Goal: Submit feedback/report problem

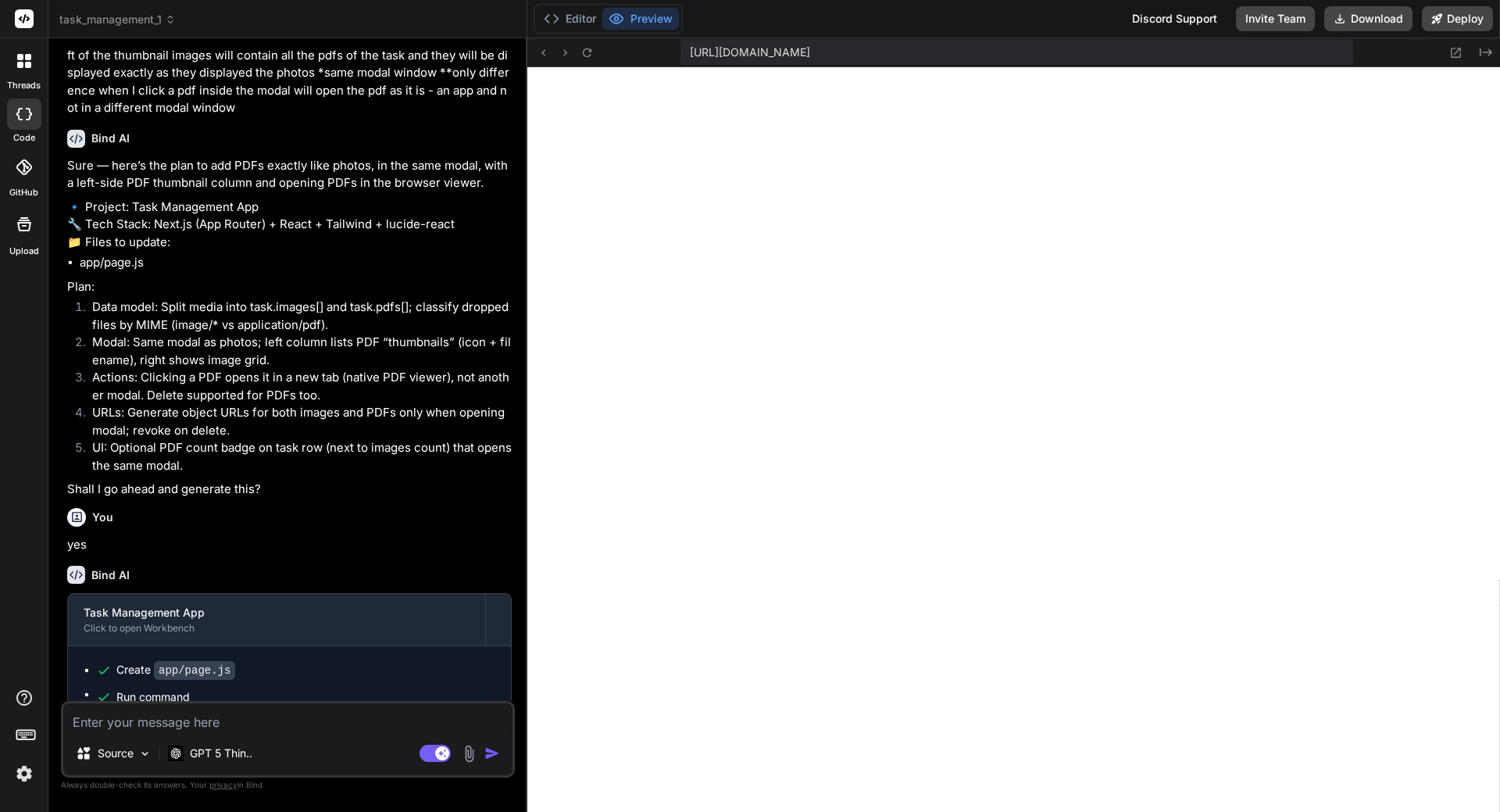
scroll to position [5355, 0]
click at [135, 726] on textarea at bounding box center [287, 717] width 449 height 28
click at [135, 724] on textarea at bounding box center [287, 717] width 449 height 28
type textarea "e"
type textarea "x"
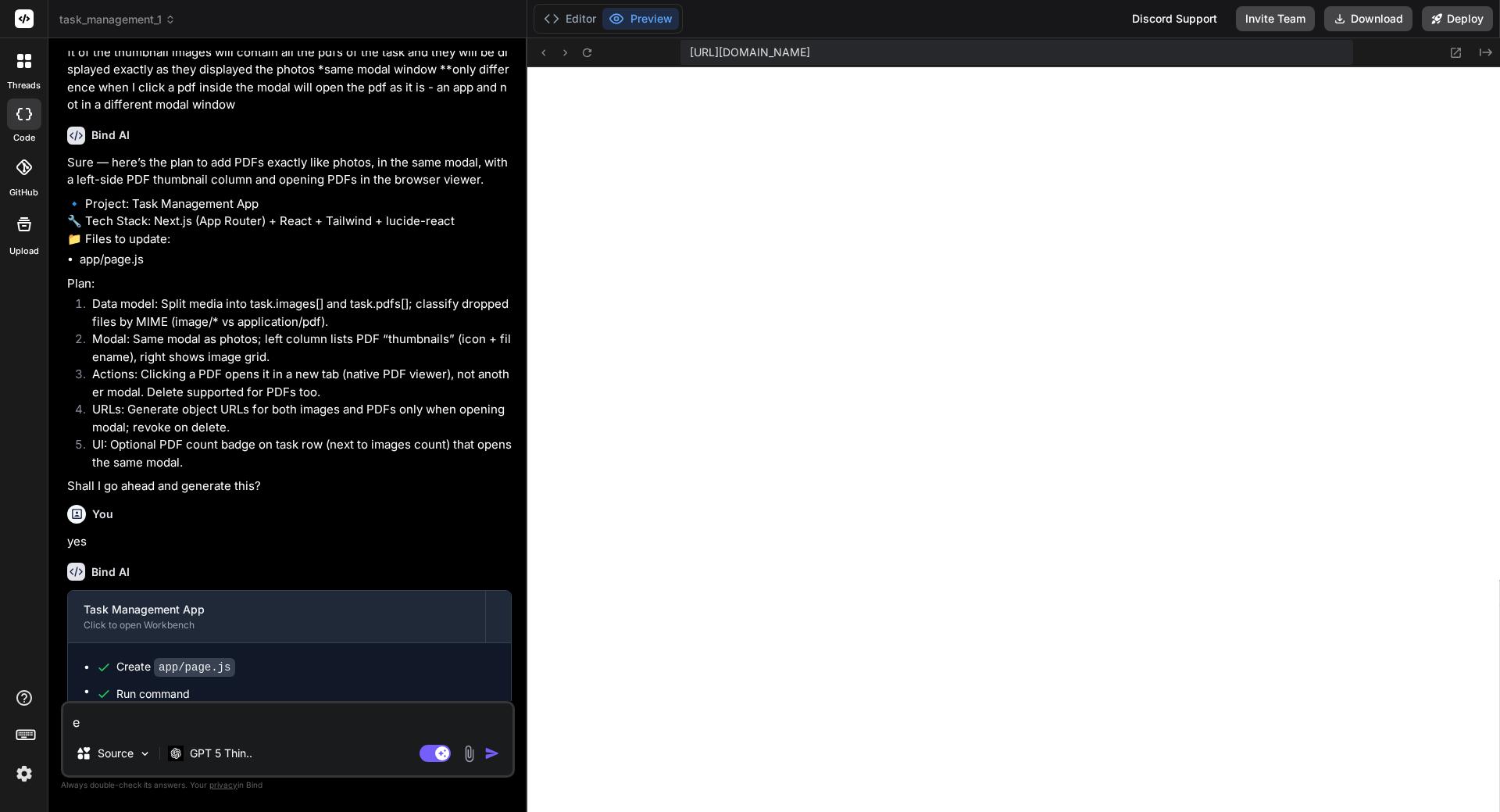
type textarea "ex"
type textarea "x"
type textarea "exp"
type textarea "x"
type textarea "expa"
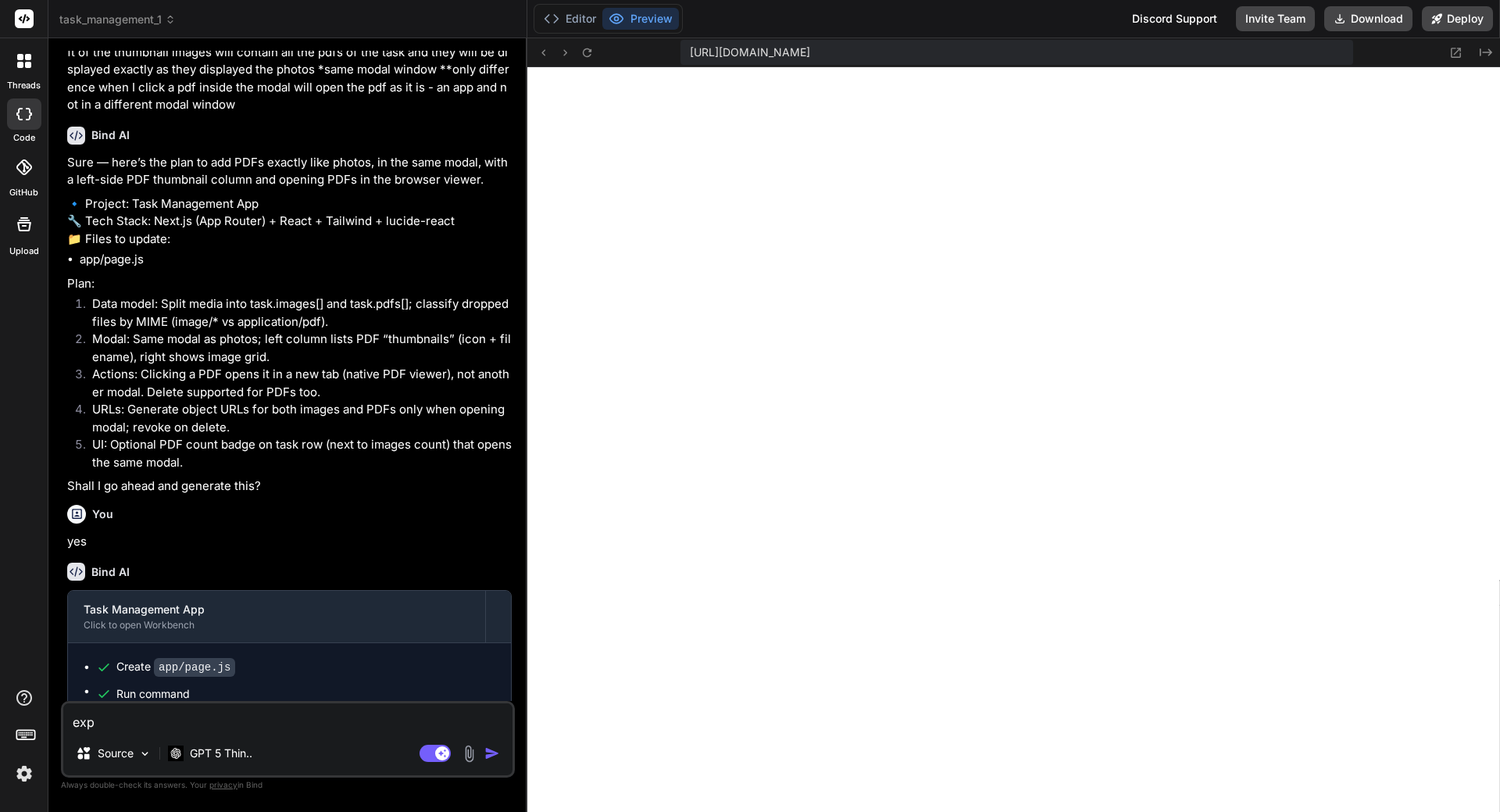
type textarea "x"
type textarea "expan"
type textarea "x"
type textarea "expand"
type textarea "x"
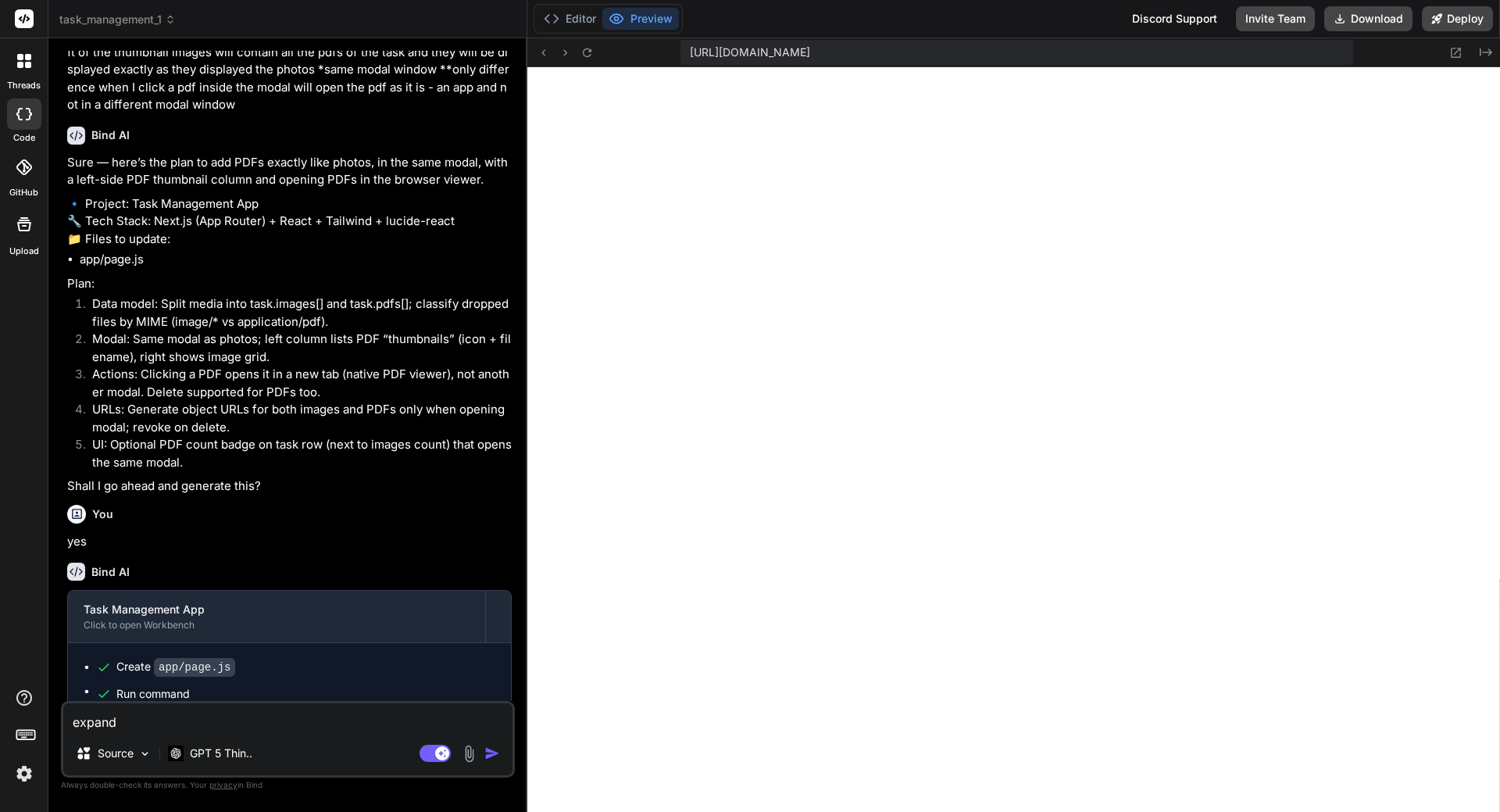
type textarea "expand"
type textarea "x"
type textarea "expand t"
type textarea "x"
type textarea "expand th"
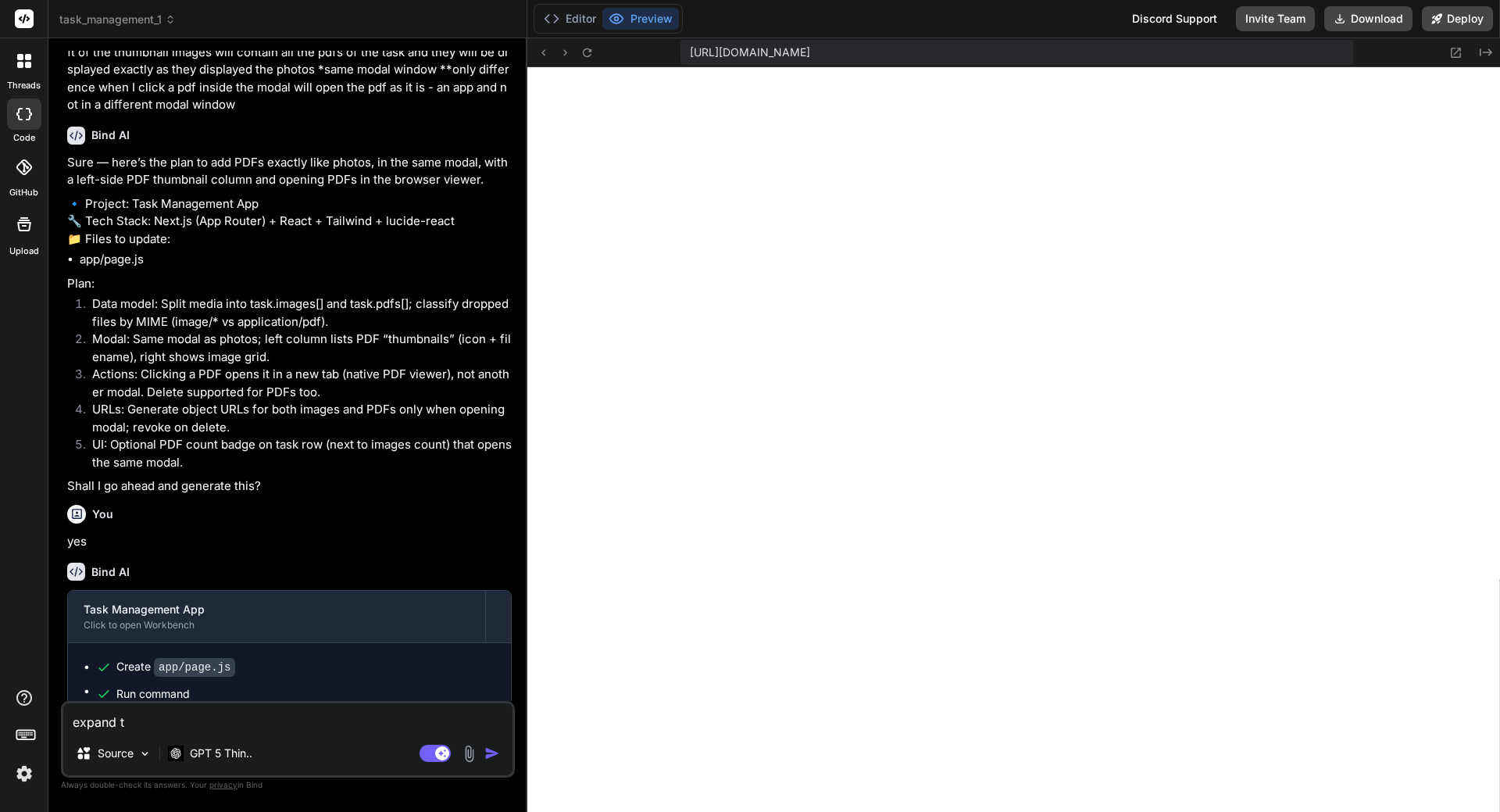
type textarea "x"
type textarea "expand the"
type textarea "x"
type textarea "expand the"
type textarea "x"
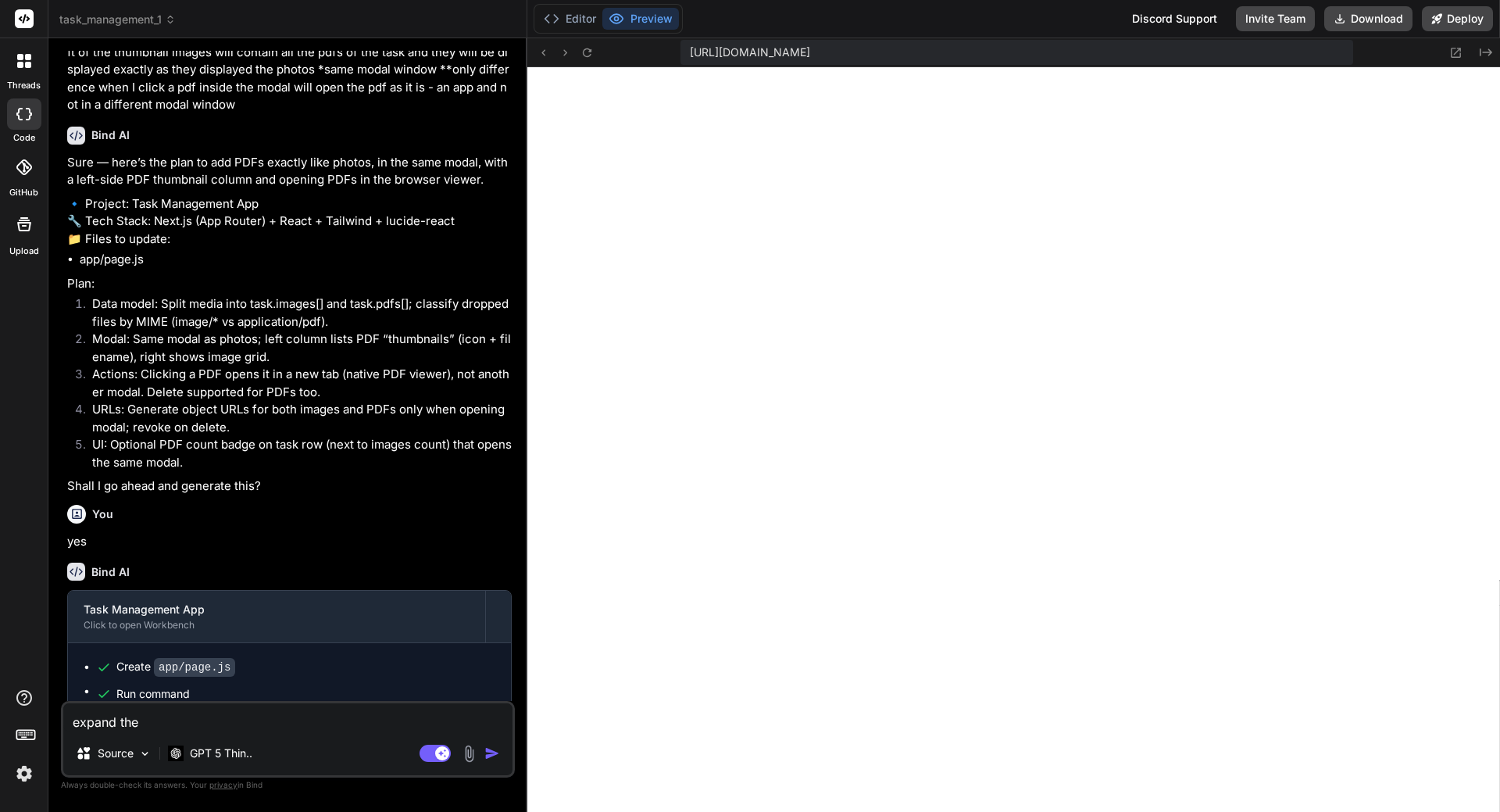
type textarea "expand the p"
type textarea "x"
type textarea "expand the pd"
type textarea "x"
type textarea "expand the pdf"
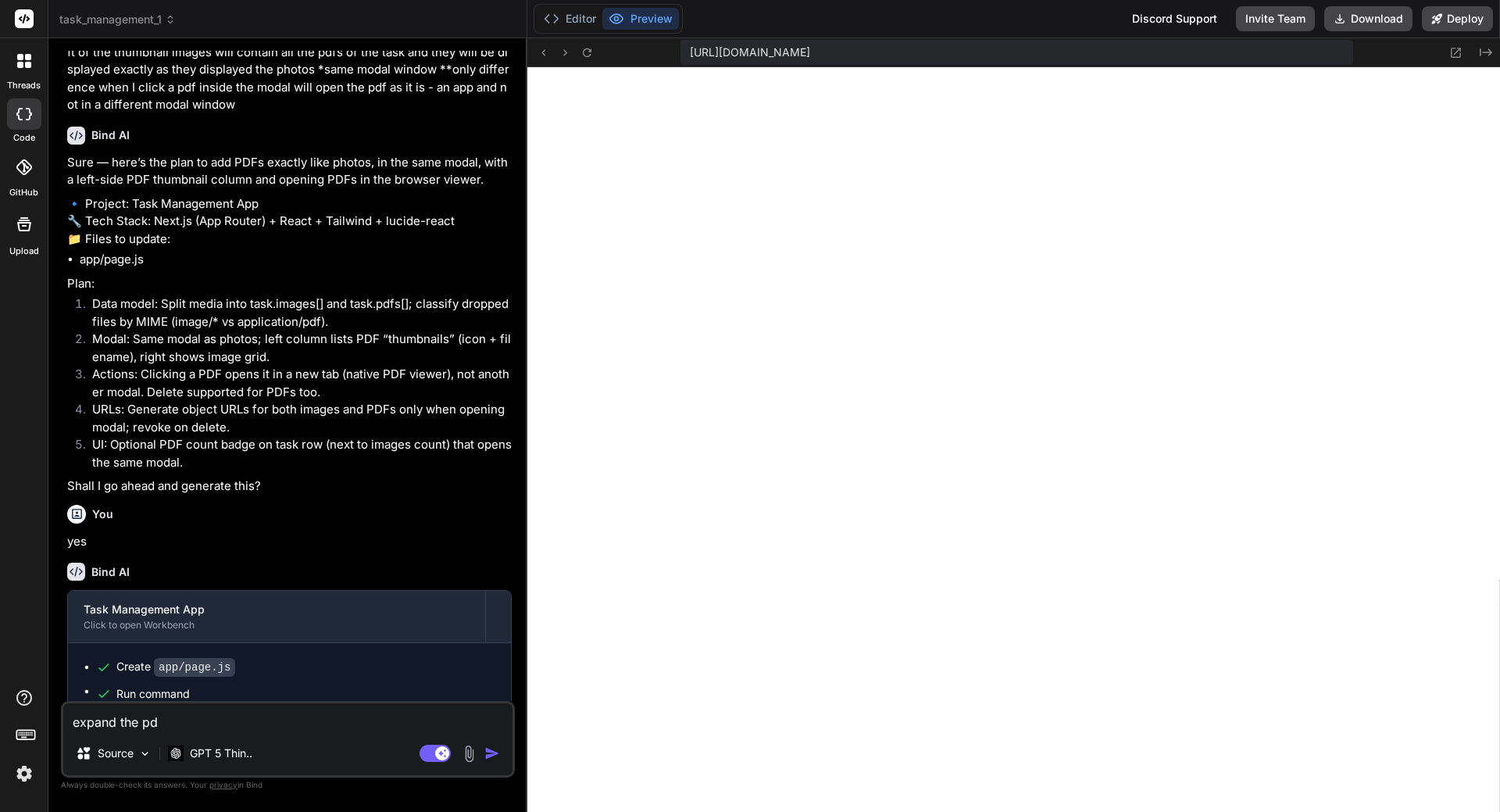
type textarea "x"
type textarea "expand the pdf"
type textarea "x"
type textarea "expand the pdf t"
type textarea "x"
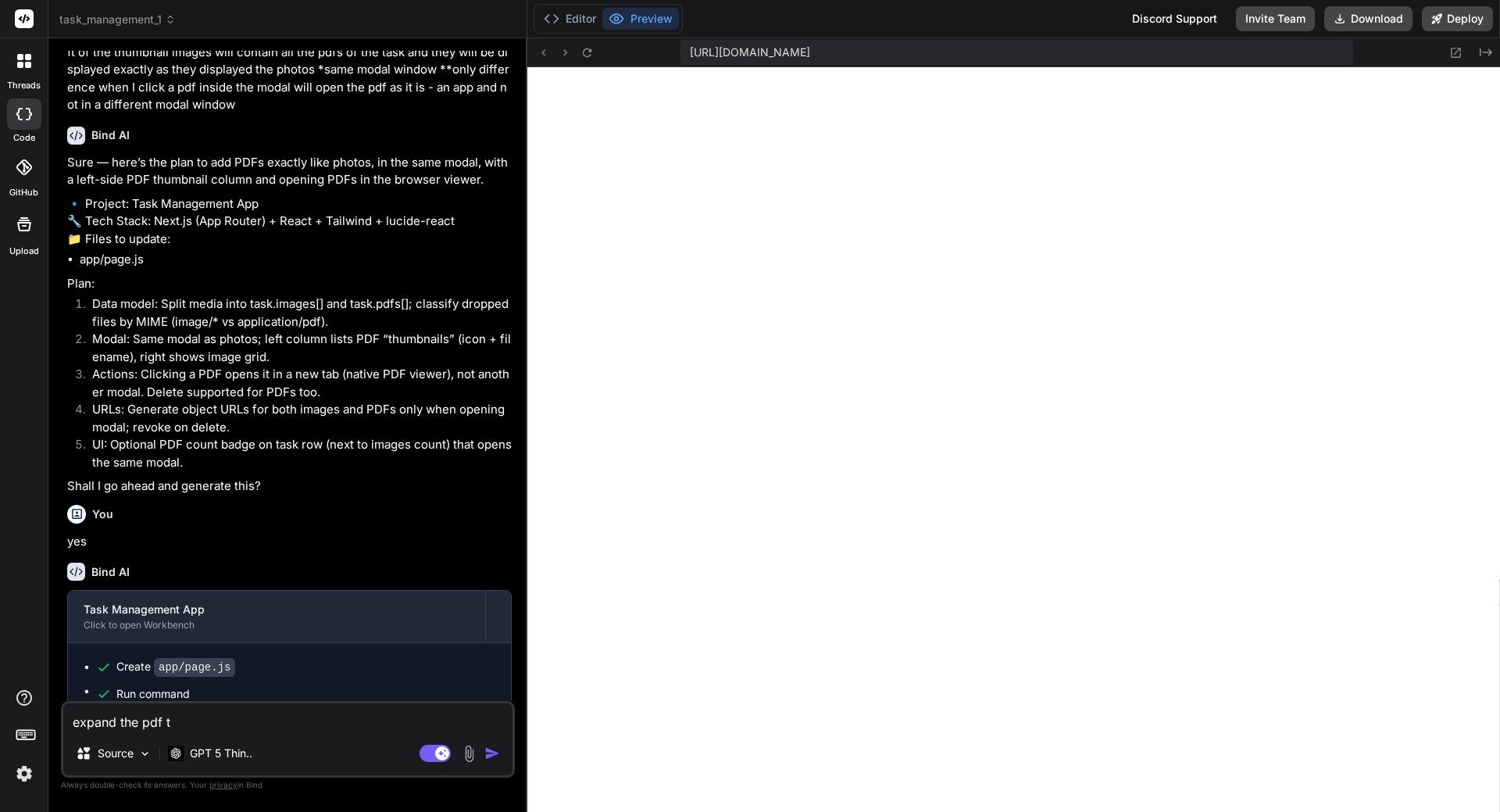
type textarea "expand the pdf to"
type textarea "x"
type textarea "expand the pdf to"
type textarea "x"
type textarea "expand the pdf to o"
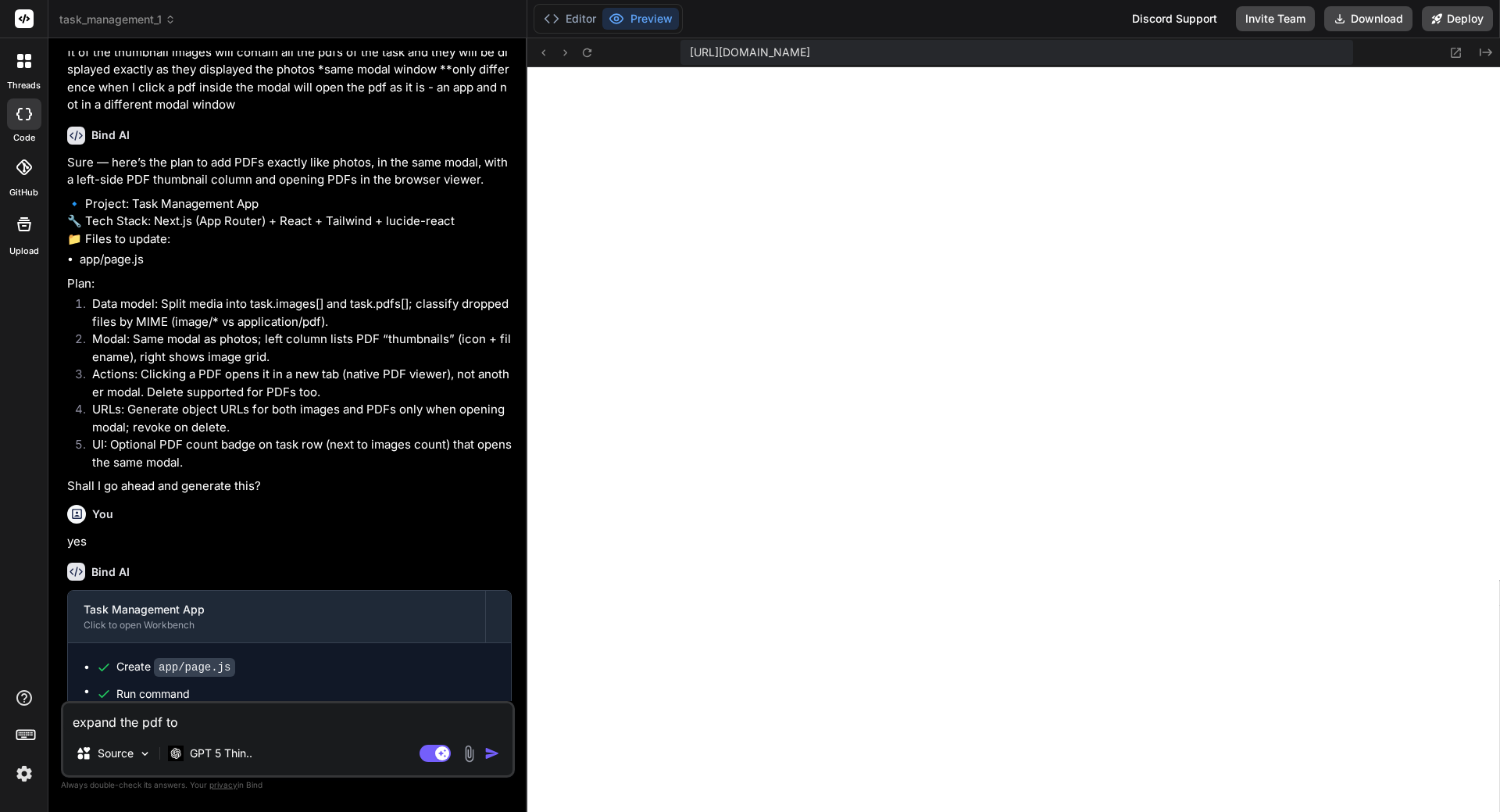
type textarea "x"
type textarea "expand the pdf to ot"
type textarea "x"
type textarea "expand the pdf to oth"
type textarea "x"
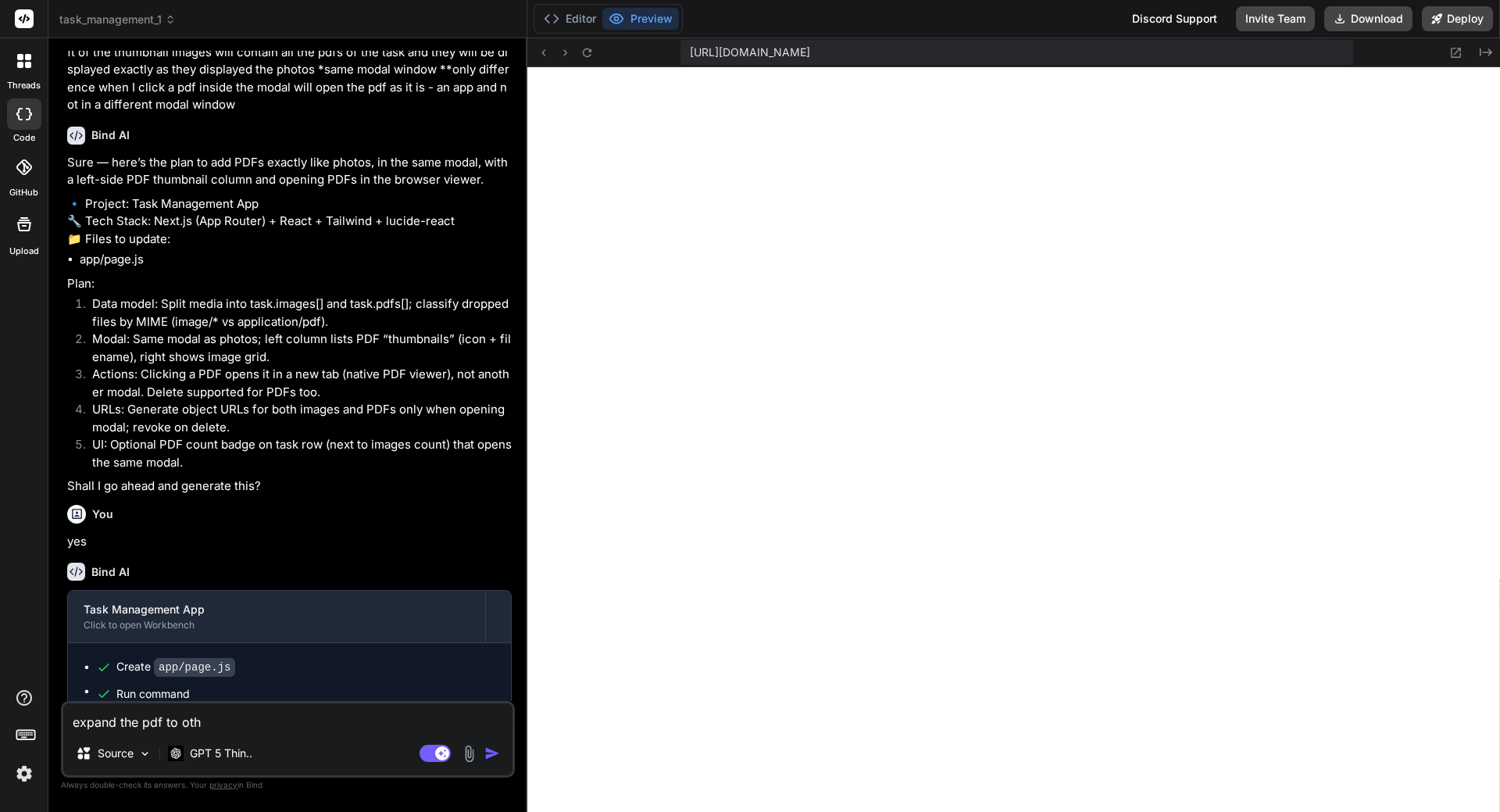
type textarea "expand the pdf to othe"
type textarea "x"
type textarea "expand the pdf to other"
type textarea "x"
type textarea "expand the pdf to other"
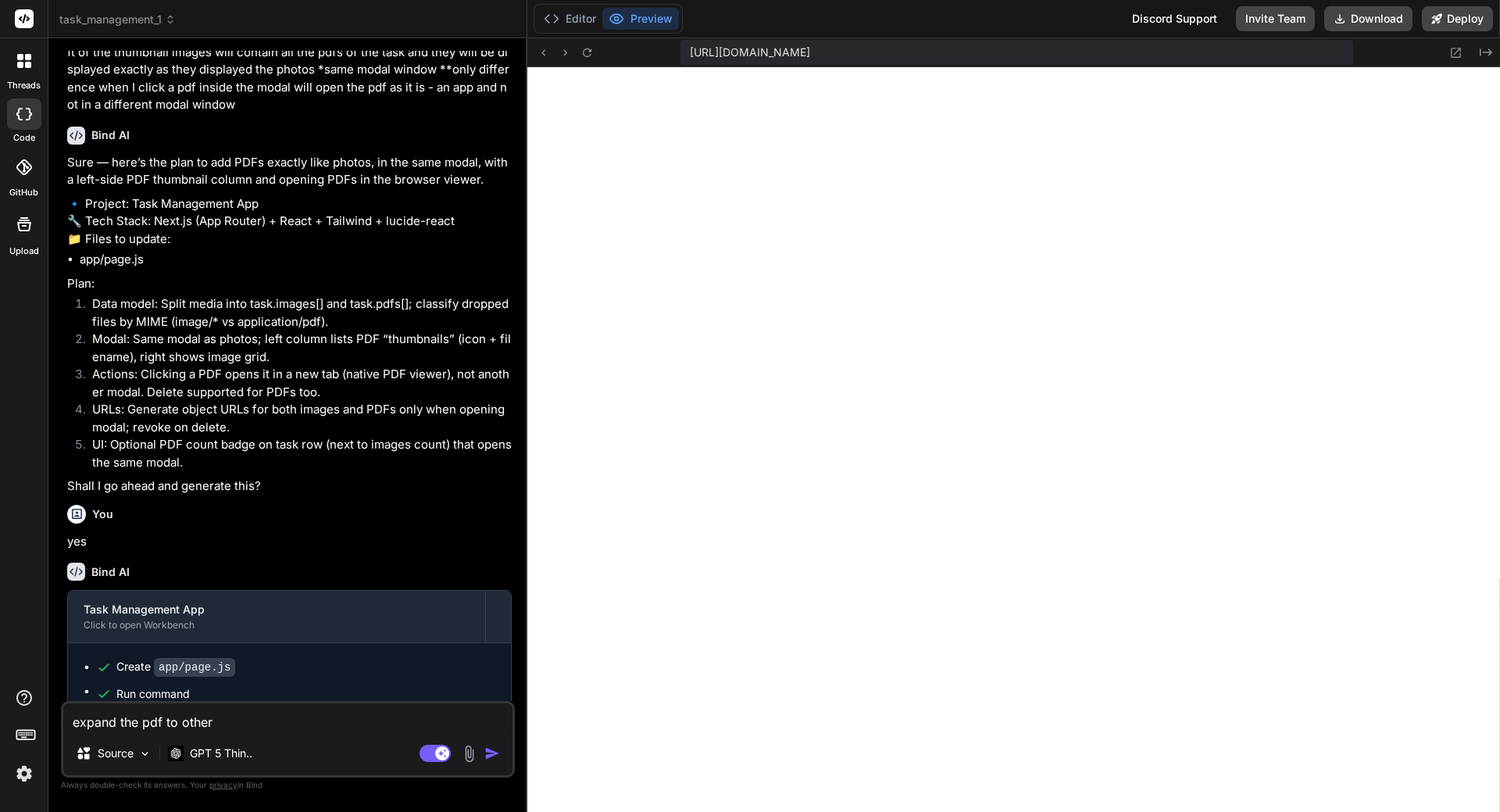
type textarea "x"
type textarea "expand the pdf to other d"
type textarea "x"
type textarea "expand the pdf to other do"
type textarea "x"
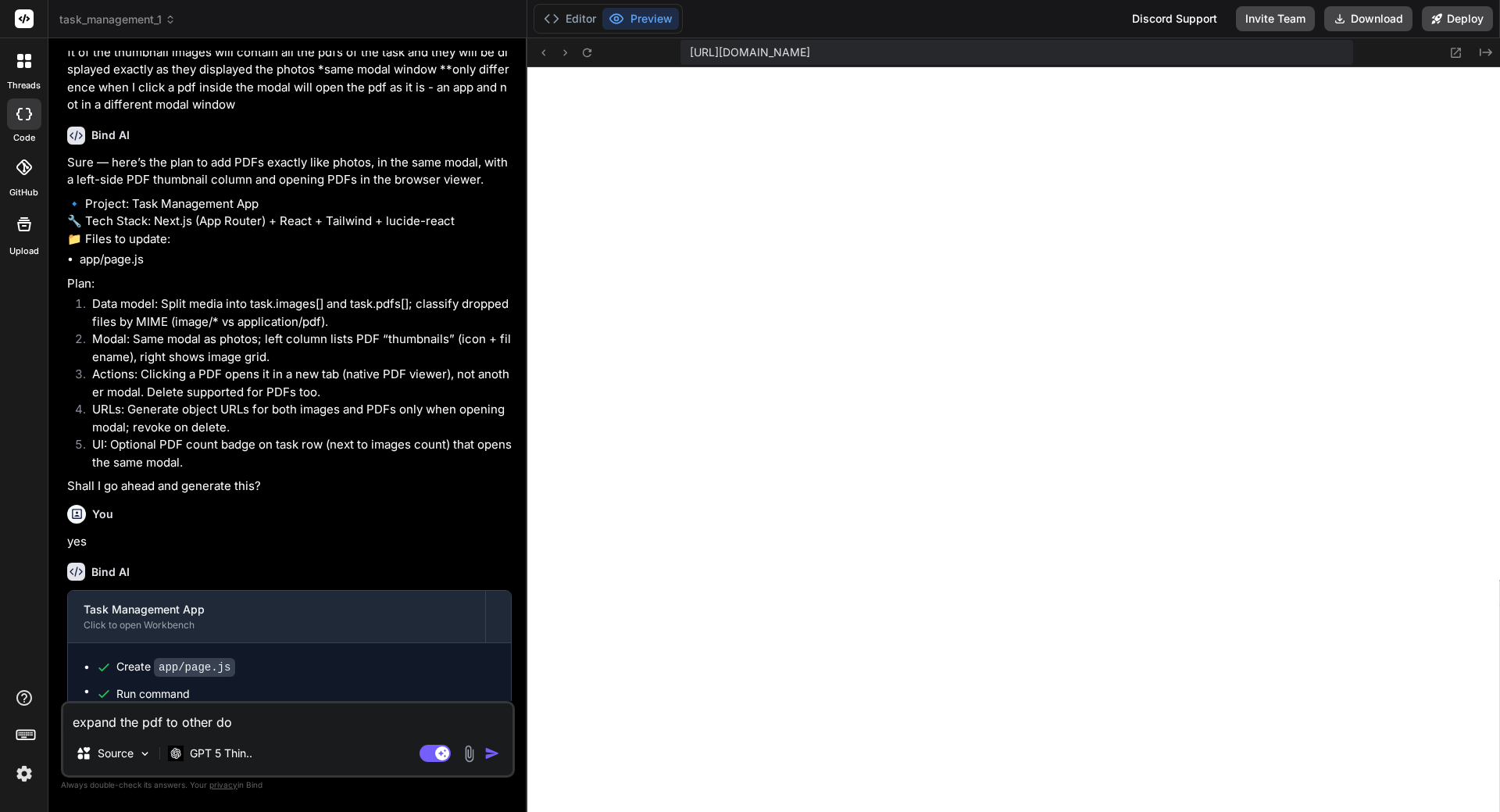
type textarea "expand the pdf to other doc"
type textarea "x"
type textarea "expand the pdf to other docu"
type textarea "x"
type textarea "expand the pdf to other docum"
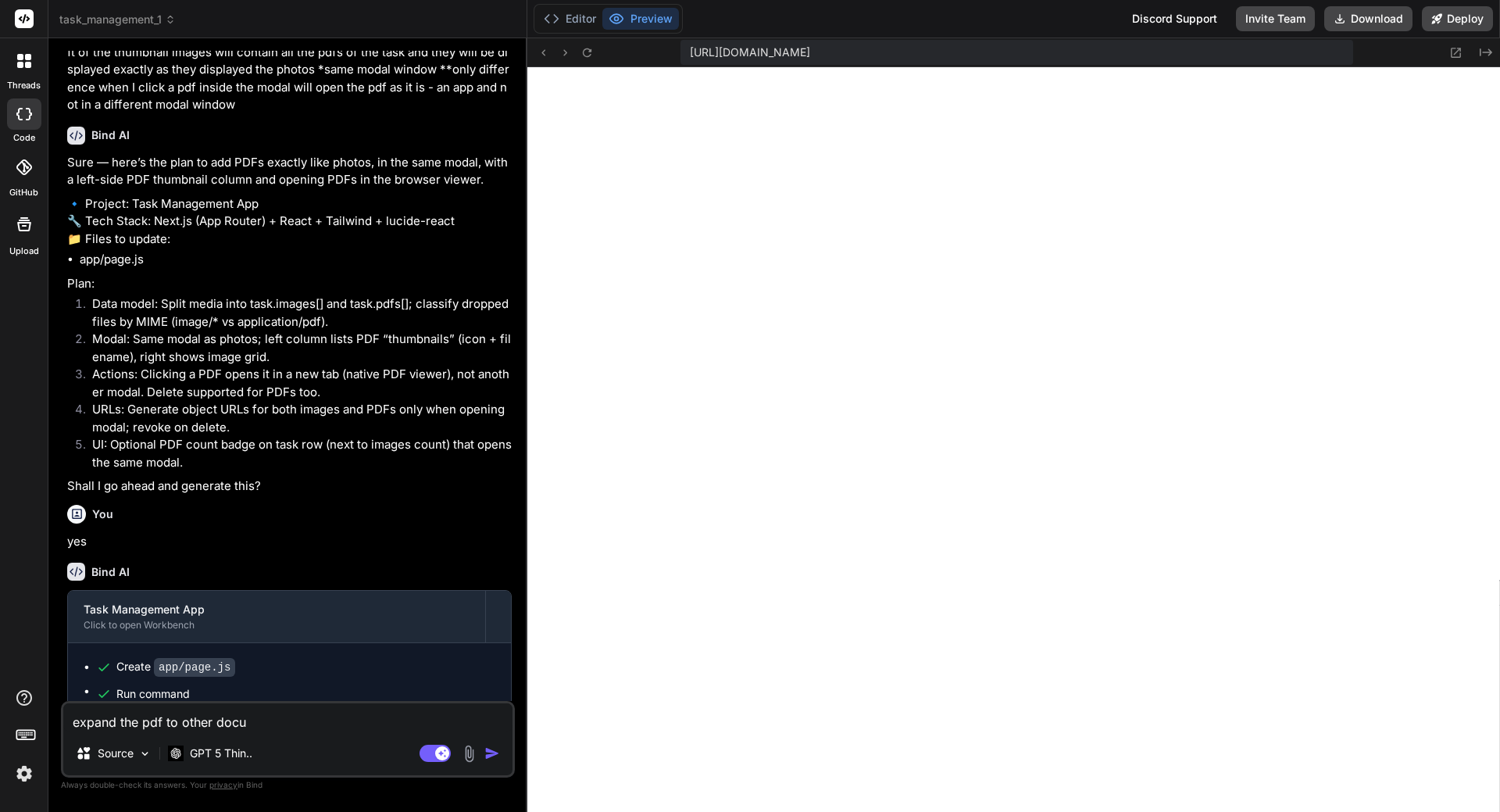
type textarea "x"
type textarea "expand the pdf to other docume"
type textarea "x"
type textarea "expand the pdf to other documen"
type textarea "x"
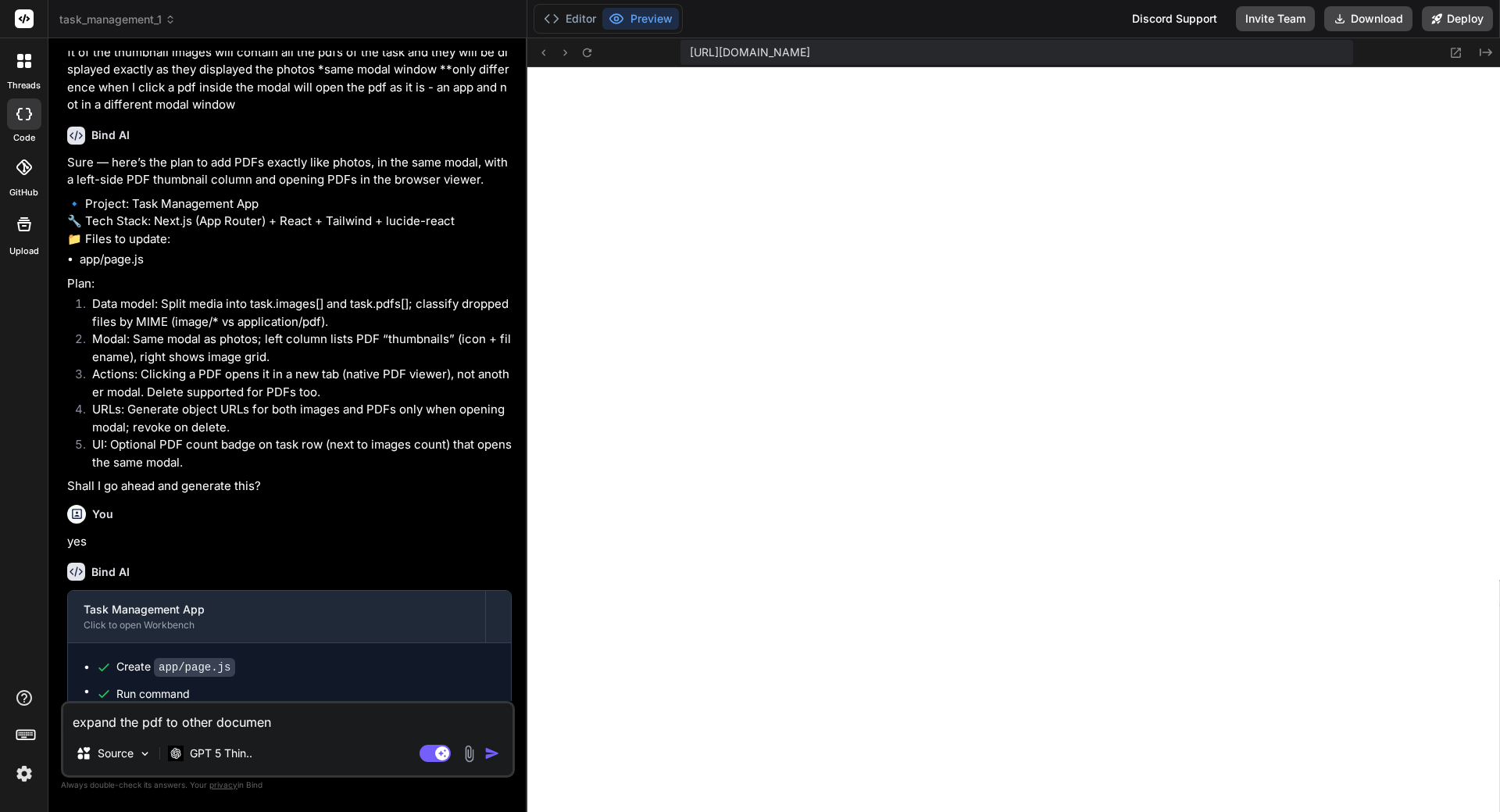
type textarea "expand the pdf to other document"
type textarea "x"
type textarea "expand the pdf to other documents"
type textarea "x"
type textarea "expand the pdf to other documents"
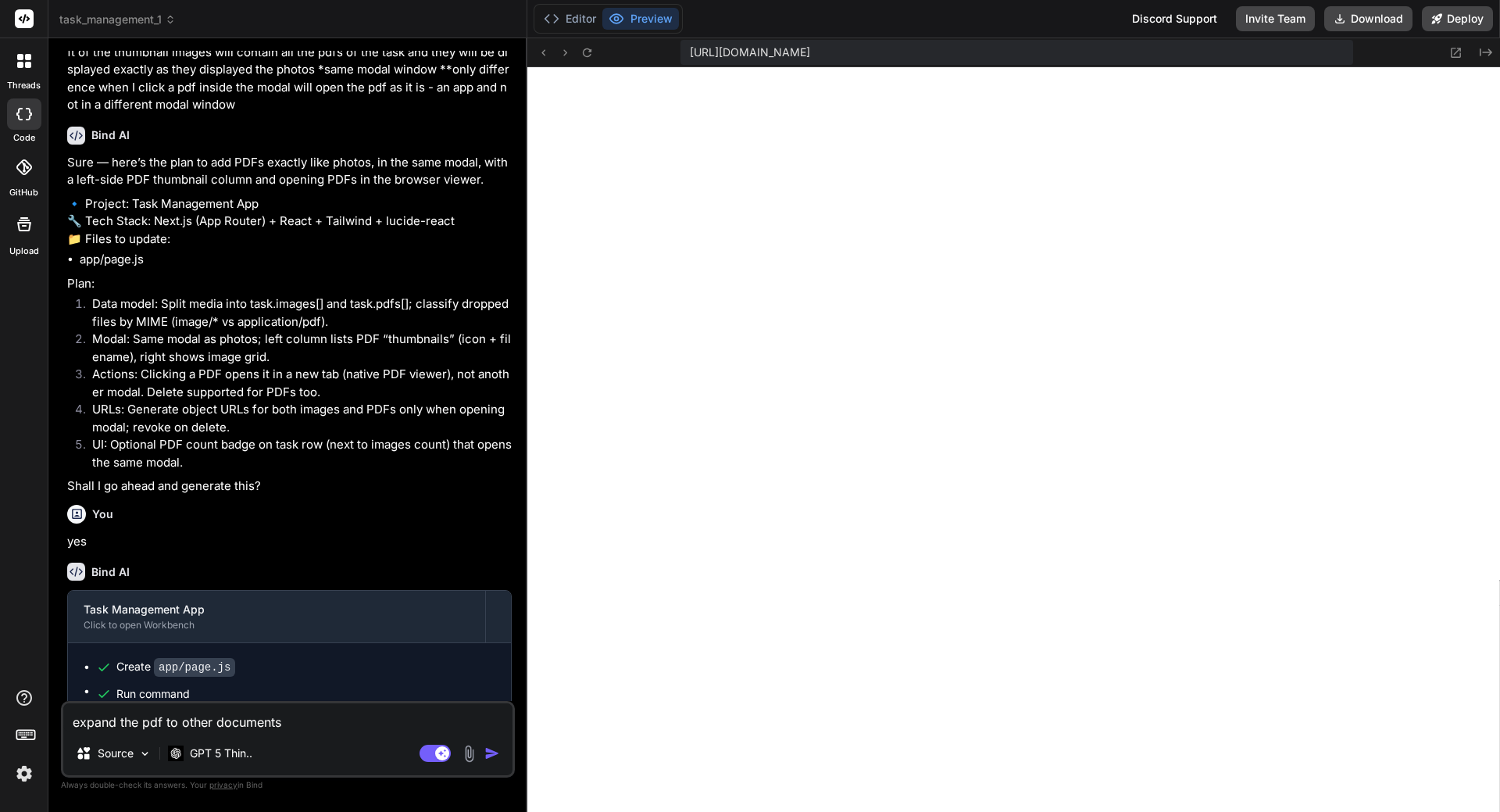
type textarea "x"
type textarea "expand the pdf to other documents s"
type textarea "x"
type textarea "expand the pdf to other documents su"
type textarea "x"
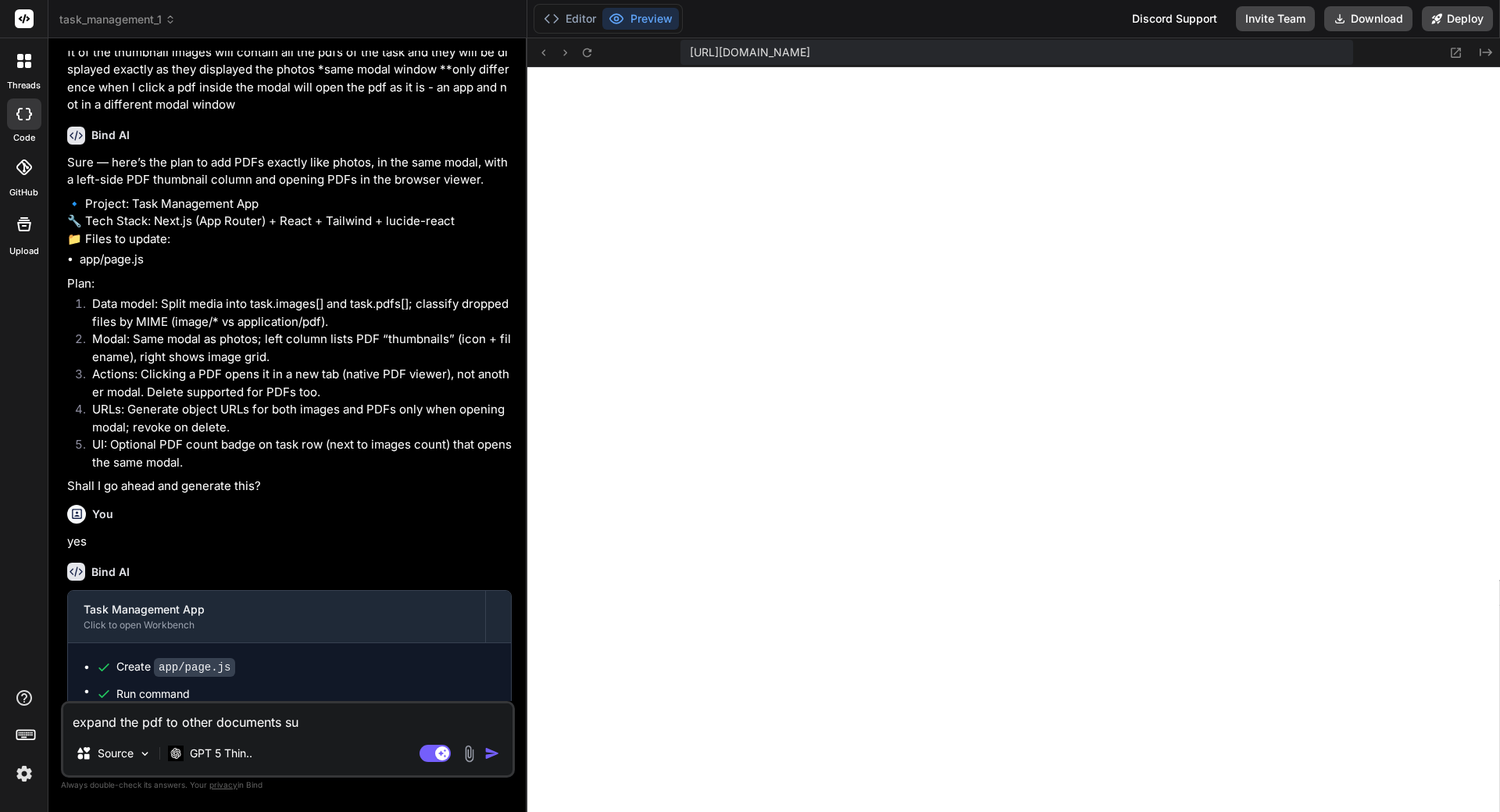
type textarea "expand the pdf to other documents suc"
type textarea "x"
type textarea "expand the pdf to other documents such"
type textarea "x"
type textarea "expand the pdf to other documents such"
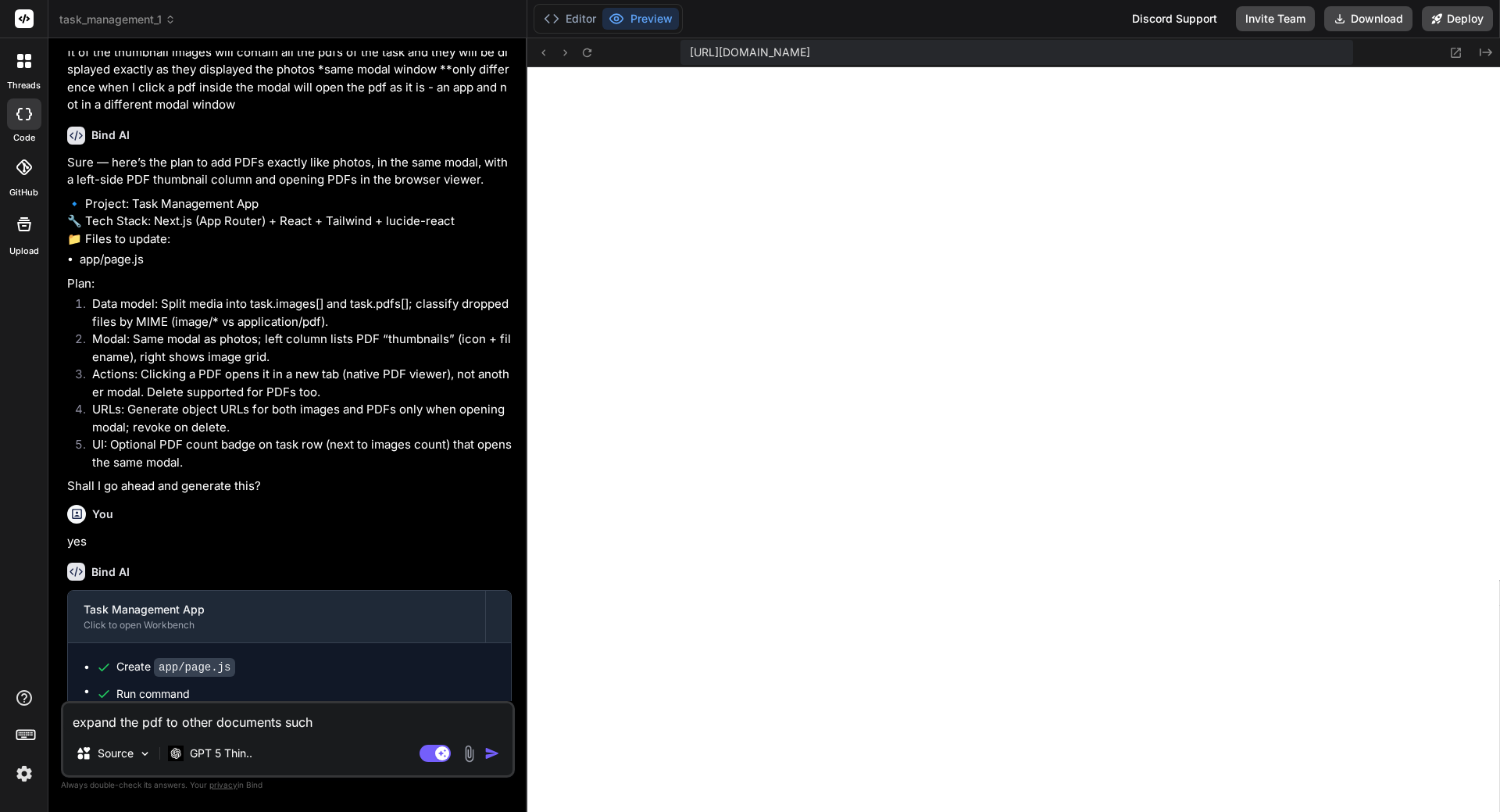
type textarea "x"
type textarea "expand the pdf to other documents such a"
type textarea "x"
type textarea "expand the pdf to other documents such as"
type textarea "x"
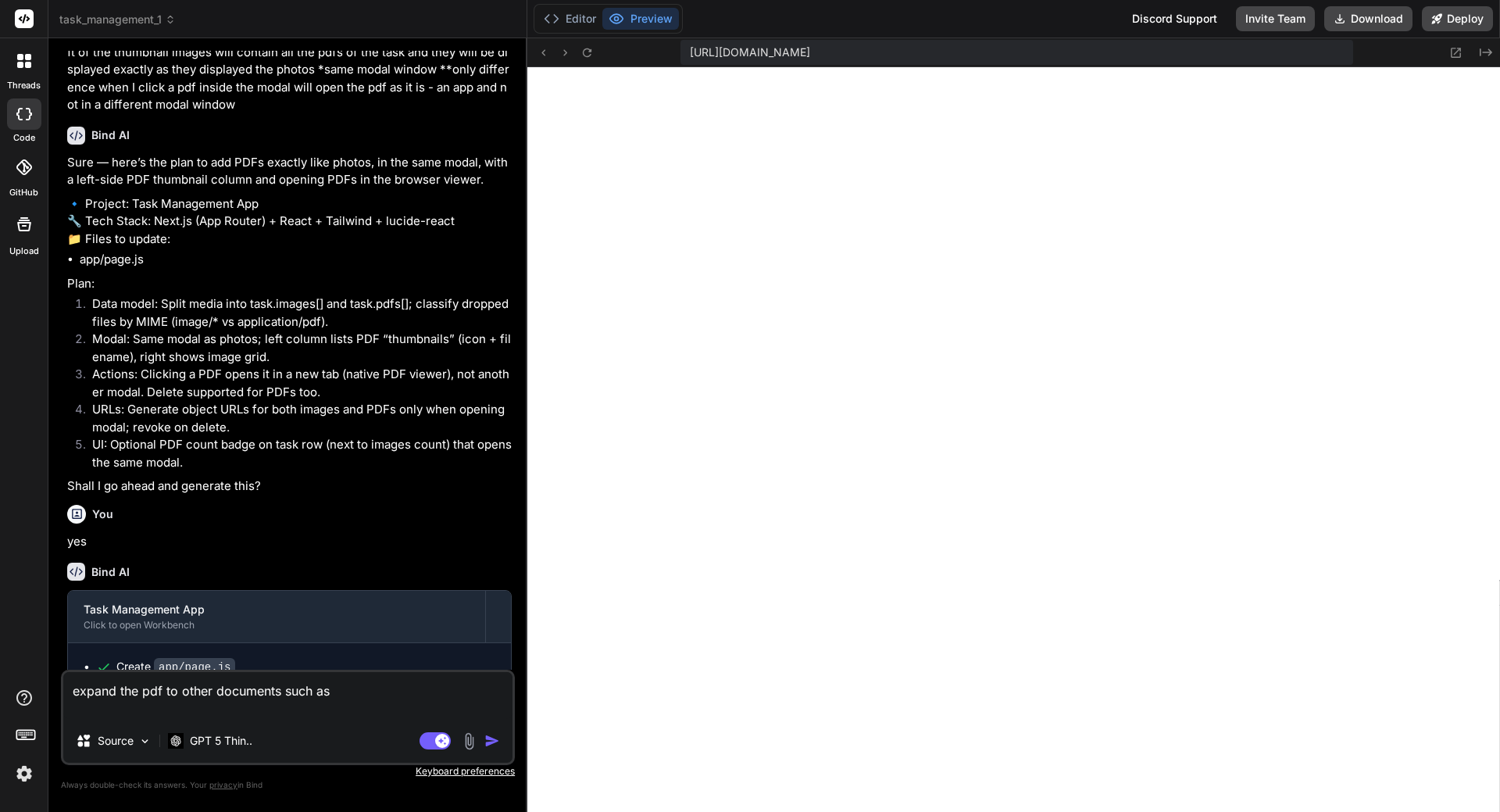
type textarea "expand the pdf to other documents such as t"
type textarea "x"
type textarea "expand the pdf to other documents such as tx"
type textarea "x"
type textarea "expand the pdf to other documents such as txt"
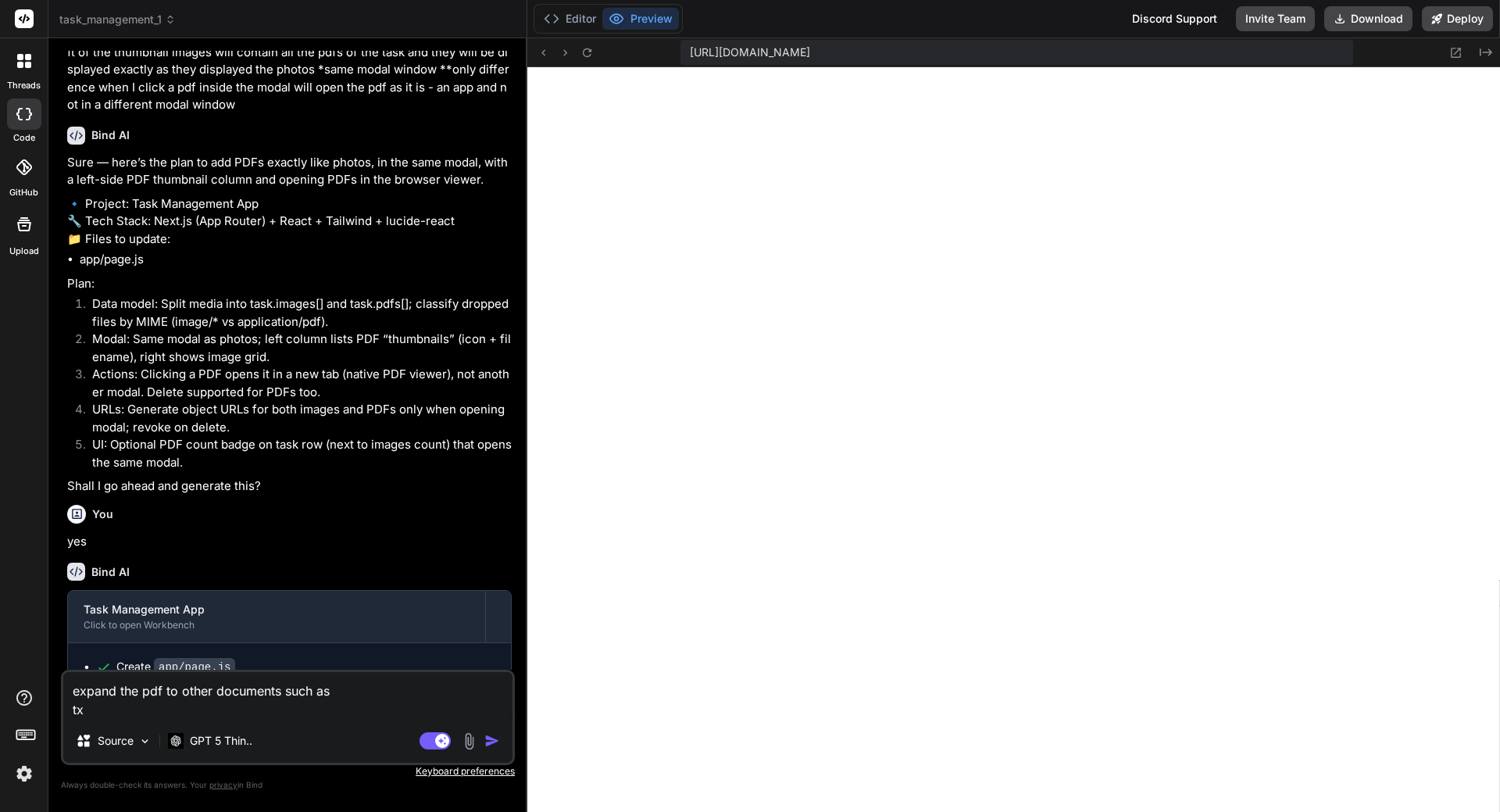
type textarea "x"
type textarea "expand the pdf to other documents such as txt"
type textarea "x"
type textarea "expand the pdf to other documents such as txt x"
type textarea "x"
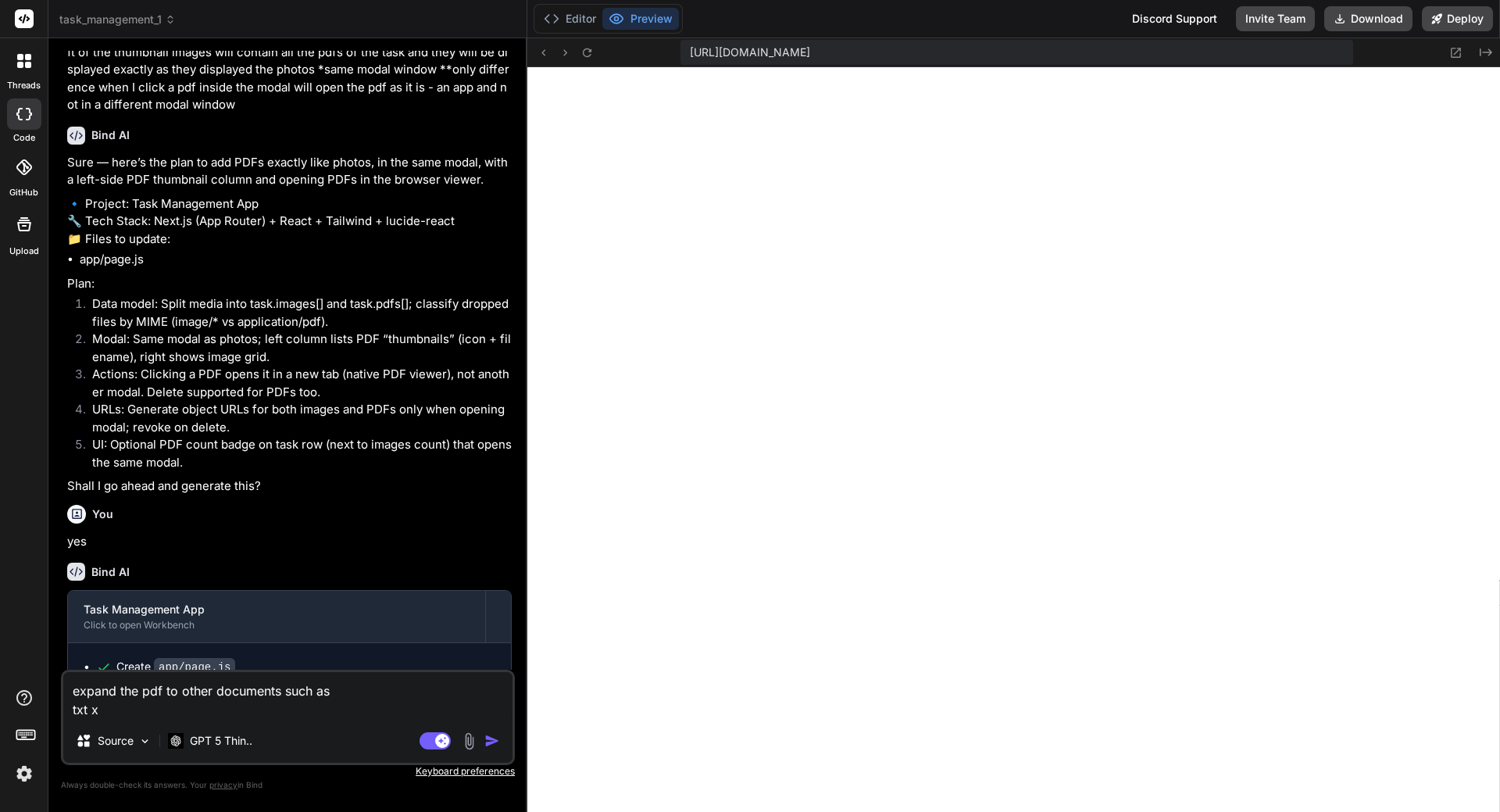
type textarea "expand the pdf to other documents such as txt xm"
type textarea "x"
type textarea "expand the pdf to other documents such as txt xml"
type textarea "x"
type textarea "expand the pdf to other documents such as txt xml"
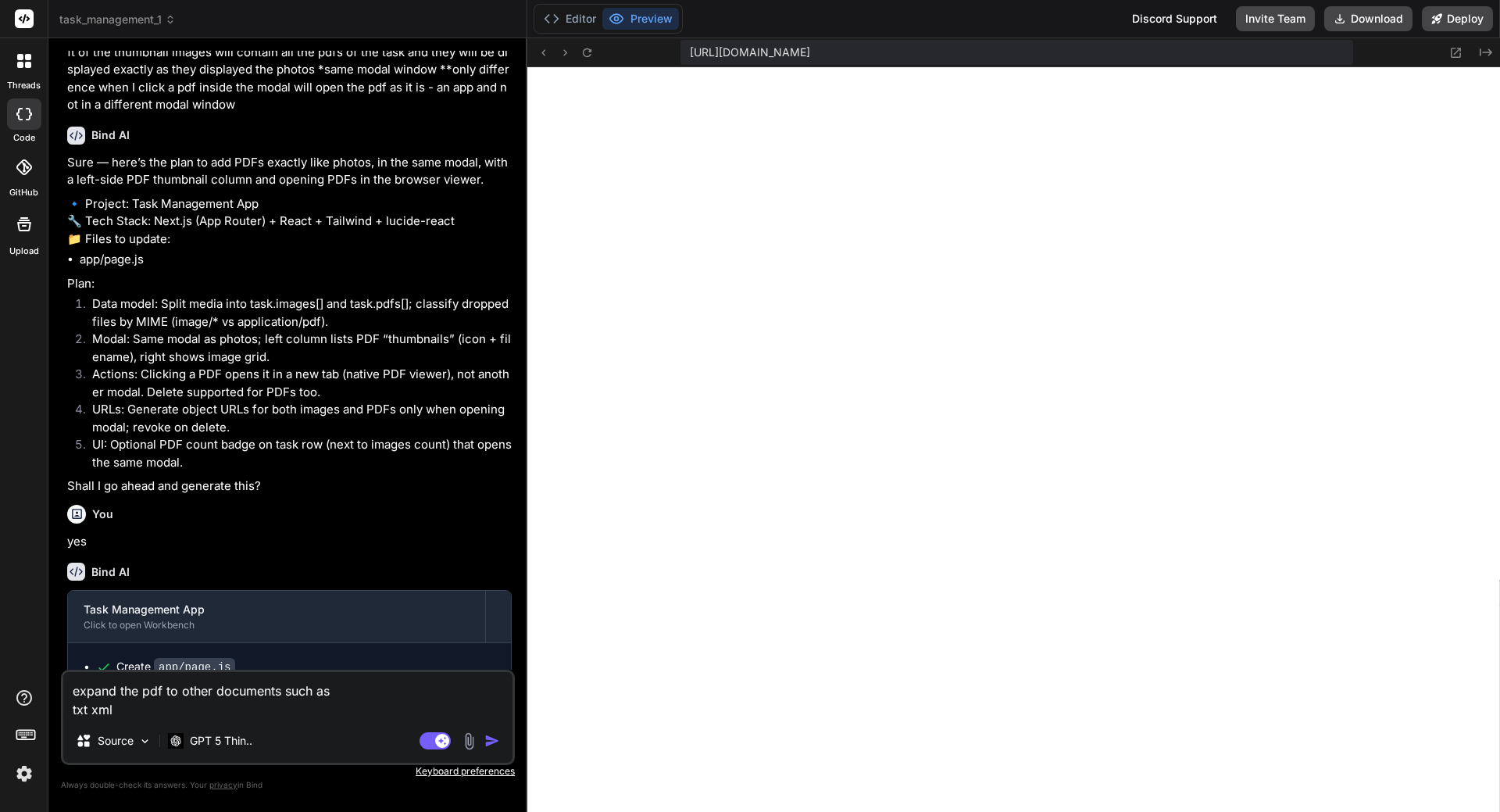
type textarea "x"
type textarea "expand the pdf to other documents such as txt xml w"
type textarea "x"
type textarea "expand the pdf to other documents such as txt xml wo"
type textarea "x"
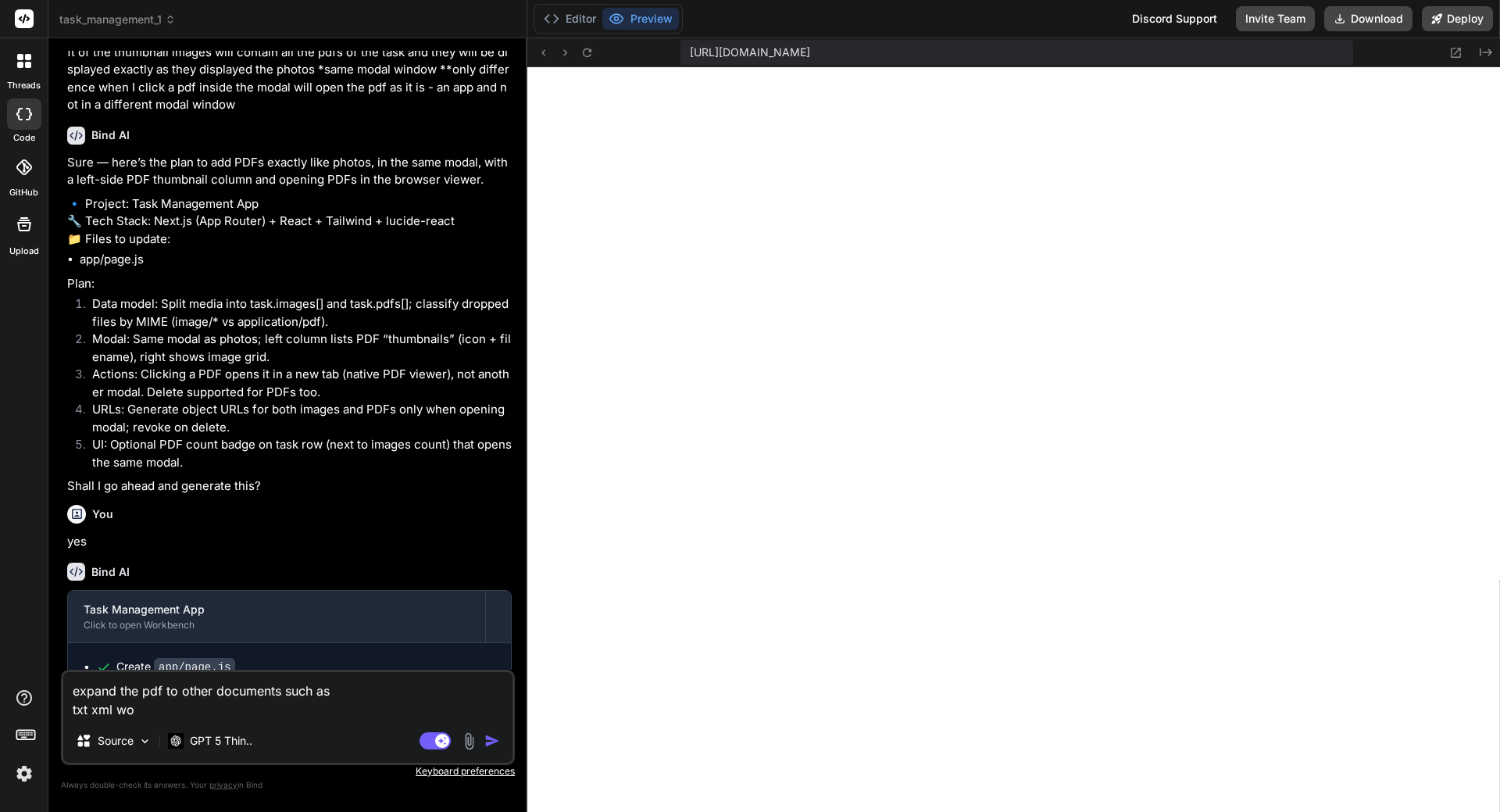
type textarea "expand the pdf to other documents such as txt xml wor"
type textarea "x"
type textarea "expand the pdf to other documents such as txt xml word"
type textarea "x"
click at [180, 692] on textarea "expand the pdf to other documents such as txt xml word" at bounding box center [287, 695] width 449 height 47
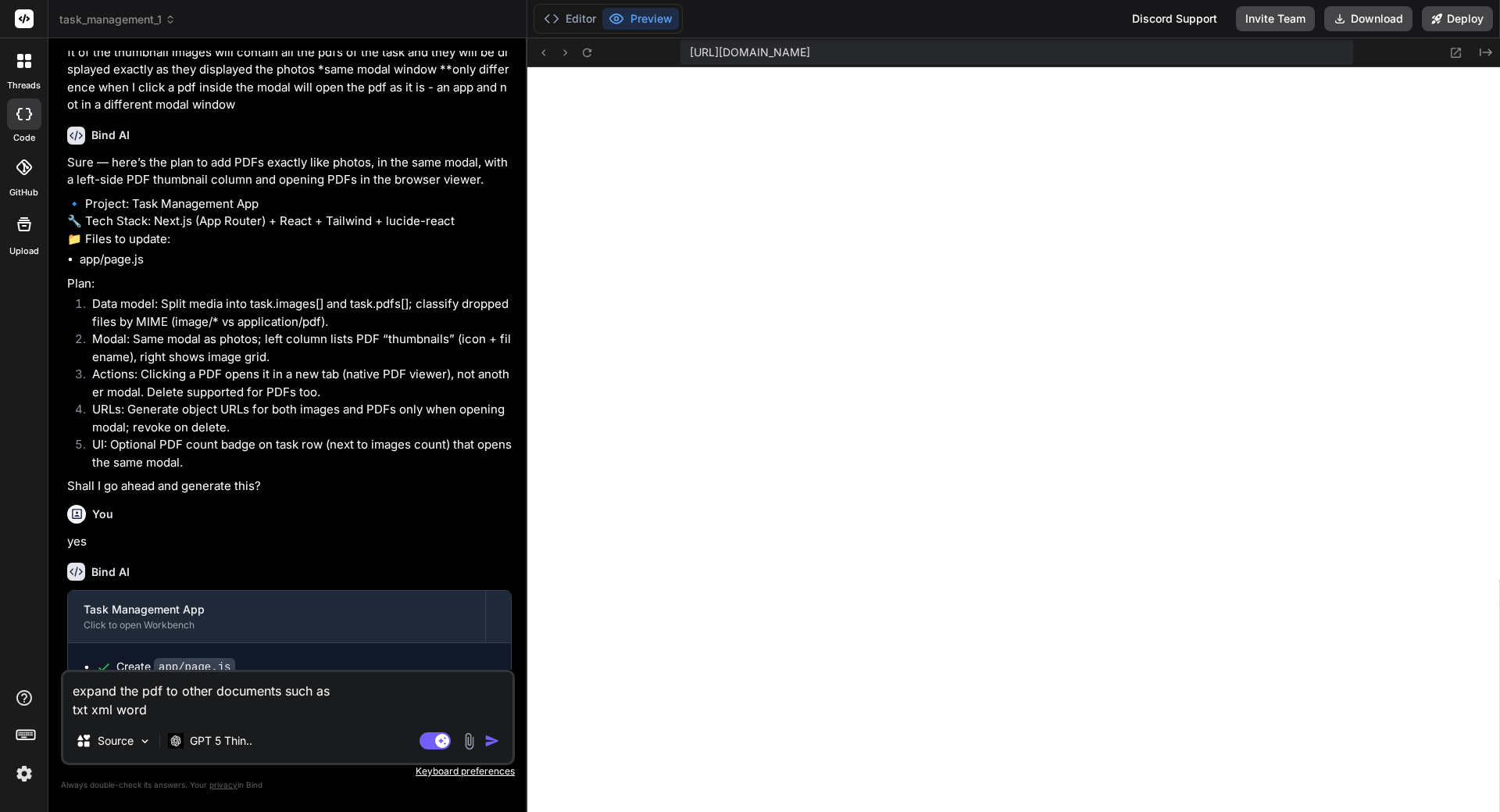
type textarea "expand the pdf to tother documents such as txt xml word"
type textarea "x"
type textarea "expand the pdf to thother documents such as txt xml word"
type textarea "x"
type textarea "expand the pdf to throther documents such as txt xml word"
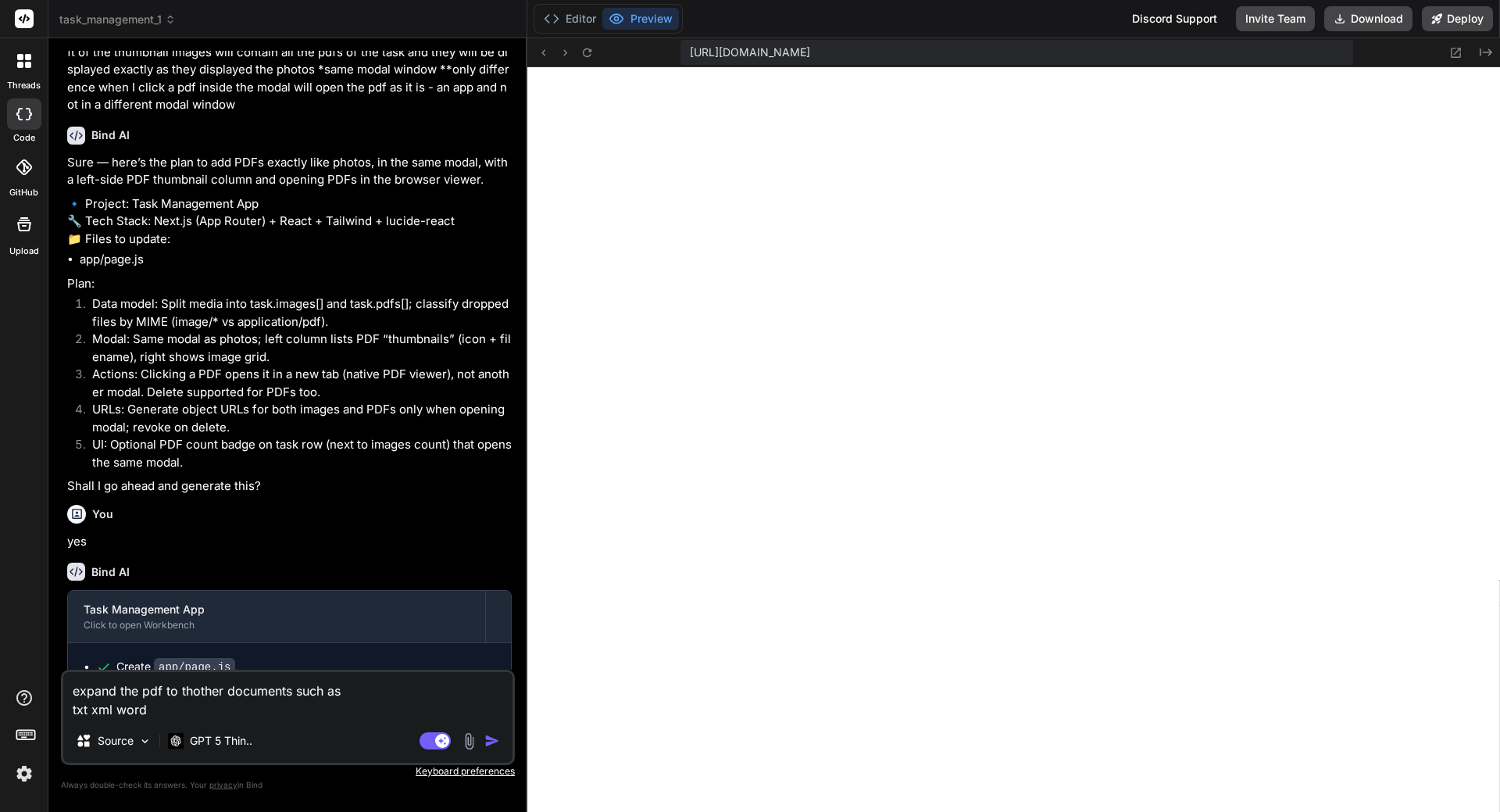
type textarea "x"
type textarea "expand the pdf to threother documents such as txt xml word"
type textarea "x"
type textarea "expand the pdf to throther documents such as txt xml word"
type textarea "x"
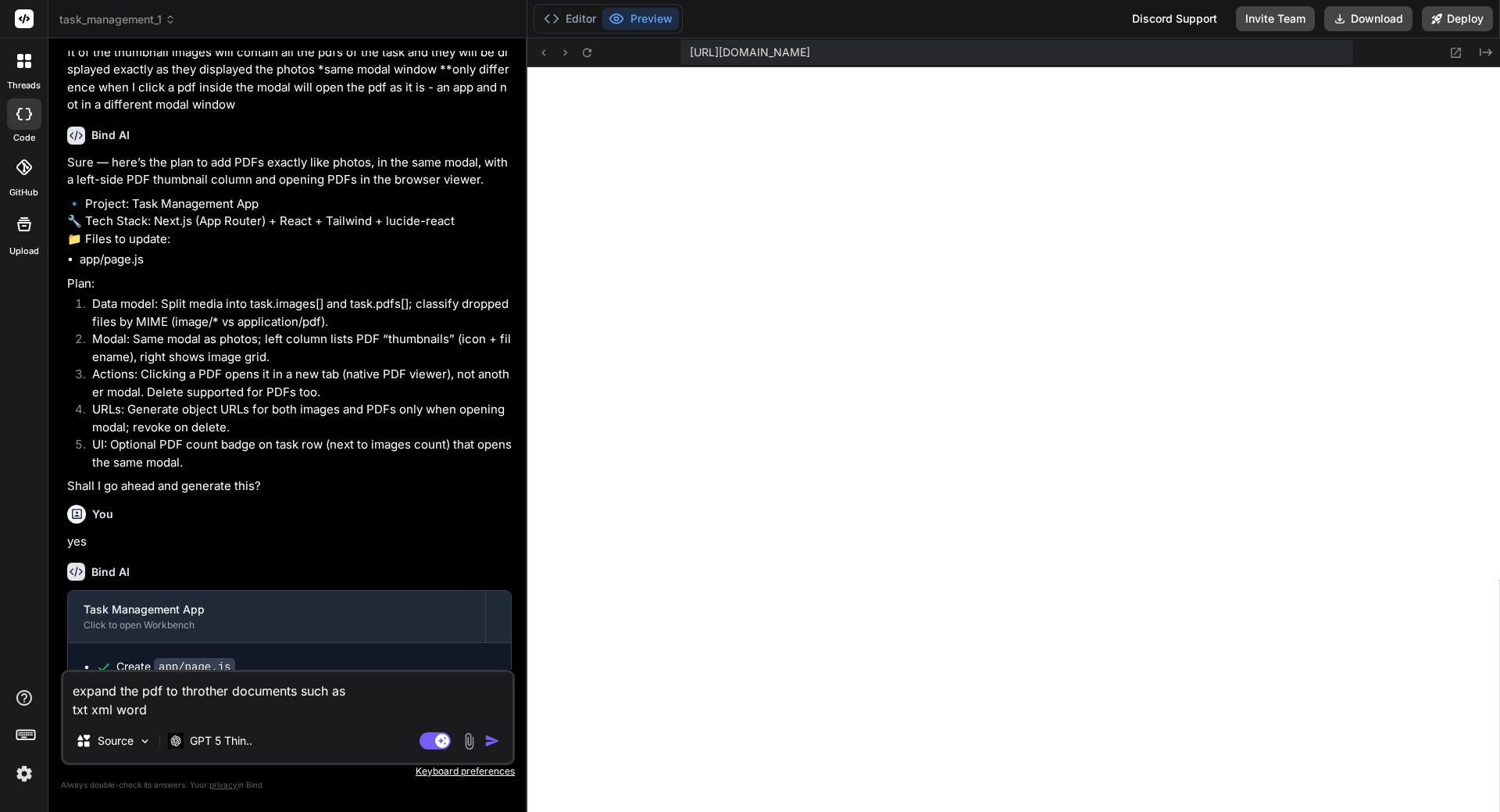
type textarea "expand the pdf to thother documents such as txt xml word"
type textarea "x"
type textarea "expand the pdf to tother documents such as txt xml word"
type textarea "x"
type textarea "expand the pdf to other documents such as txt xml word"
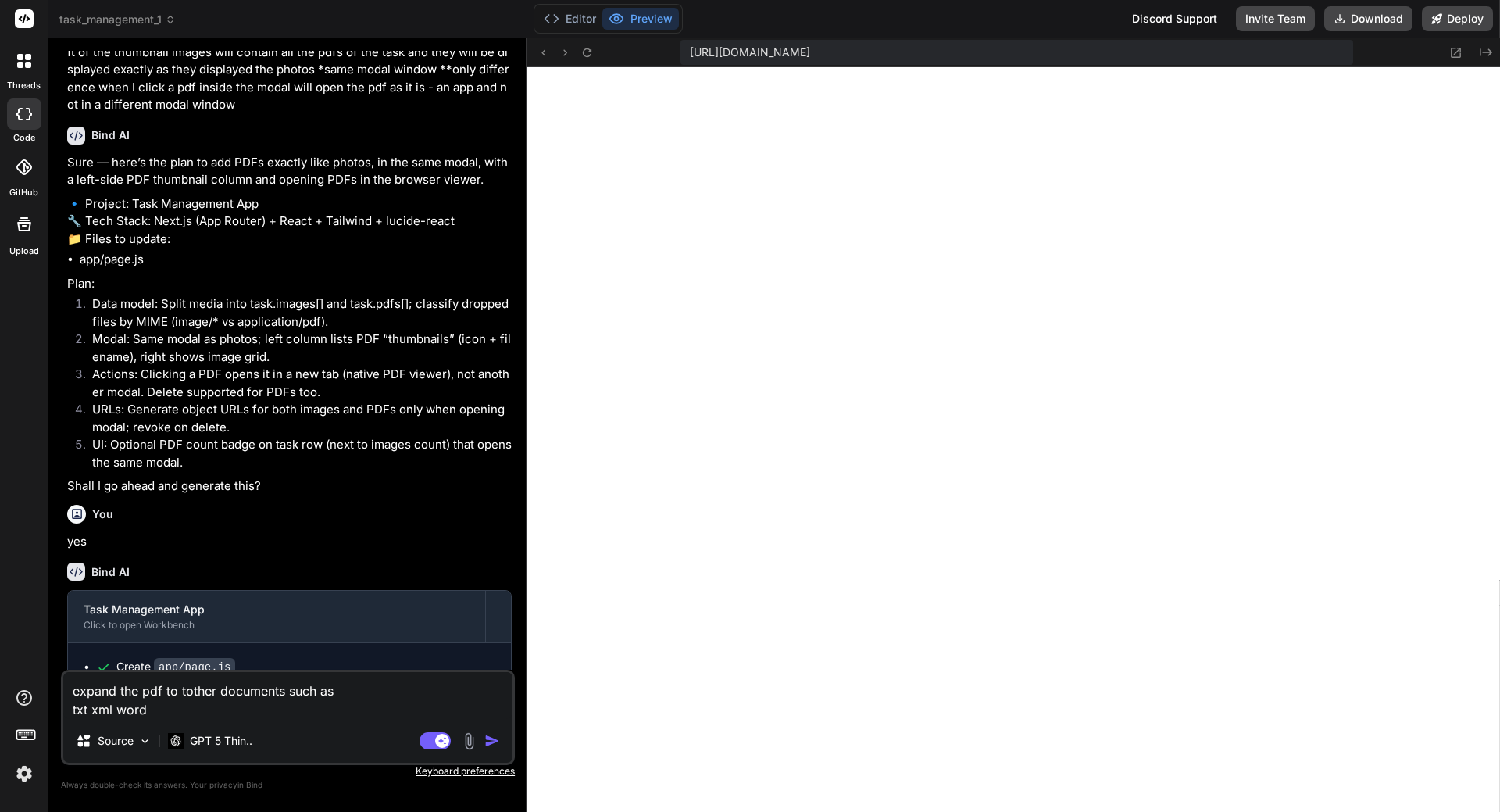
type textarea "x"
click at [163, 704] on textarea "expand the pdf to other documents such as txt xml word" at bounding box center [287, 695] width 449 height 47
click at [170, 690] on textarea "expand the pdf to other documents such as txt xml word" at bounding box center [287, 695] width 449 height 47
click at [163, 691] on textarea "expand the pdf to other documents such as txt xml word" at bounding box center [287, 695] width 449 height 47
type textarea "expand the pdf to other documents such as txt xml word"
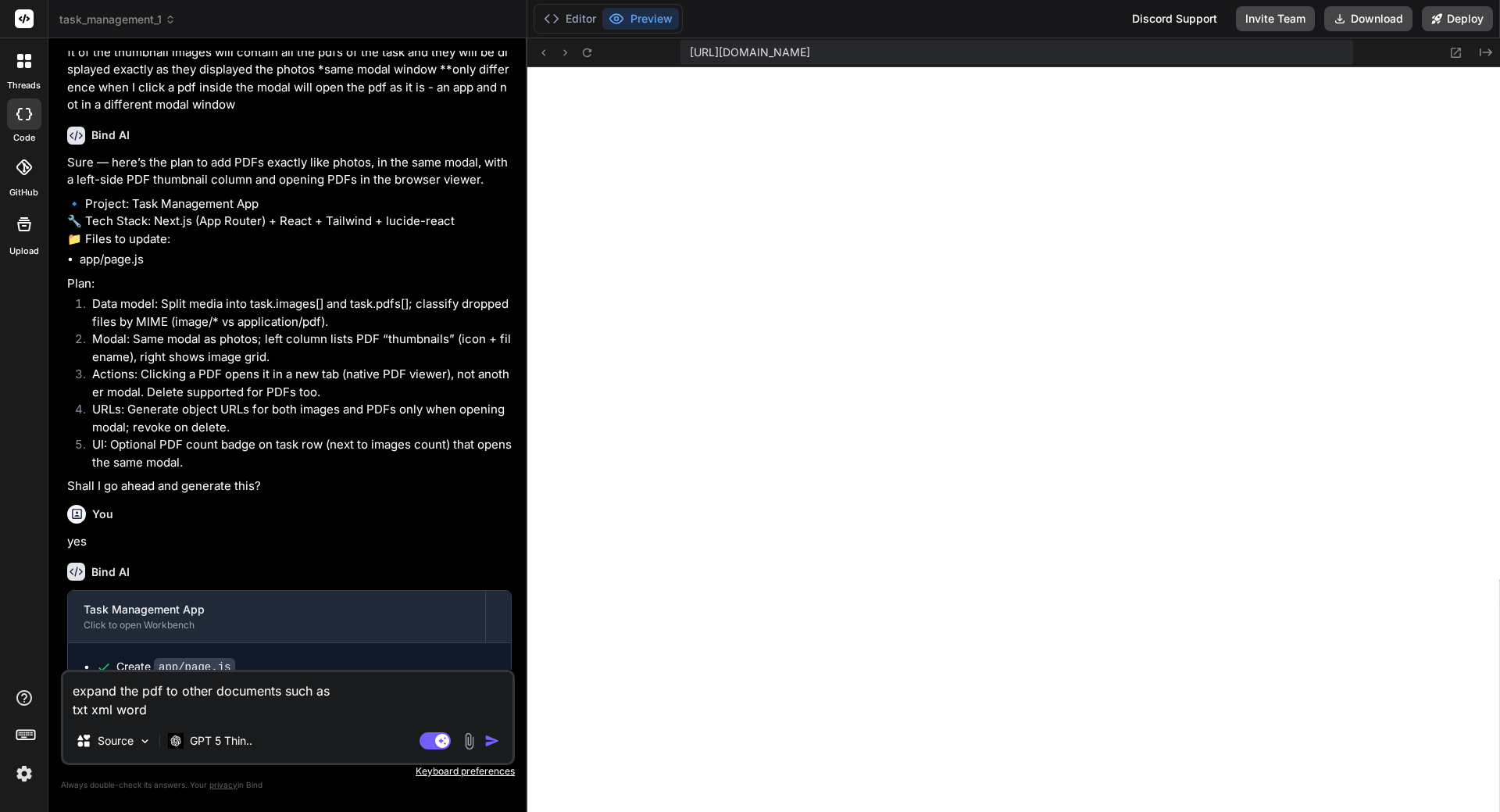
type textarea "x"
type textarea "expand the pdf f to other documents such as txt xml word"
type textarea "x"
type textarea "expand the pdf fe to other documents such as txt xml word"
type textarea "x"
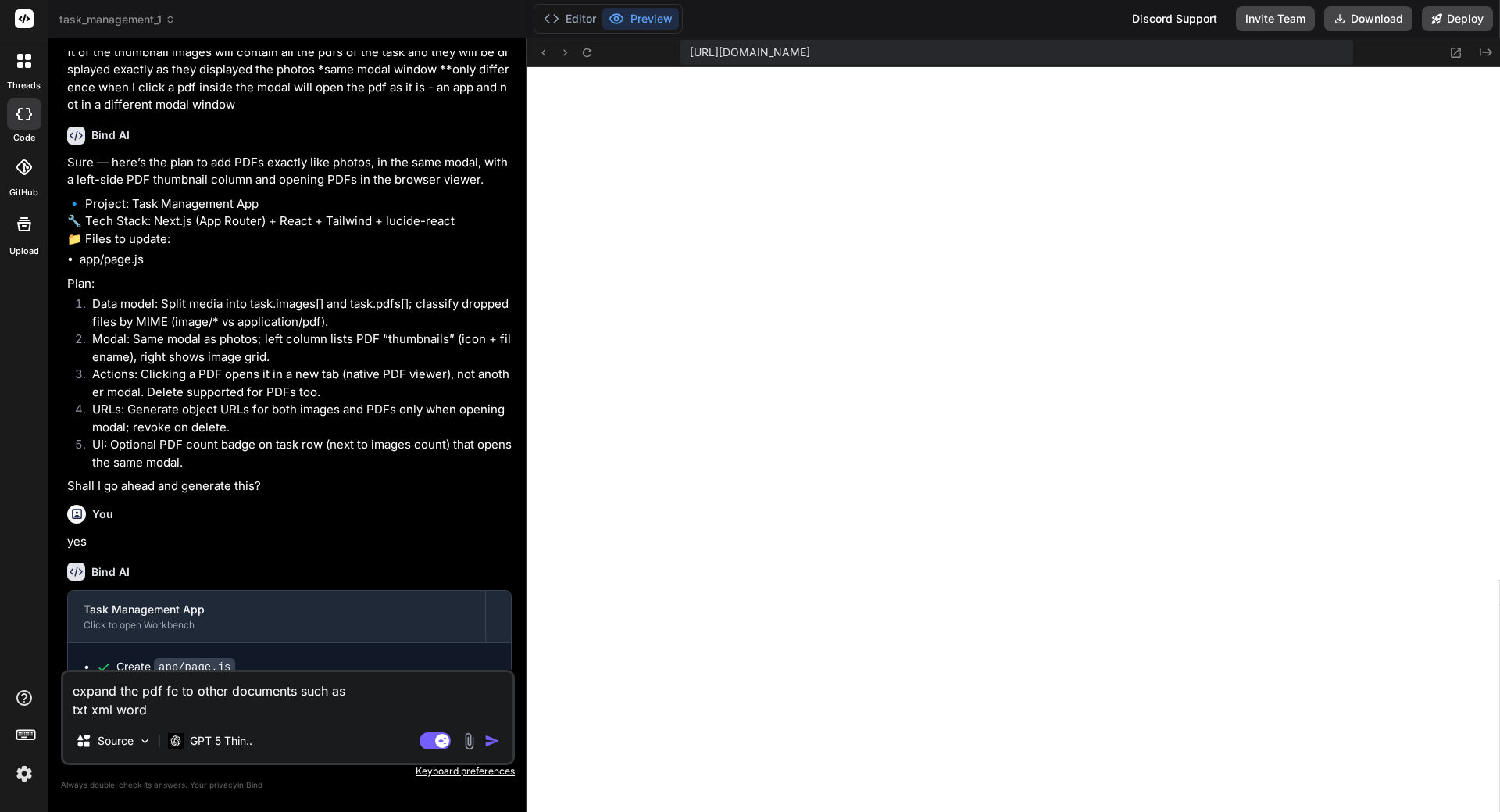
type textarea "expand the pdf fea to other documents such as txt xml word"
type textarea "x"
type textarea "expand the pdf feat to other documents such as txt xml word"
type textarea "x"
type textarea "expand the pdf featu to other documents such as txt xml word"
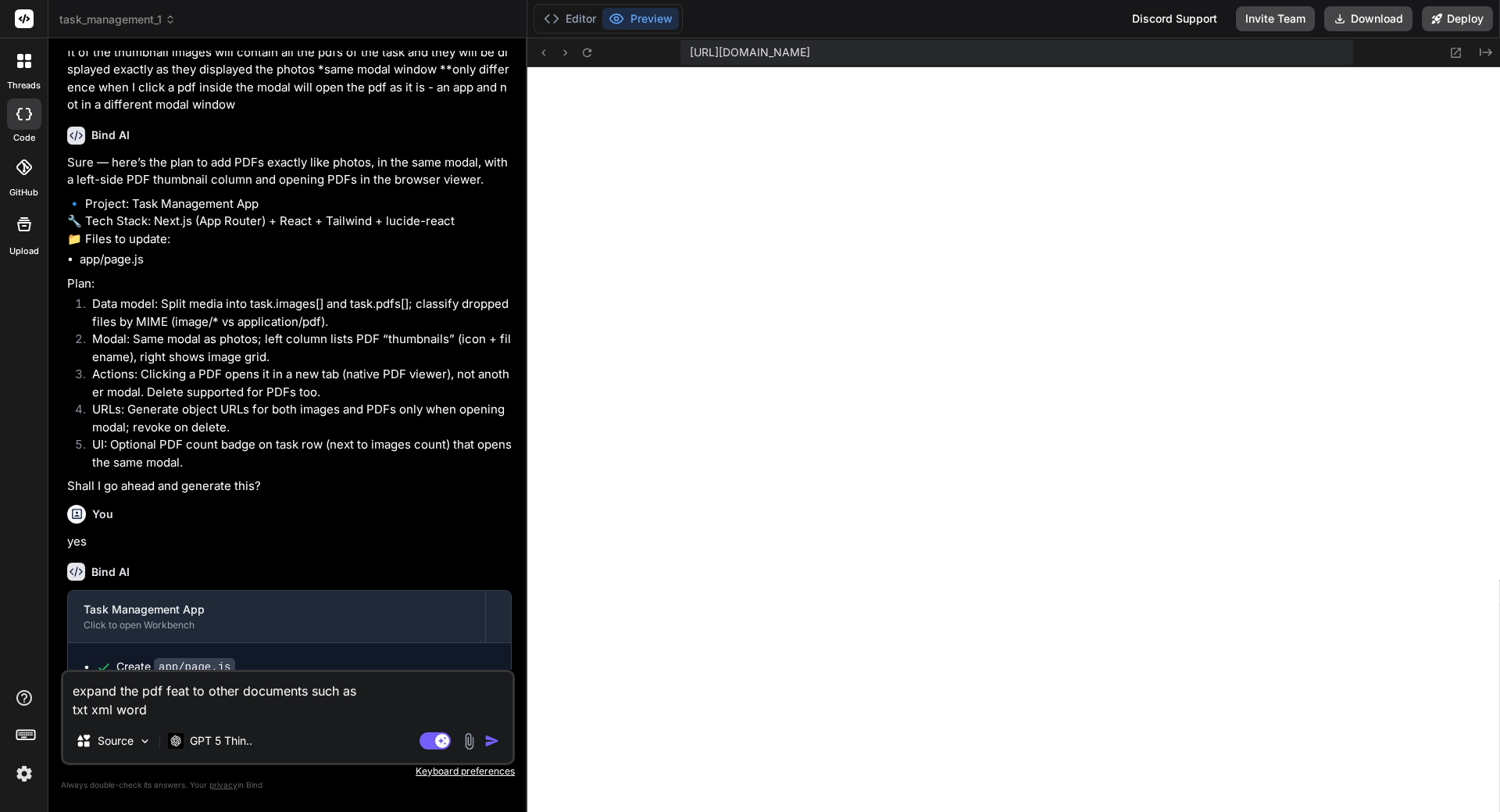
type textarea "x"
type textarea "expand the pdf featur to other documents such as txt xml word"
type textarea "x"
type textarea "expand the pdf feature to other documents such as txt xml word"
type textarea "x"
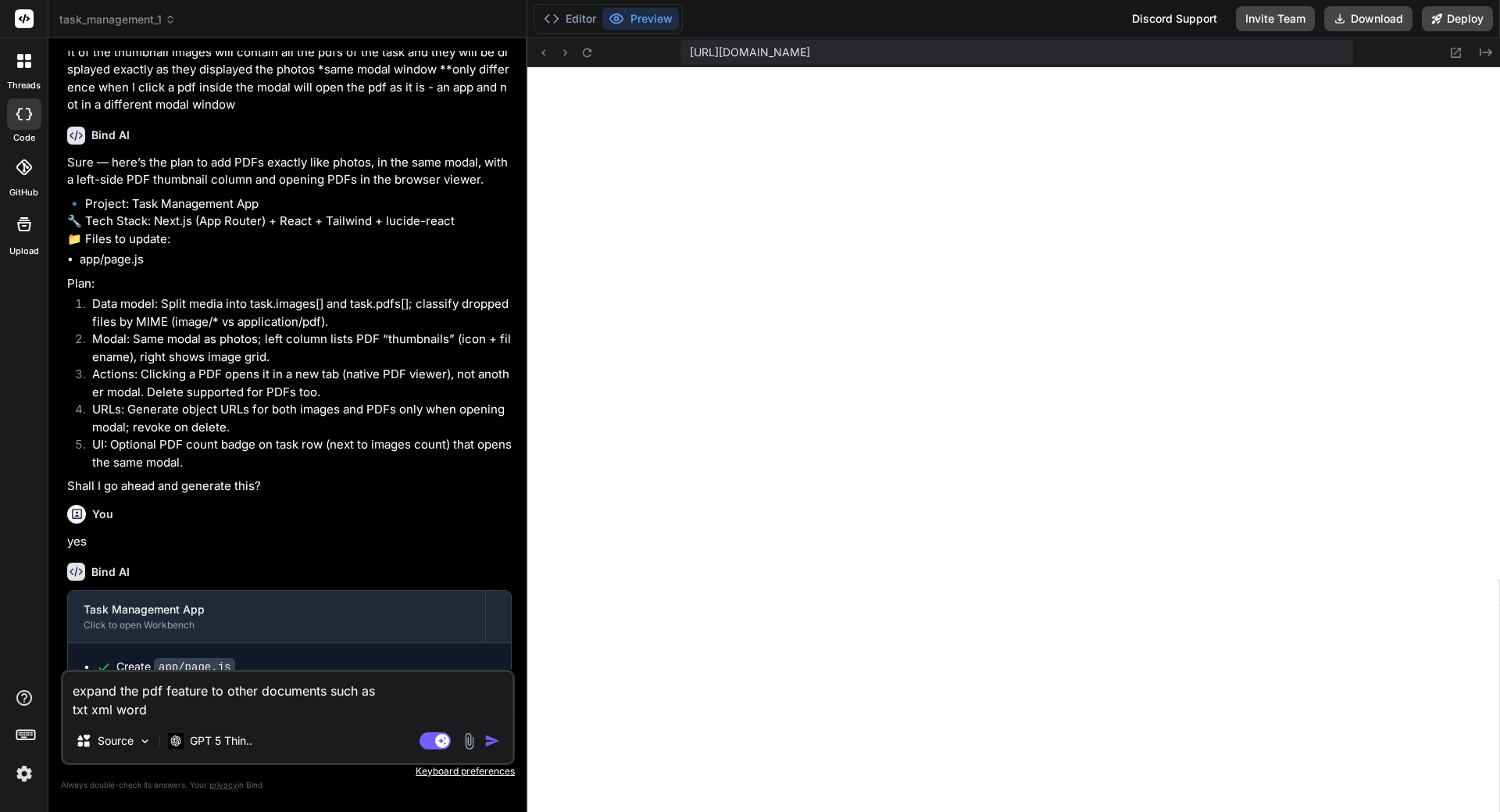
click at [179, 716] on textarea "expand the pdf feature to other documents such as txt xml word" at bounding box center [287, 695] width 449 height 47
type textarea "expand the pdf feature to other documents such as txt xml word."
type textarea "x"
type textarea "expand the pdf feature to other documents such as txt xml word."
type textarea "x"
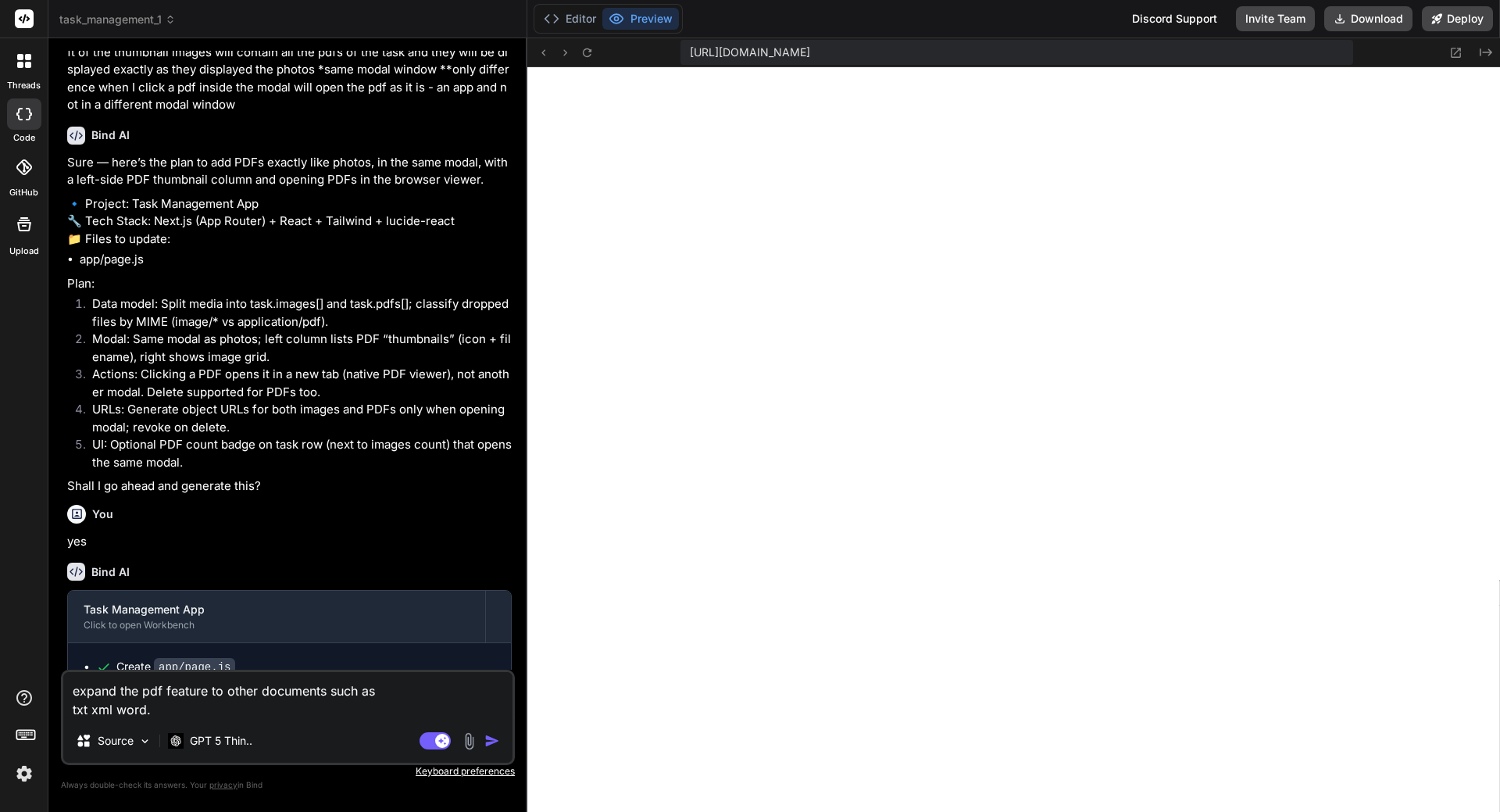
type textarea "expand the pdf feature to other documents such as txt xml word. T"
type textarea "x"
type textarea "expand the pdf feature to other documents such as txt xml word. Th"
type textarea "x"
type textarea "expand the pdf feature to other documents such as txt xml word. Thi"
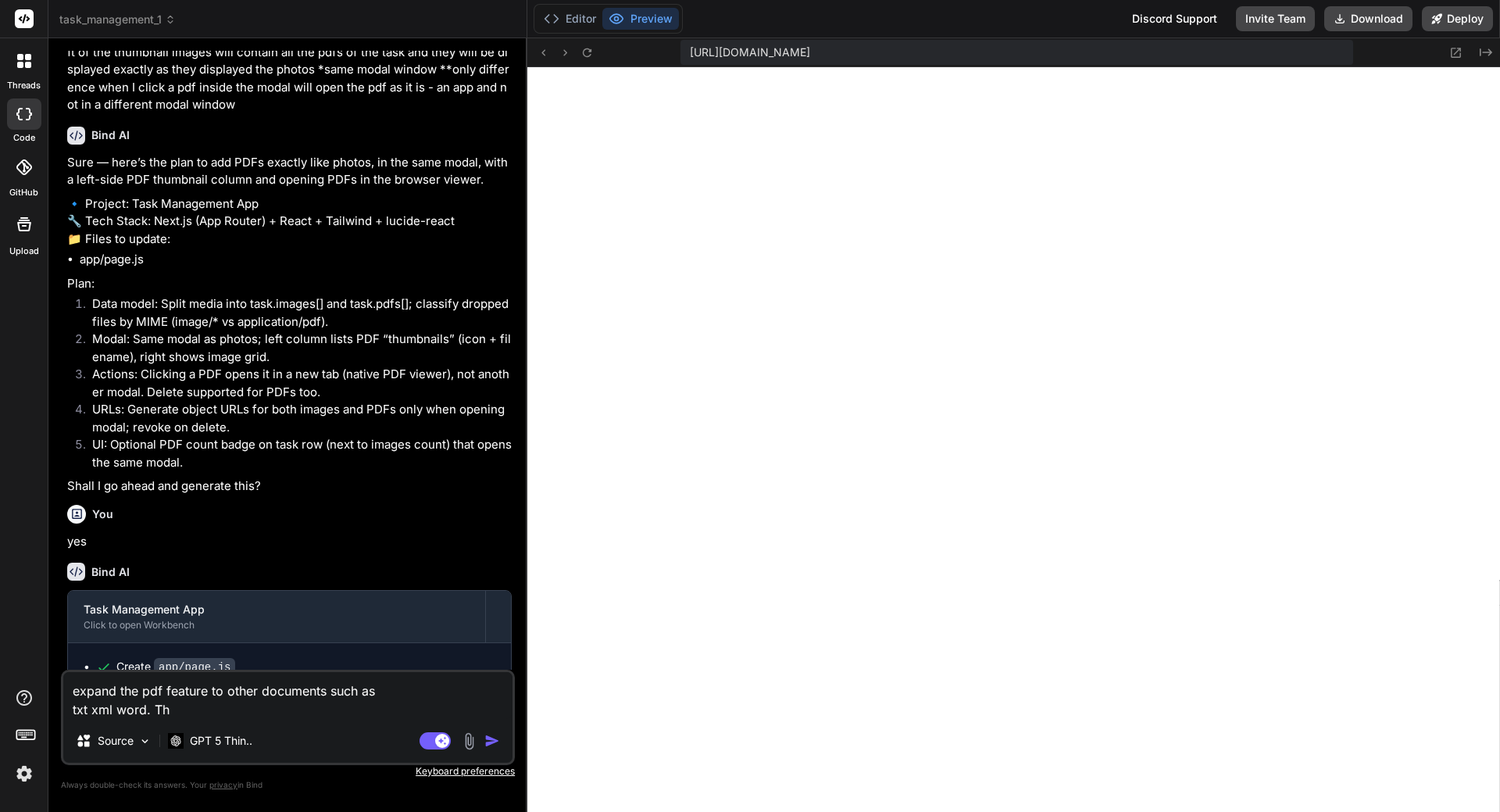
type textarea "x"
type textarea "expand the pdf feature to other documents such as txt xml word. This"
type textarea "x"
type textarea "expand the pdf feature to other documents such as txt xml word. This"
type textarea "x"
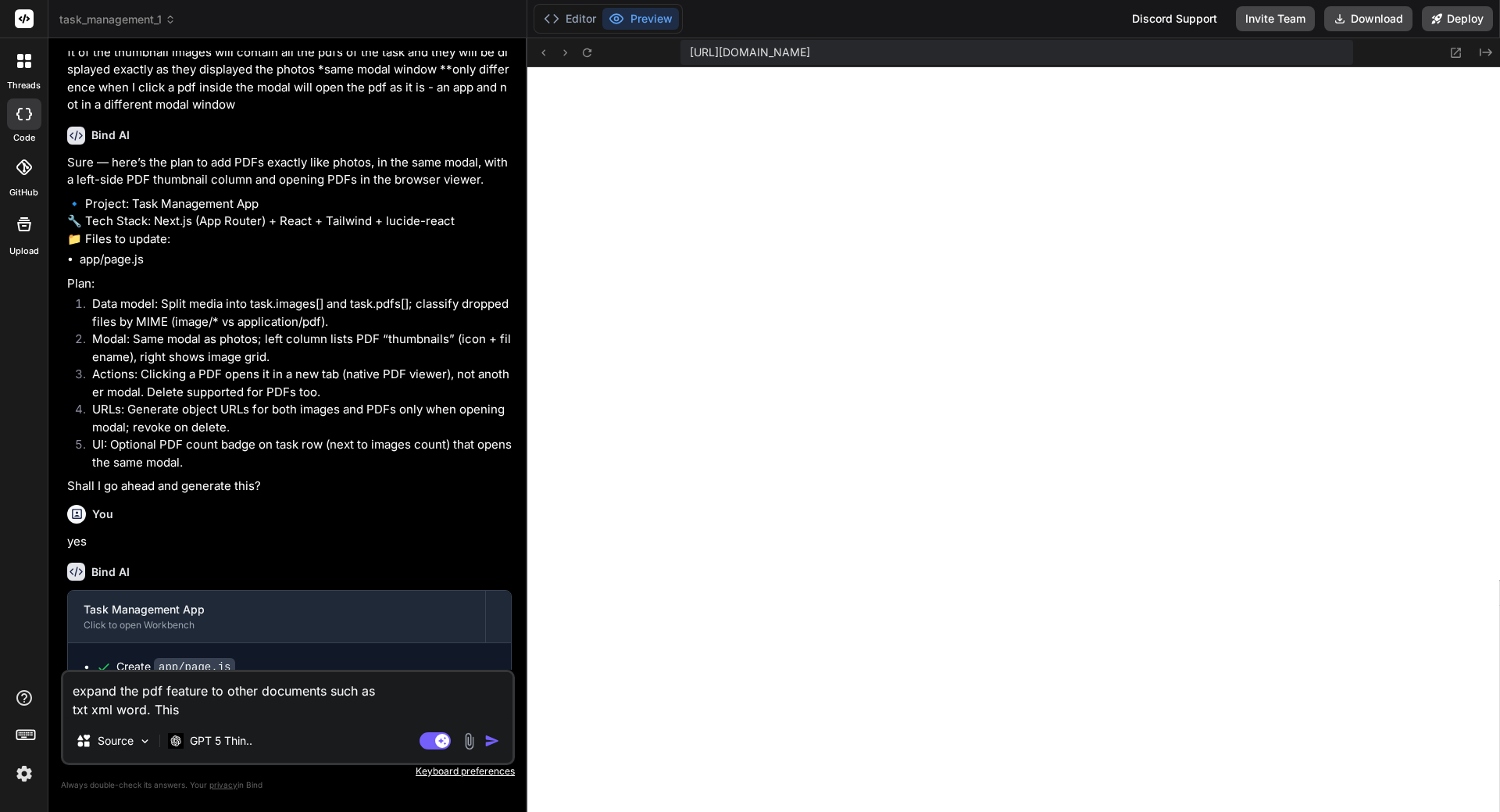
type textarea "expand the pdf feature to other documents such as txt xml word. This m"
type textarea "x"
type textarea "expand the pdf feature to other documents such as txt xml word. This me"
type textarea "x"
type textarea "expand the pdf feature to other documents such as txt xml word. This mea"
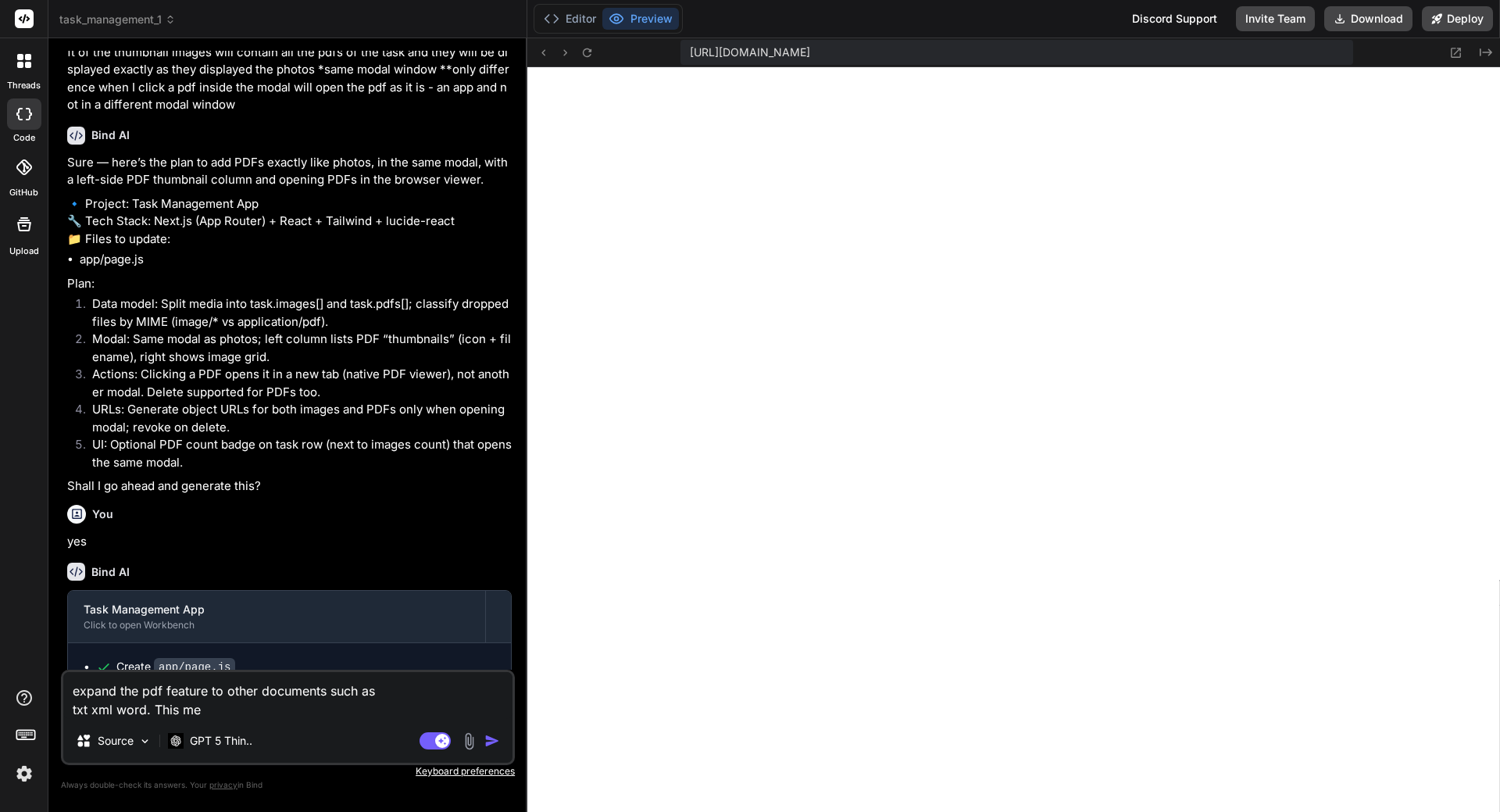
type textarea "x"
type textarea "expand the pdf feature to other documents such as txt xml word. This mean"
type textarea "x"
type textarea "expand the pdf feature to other documents such as txt xml word. This means"
type textarea "x"
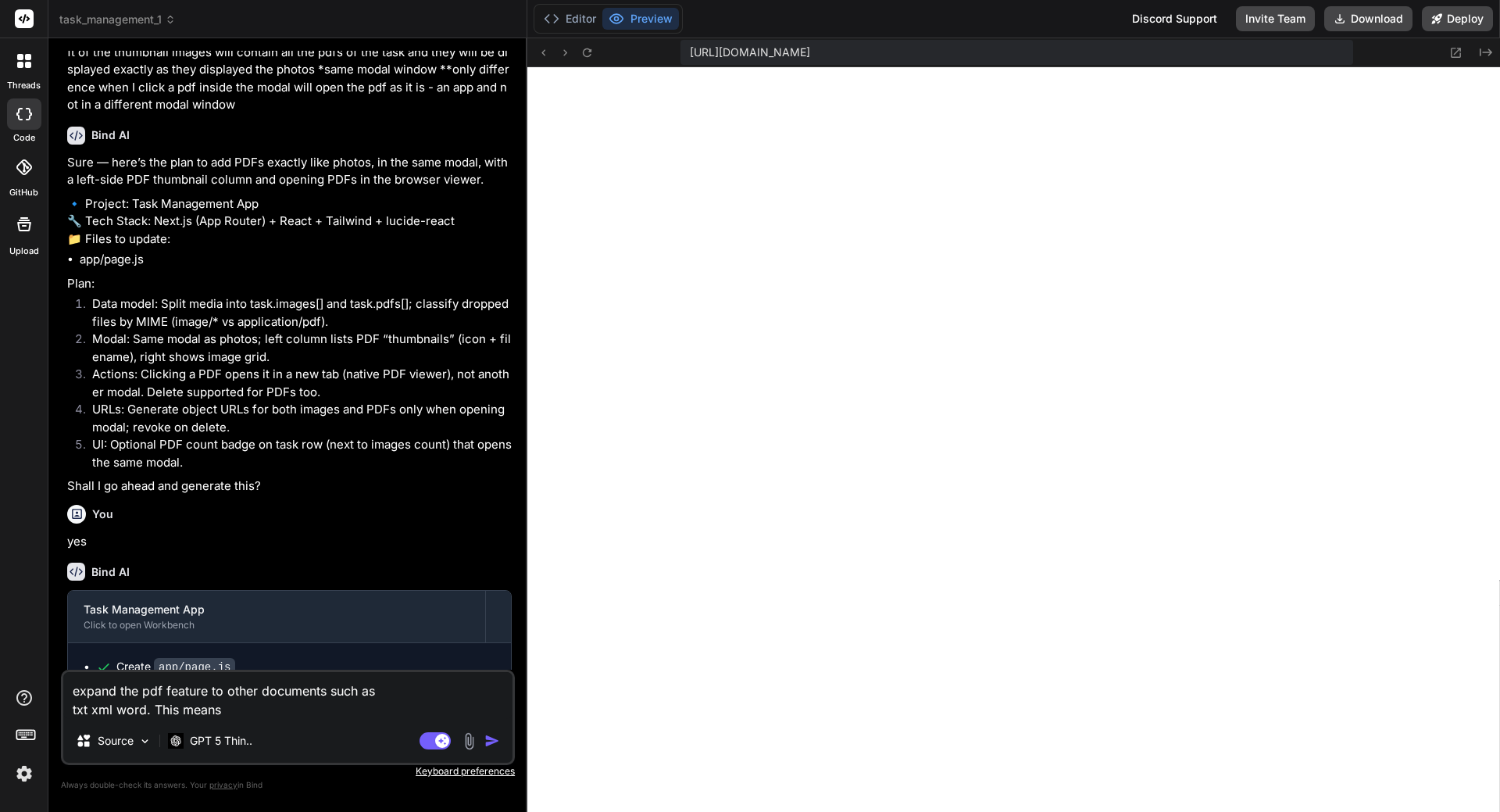
type textarea "expand the pdf feature to other documents such as txt xml word. This means"
type textarea "x"
type textarea "expand the pdf feature to other documents such as txt xml word. This means t"
type textarea "x"
type textarea "expand the pdf feature to other documents such as txt xml word. This means th"
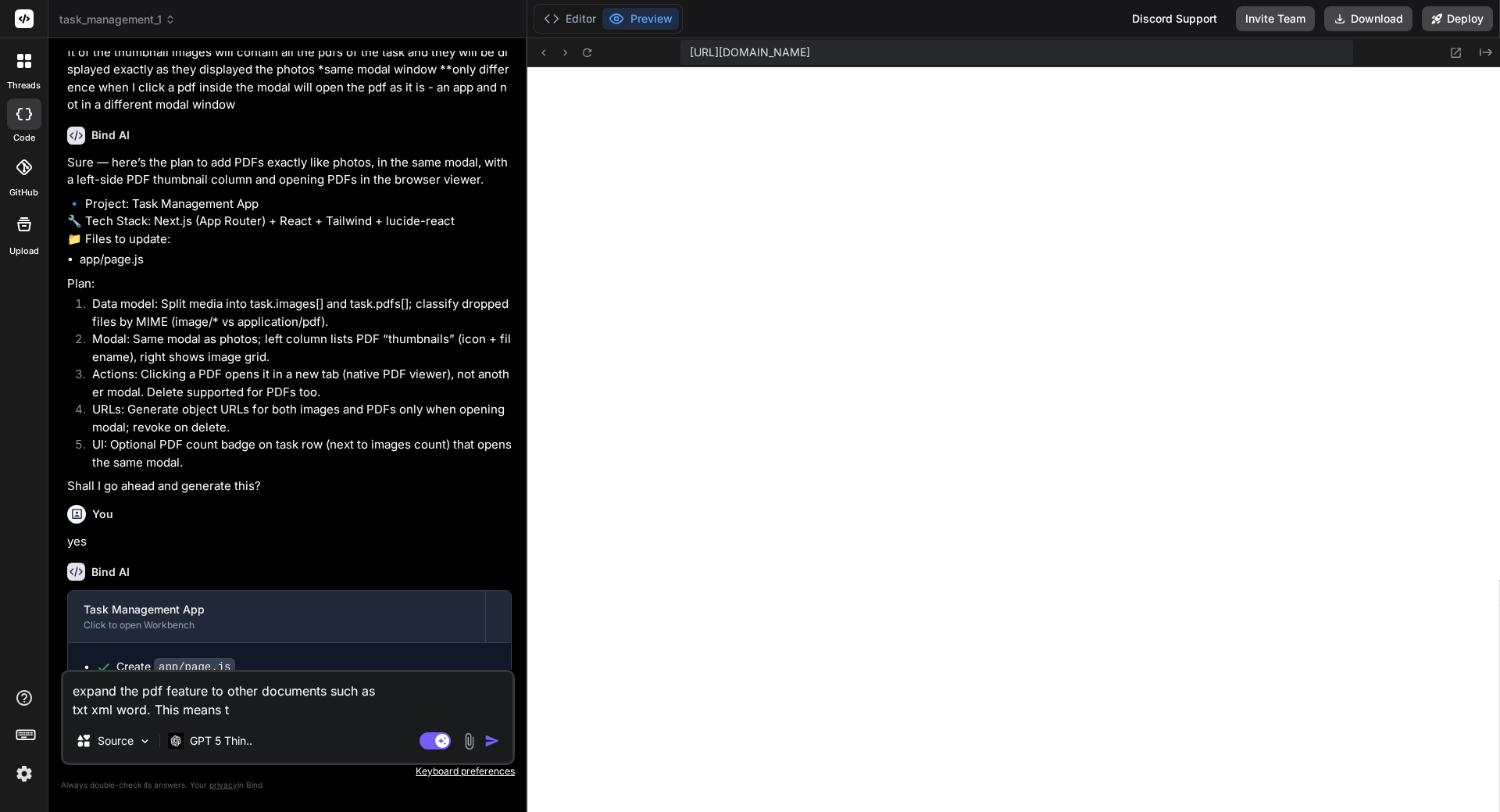
type textarea "x"
type textarea "expand the pdf feature to other documents such as txt xml word. This means tha"
type textarea "x"
type textarea "expand the pdf feature to other documents such as txt xml word. This means that"
type textarea "x"
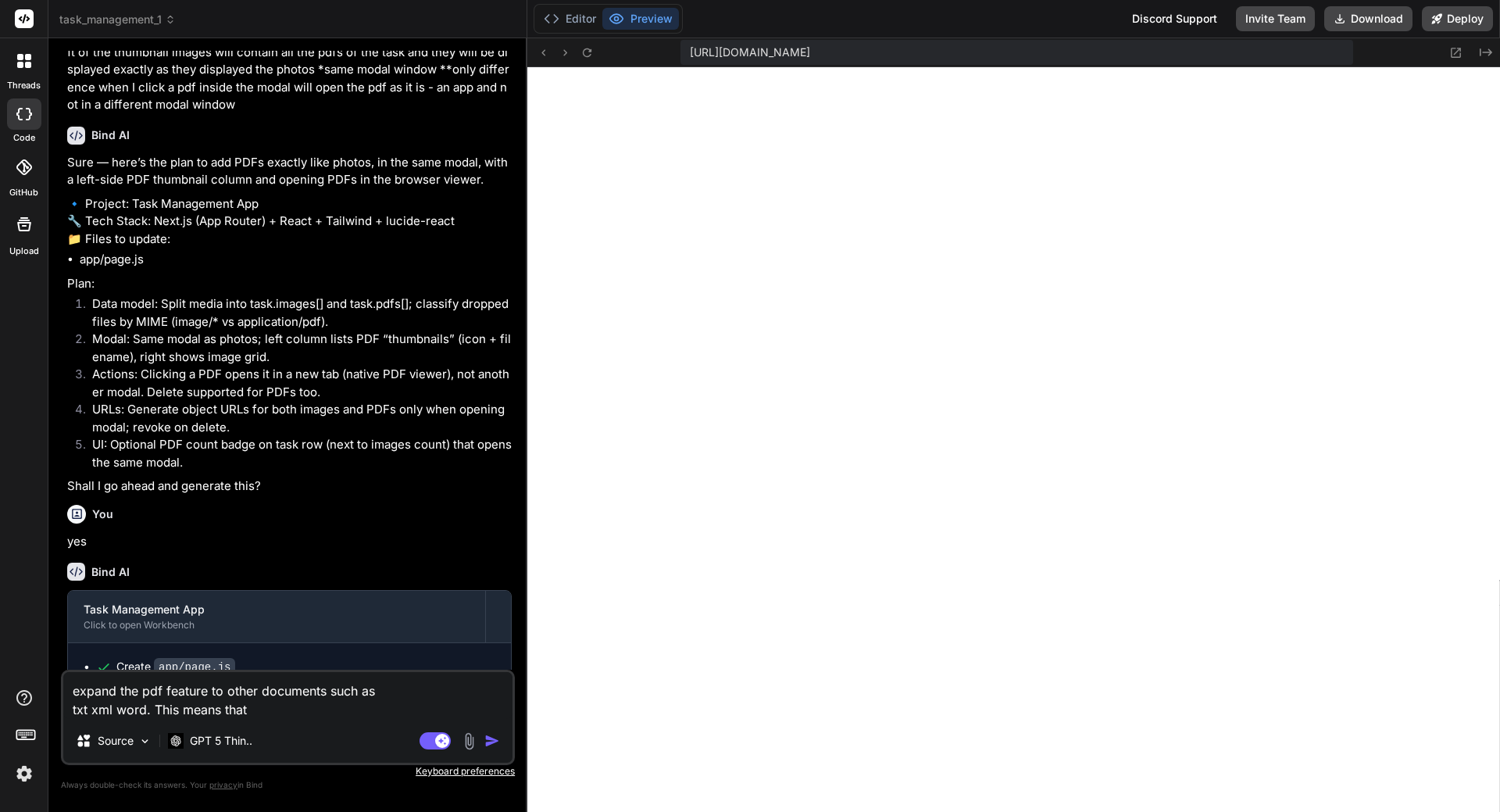
type textarea "expand the pdf feature to other documents such as txt xml word. This means that"
type textarea "x"
type textarea "expand the pdf feature to other documents such as txt xml word. This means that…"
type textarea "x"
type textarea "expand the pdf feature to other documents such as txt xml word. This means that…"
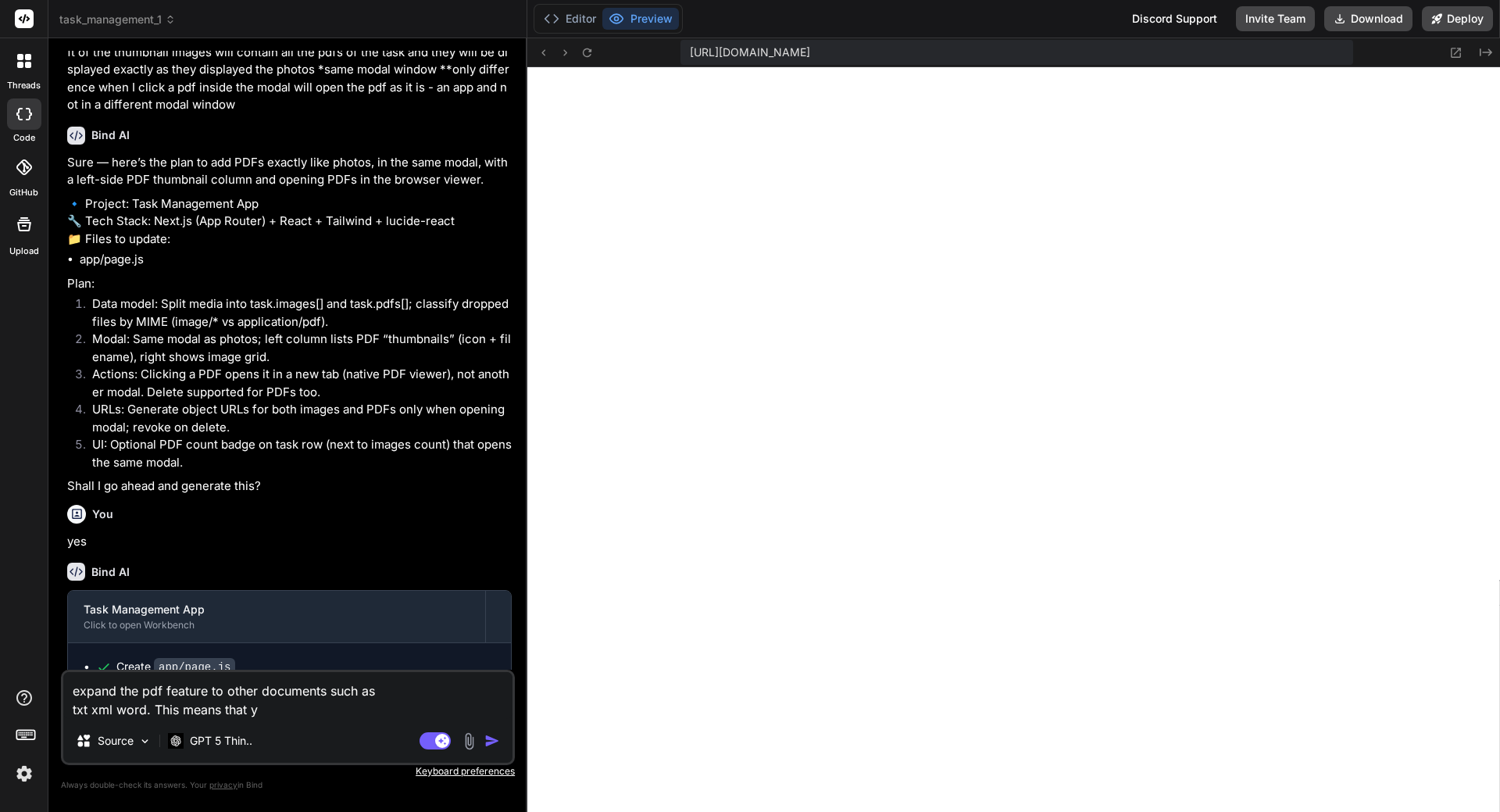
type textarea "x"
type textarea "expand the pdf feature to other documents such as txt xml word. This means that…"
type textarea "x"
type textarea "expand the pdf feature to other documents such as txt xml word. This means that…"
type textarea "x"
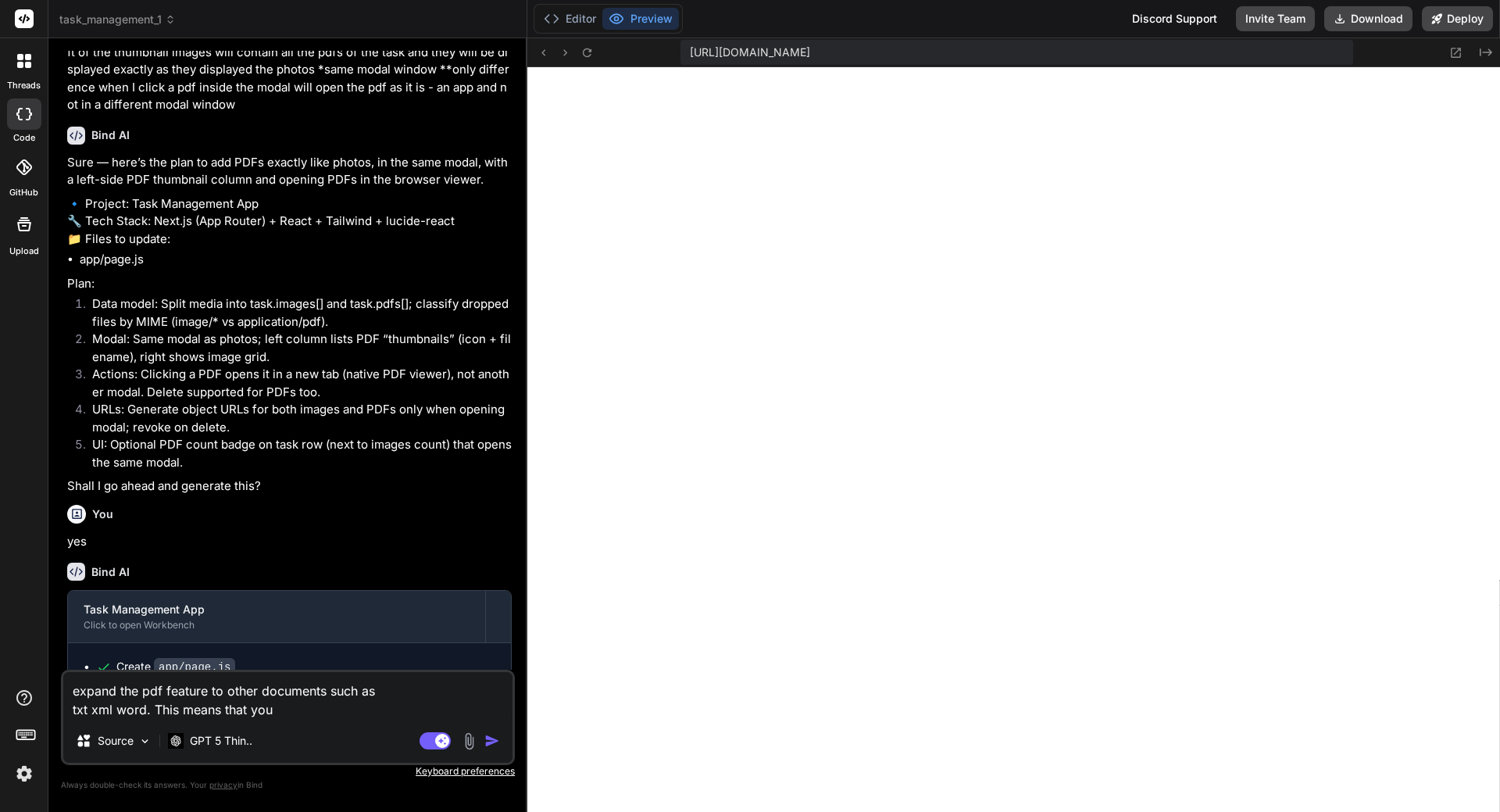
type textarea "expand the pdf feature to other documents such as txt xml word. This means that…"
type textarea "x"
type textarea "expand the pdf feature to other documents such as txt xml word. This means that…"
type textarea "x"
type textarea "expand the pdf feature to other documents such as txt xml word. This means that…"
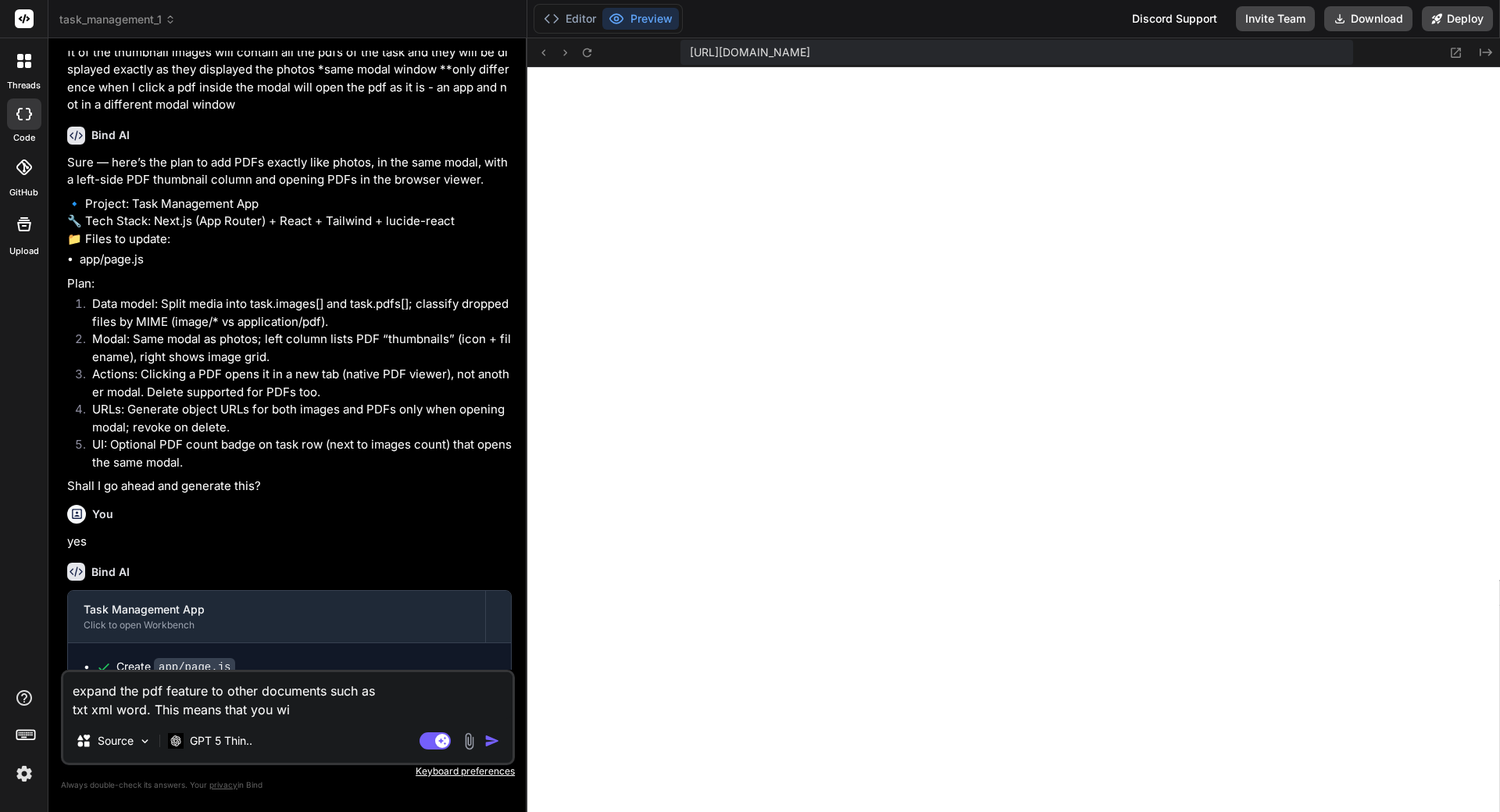
type textarea "x"
type textarea "expand the pdf feature to other documents such as txt xml word. This means that…"
type textarea "x"
type textarea "expand the pdf feature to other documents such as txt xml word. This means that…"
type textarea "x"
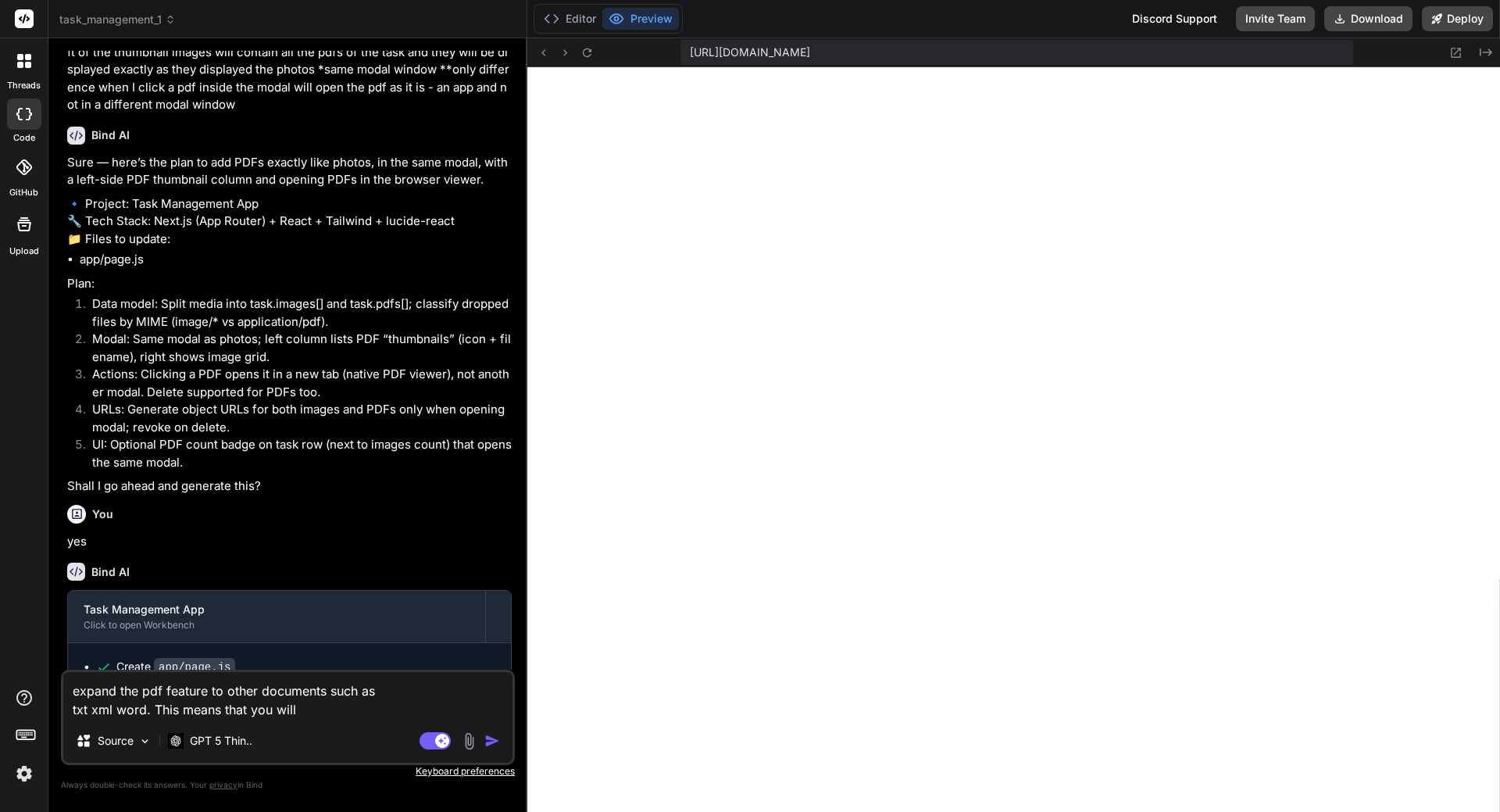
type textarea "expand the pdf feature to other documents such as txt xml word. This means that…"
type textarea "x"
type textarea "expand the pdf feature to other documents such as txt xml word. This means that…"
type textarea "x"
type textarea "expand the pdf feature to other documents such as txt xml word. This means that…"
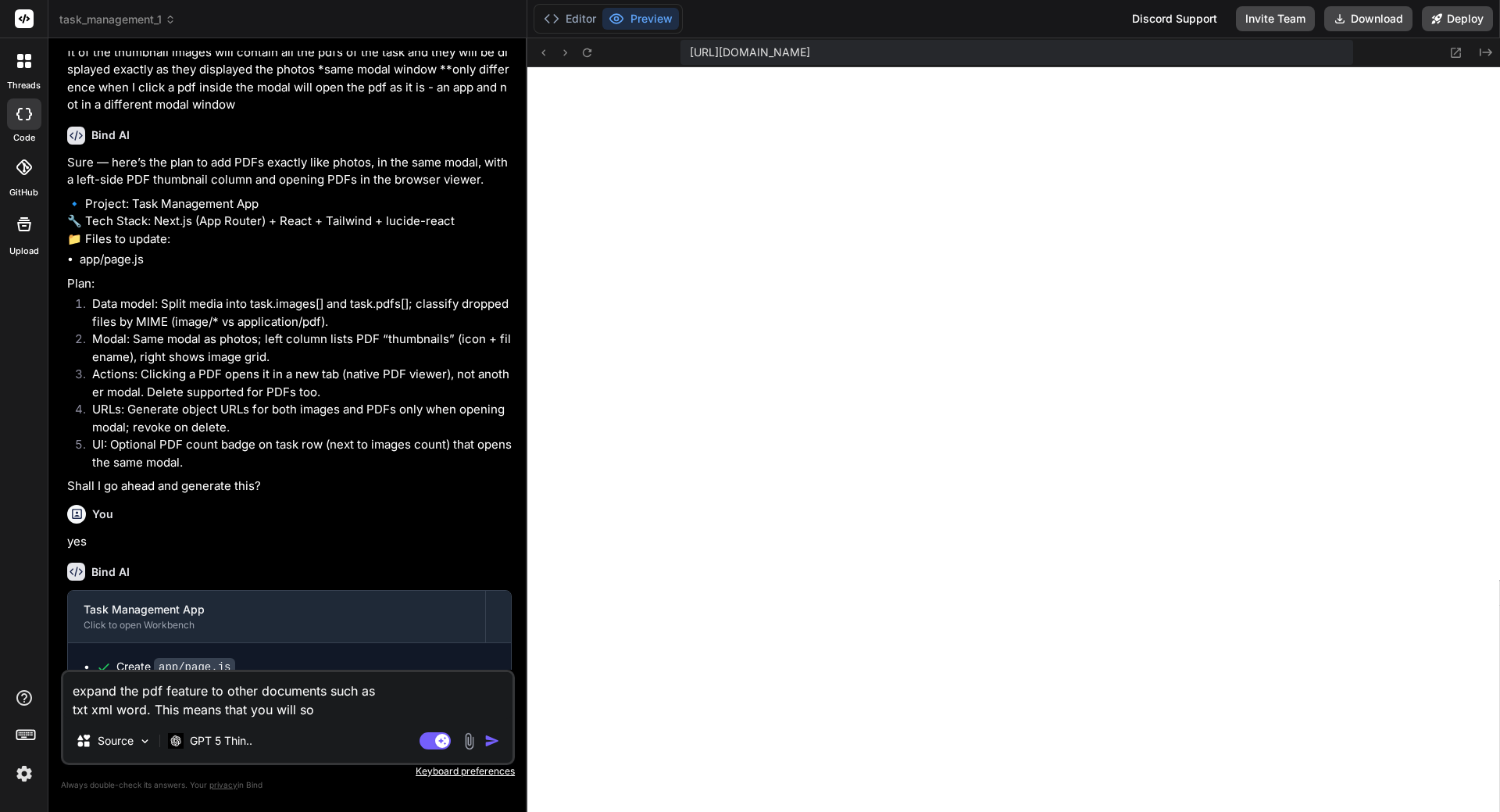
type textarea "x"
type textarea "expand the pdf feature to other documents such as txt xml word. This means that…"
type textarea "x"
click at [381, 695] on textarea "expand the pdf feature to other documents such as txt xml word. This means that…" at bounding box center [287, 685] width 449 height 66
click at [408, 687] on textarea "expand the pdf feature to other documents such as txt xml word. This means that…" at bounding box center [287, 685] width 449 height 66
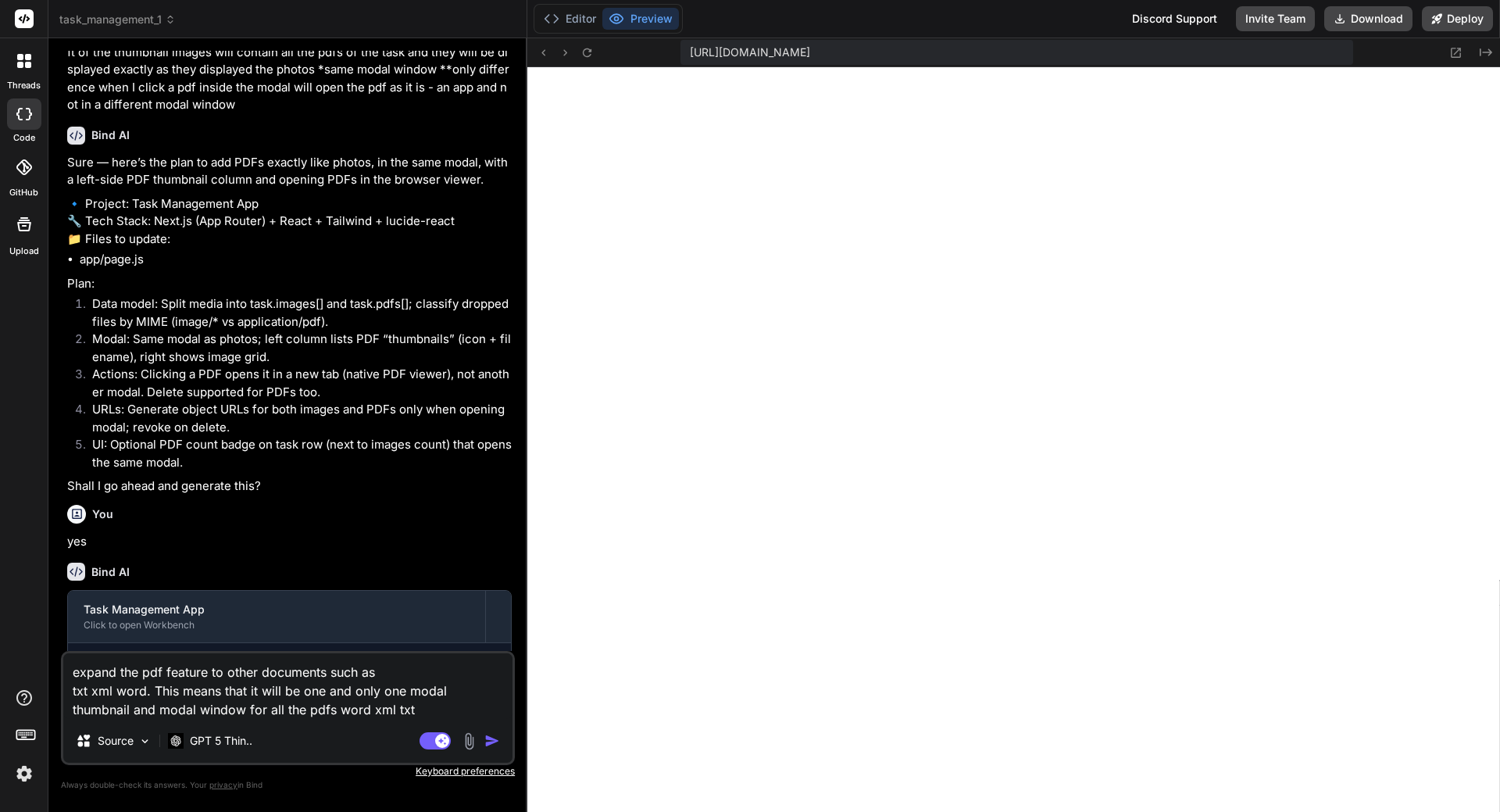
click at [417, 686] on textarea "expand the pdf feature to other documents such as txt xml word. This means that…" at bounding box center [287, 685] width 449 height 66
click at [417, 685] on textarea "expand the pdf feature to other documents such as txt xml word. This means that…" at bounding box center [287, 685] width 449 height 66
click at [330, 709] on textarea "expand the pdf feature to other documents such as txt xml word. This means that…" at bounding box center [287, 685] width 449 height 66
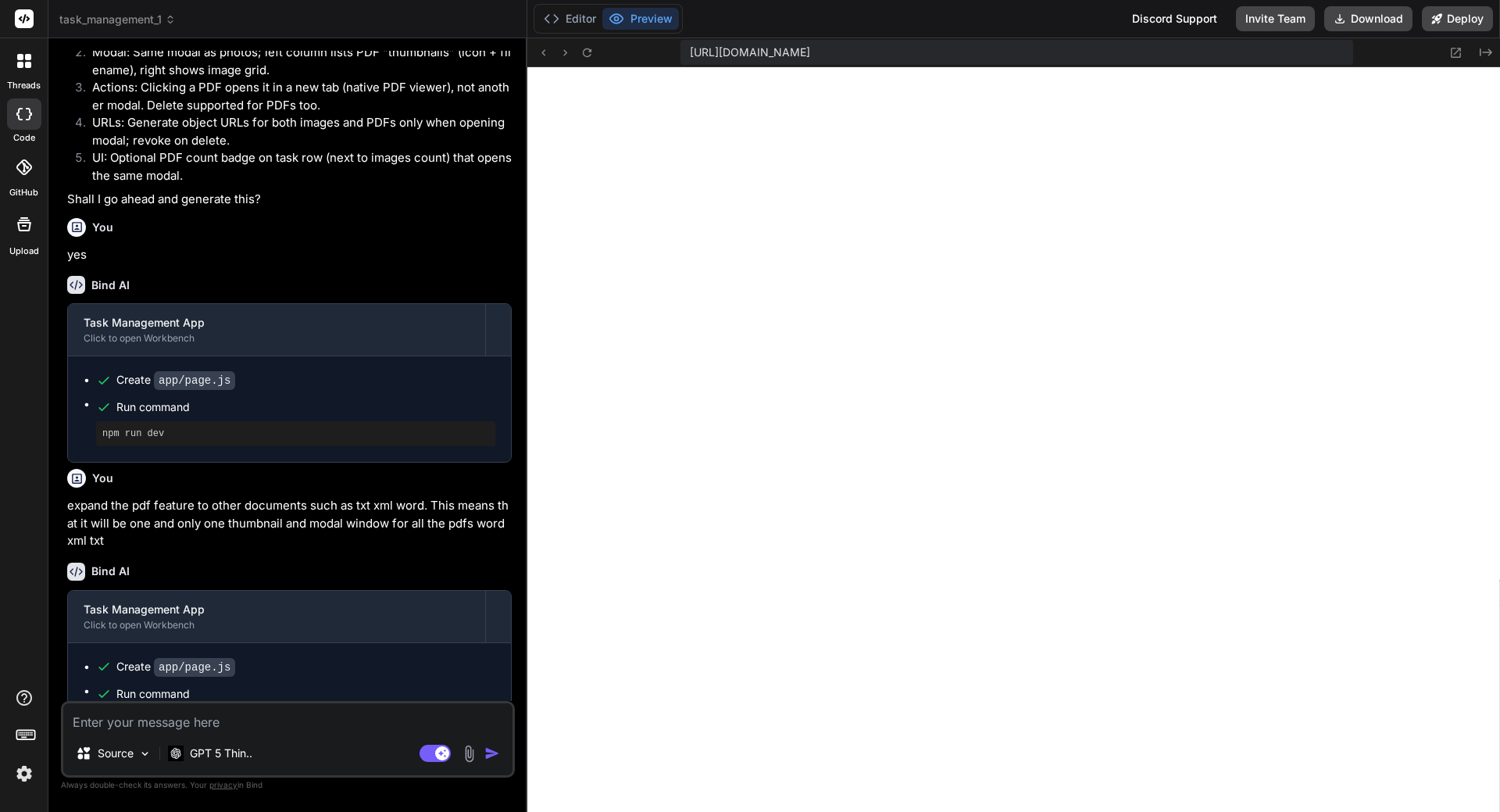
scroll to position [10493, 0]
click at [243, 719] on textarea at bounding box center [287, 717] width 449 height 28
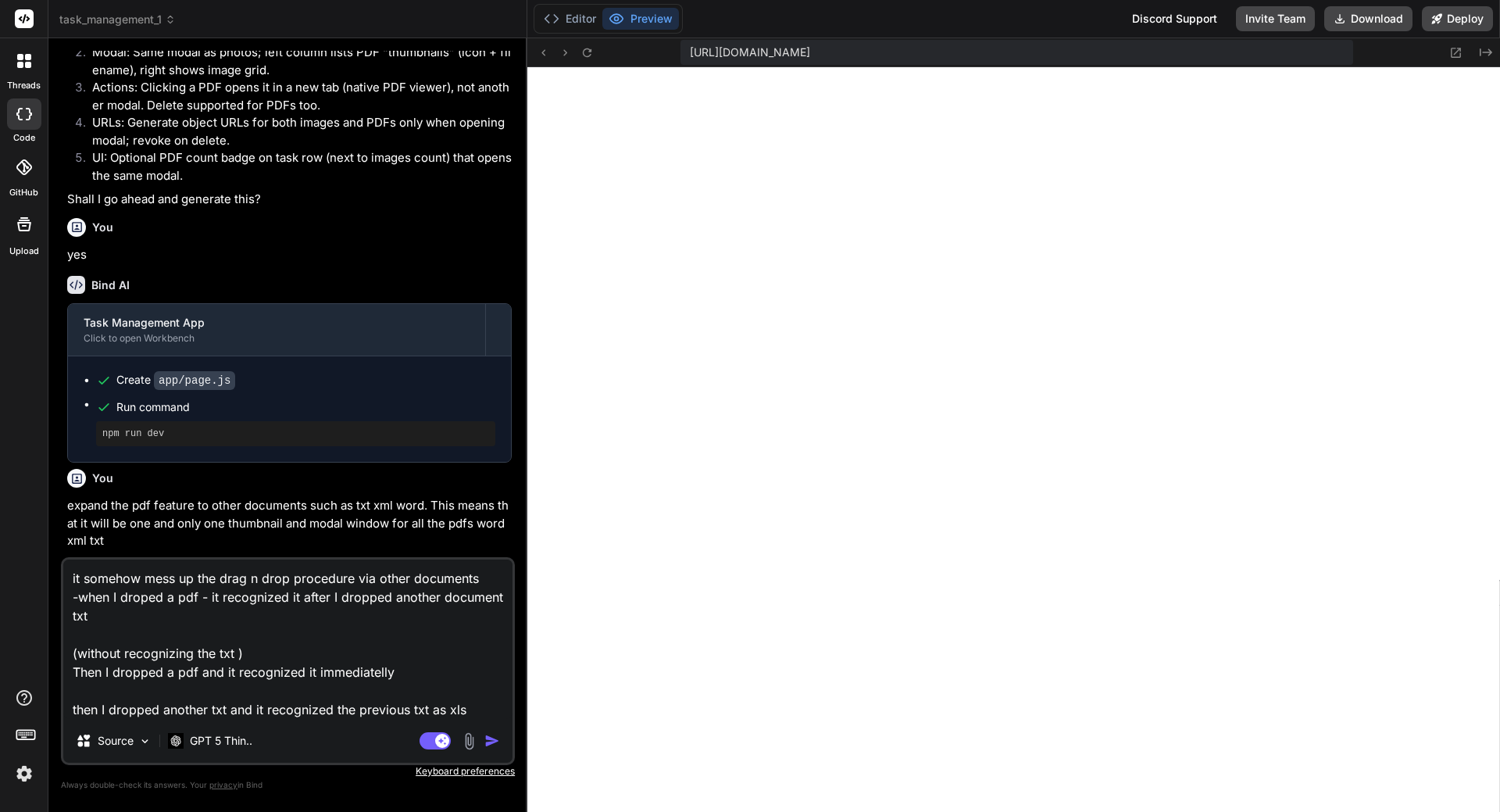
click at [182, 594] on textarea "it somehow mess up the drag n drop procedure via other documents -when I droped…" at bounding box center [287, 639] width 449 height 159
click at [181, 596] on textarea "it somehow mess up the drag n drop procedure via other documents -when I droped…" at bounding box center [287, 639] width 449 height 159
click at [232, 596] on textarea "it somehow mess up the drag n drop procedure via other documents -when I droped…" at bounding box center [287, 639] width 449 height 159
click at [353, 603] on textarea "it somehow mess up the drag n drop procedure via other documents -when I droped…" at bounding box center [287, 639] width 449 height 159
click at [355, 604] on textarea "it somehow mess up the drag n drop procedure via other documents -when I droped…" at bounding box center [287, 639] width 449 height 159
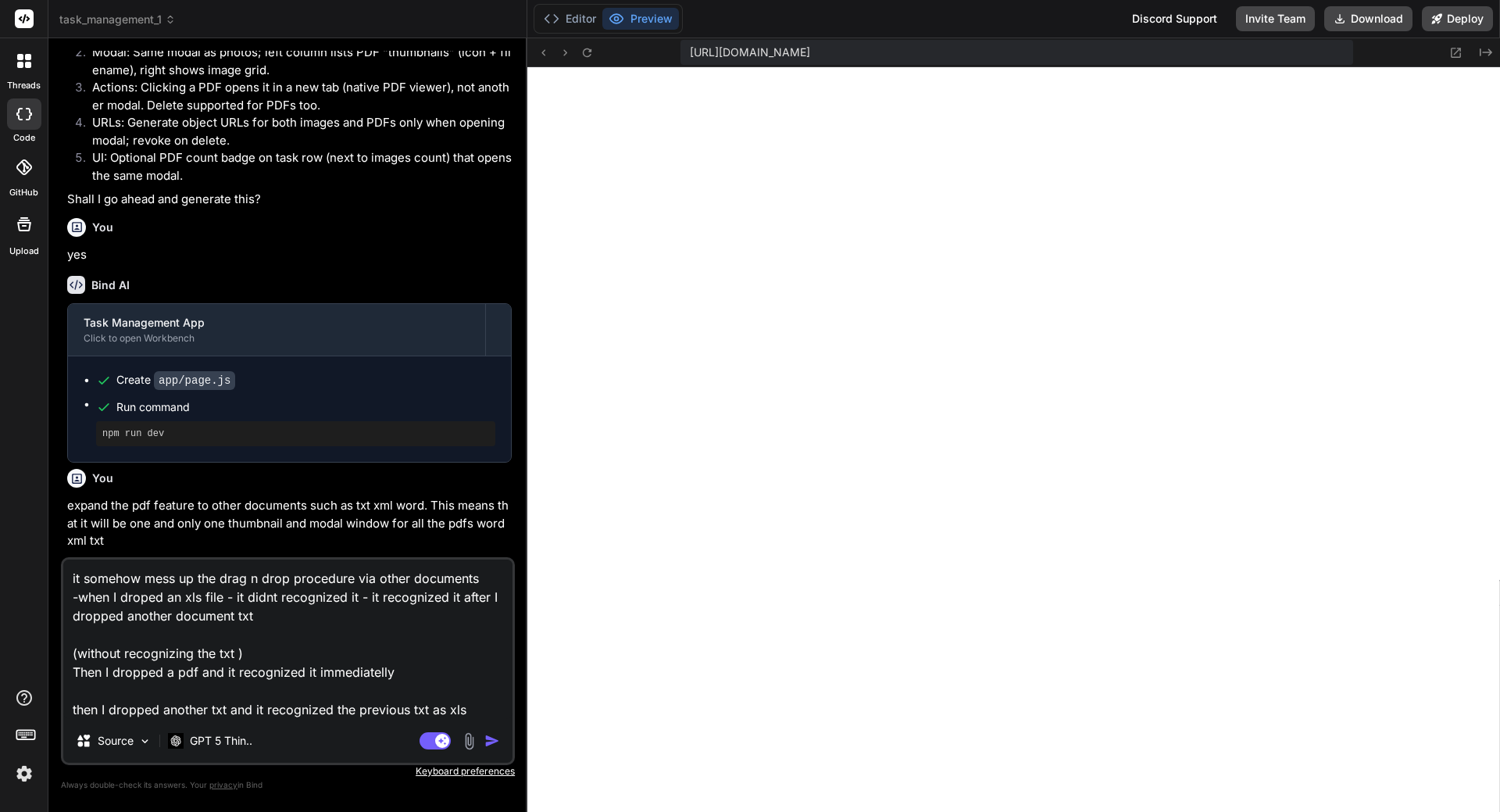
click at [270, 608] on textarea "it somehow mess up the drag n drop procedure via other documents -when I droped…" at bounding box center [287, 639] width 449 height 159
click at [233, 668] on textarea "it somehow mess up the drag n drop procedure via other documents -when I droped…" at bounding box center [287, 639] width 449 height 159
click at [265, 666] on textarea "it somehow mess up the drag n drop procedure via other documents -when I droped…" at bounding box center [287, 639] width 449 height 159
click at [231, 675] on textarea "it somehow mess up the drag n drop procedure via other documents -when I droped…" at bounding box center [287, 639] width 449 height 159
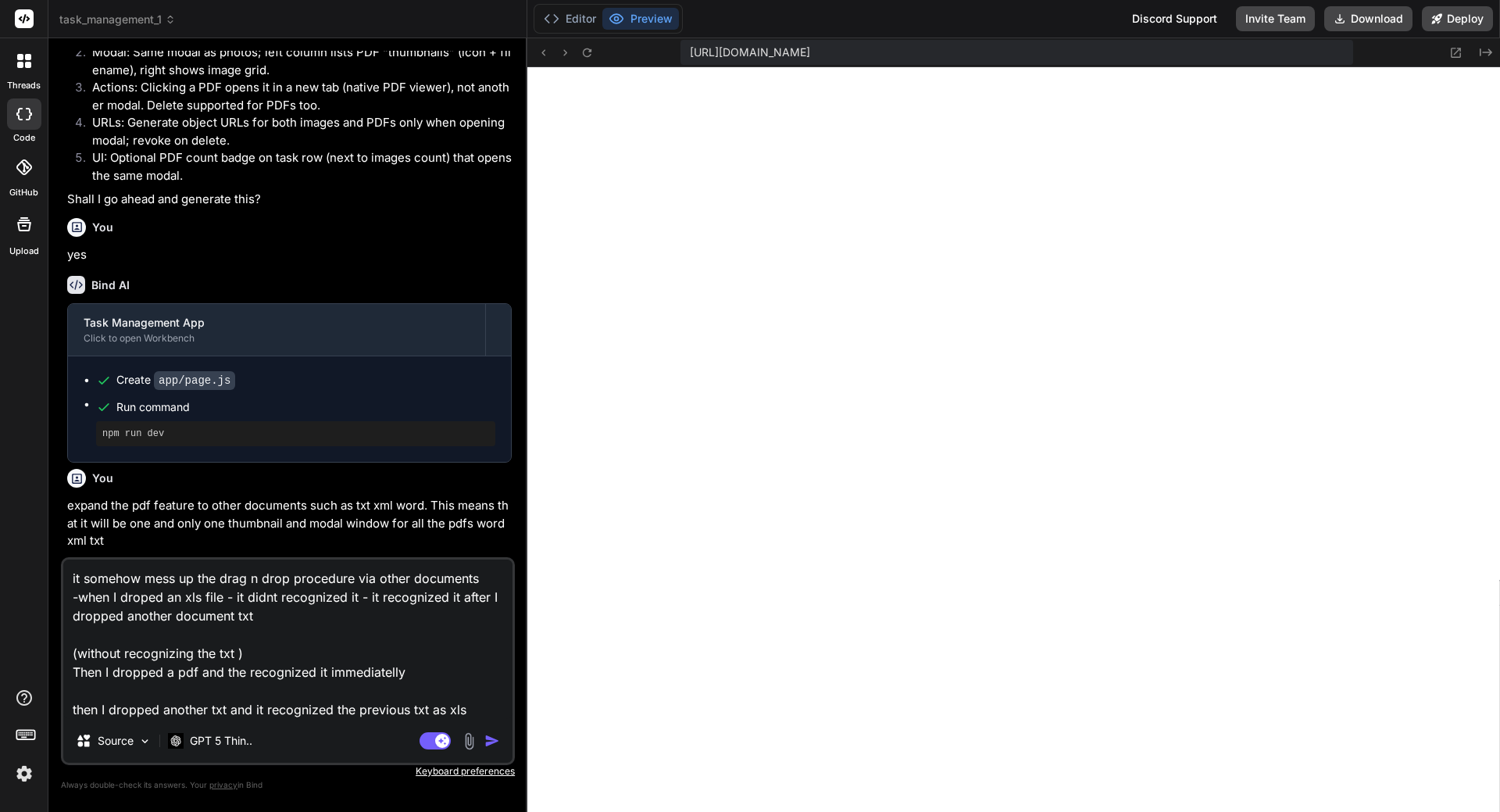
click at [231, 676] on textarea "it somehow mess up the drag n drop procedure via other documents -when I droped…" at bounding box center [287, 639] width 449 height 159
click at [304, 668] on textarea "it somehow mess up the drag n drop procedure via other documents -when I droped…" at bounding box center [287, 639] width 449 height 159
click at [309, 671] on textarea "it somehow mess up the drag n drop procedure via other documents -when I droped…" at bounding box center [287, 639] width 449 height 159
paste textarea "pdf"
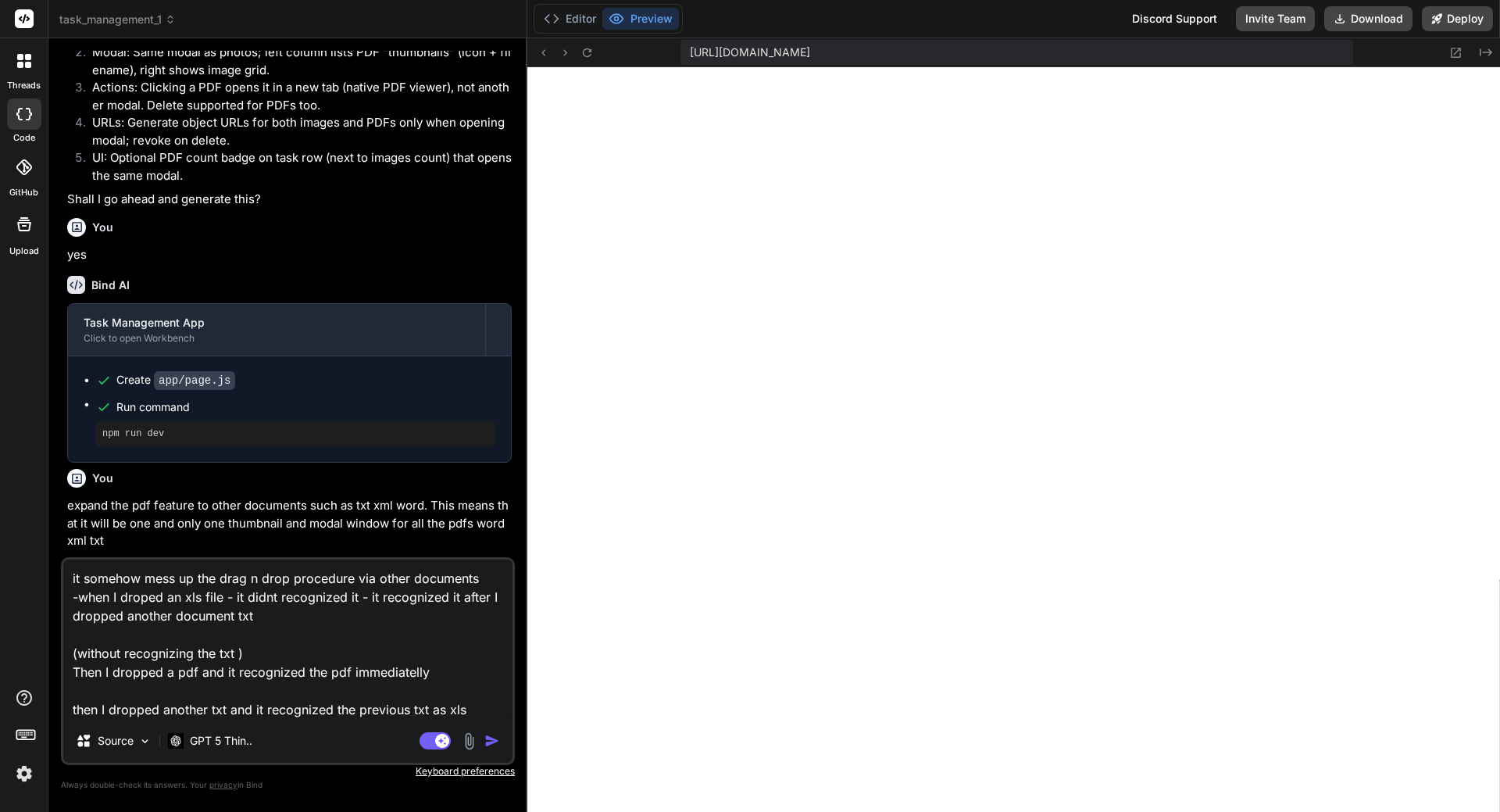
click at [471, 701] on textarea "it somehow mess up the drag n drop procedure via other documents -when I droped…" at bounding box center [287, 639] width 449 height 159
click at [258, 620] on textarea "it somehow mess up the drag n drop procedure via other documents -when I droped…" at bounding box center [287, 639] width 449 height 159
click at [247, 614] on textarea "it somehow mess up the drag n drop procedure via other documents -when I droped…" at bounding box center [287, 639] width 449 height 159
click at [249, 658] on textarea "it somehow mess up the drag n drop procedure via other documents -when I droped…" at bounding box center [287, 639] width 449 height 159
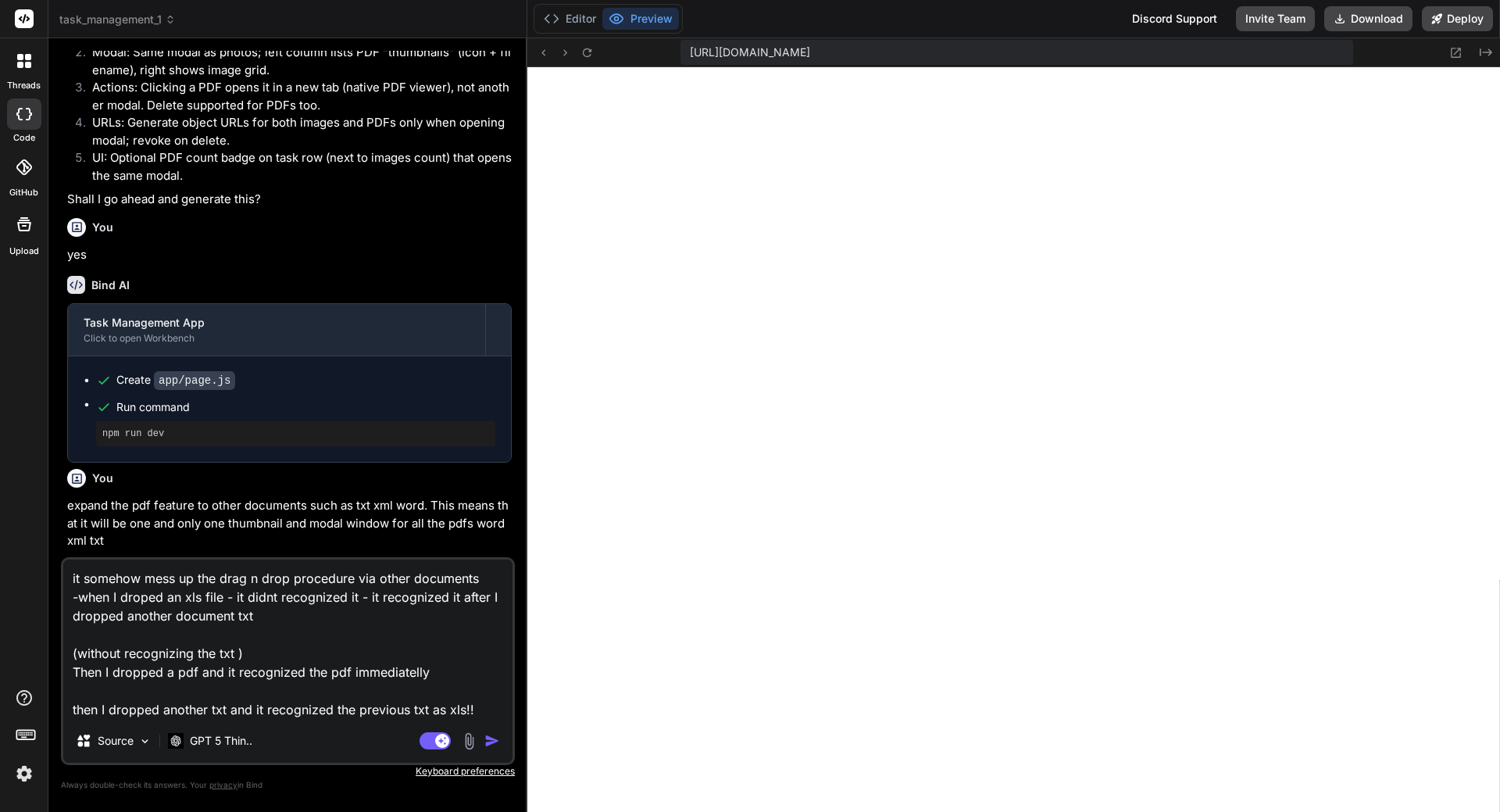
click at [72, 654] on textarea "it somehow mess up the drag n drop procedure via other documents -when I droped…" at bounding box center [287, 639] width 449 height 159
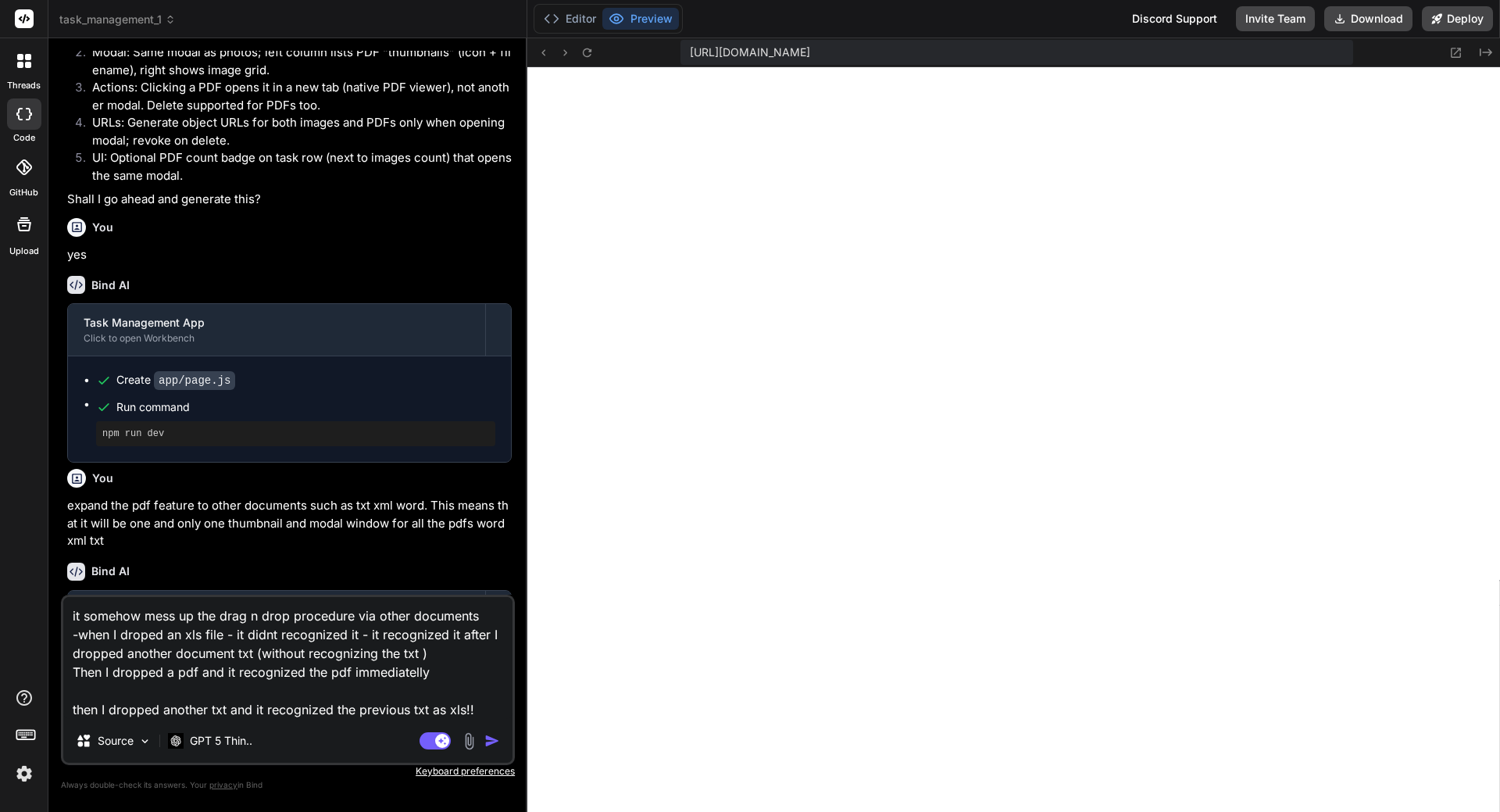
click at [178, 686] on textarea "it somehow mess up the drag n drop procedure via other documents -when I droped…" at bounding box center [287, 658] width 449 height 122
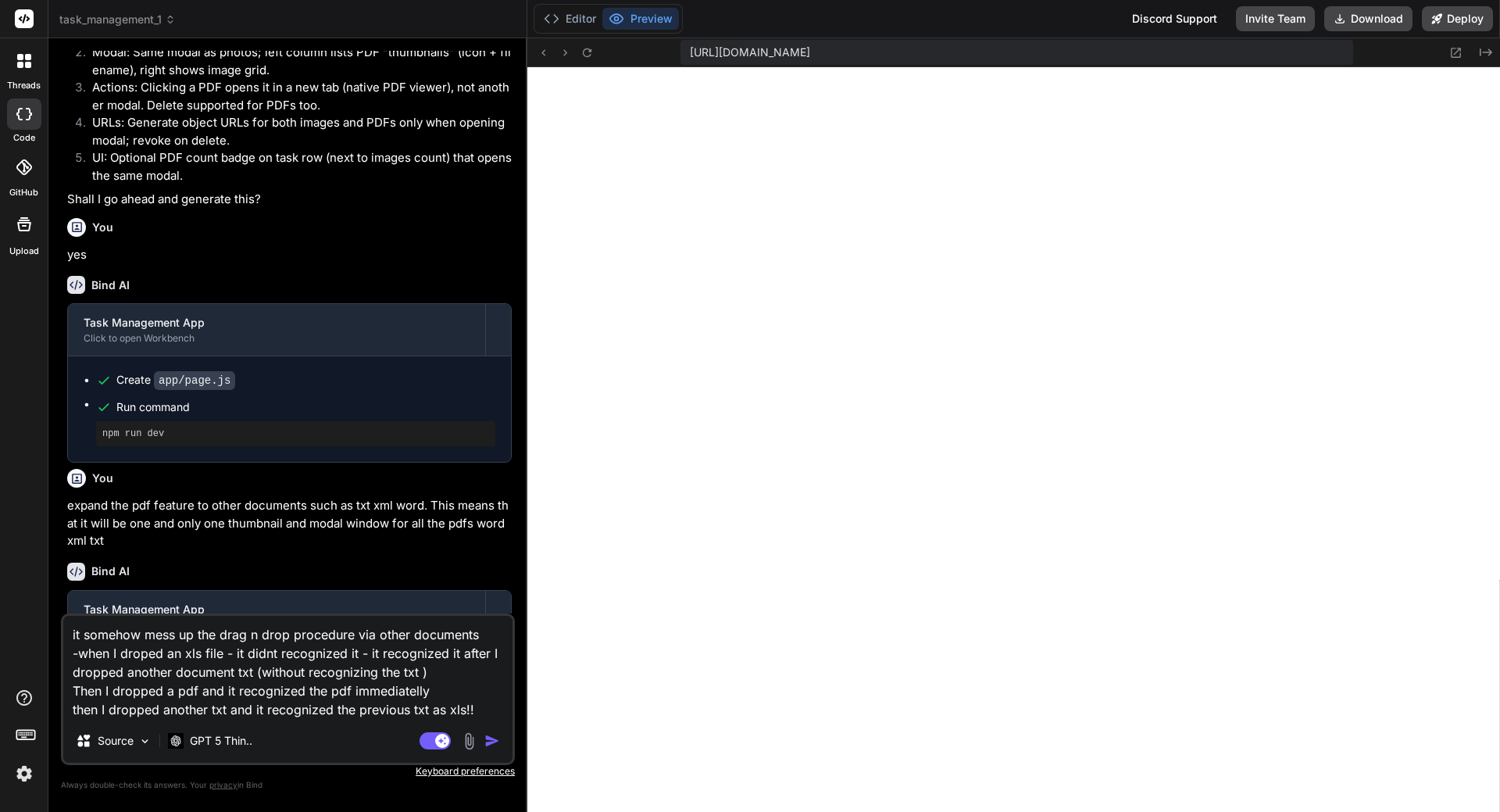
click at [477, 710] on textarea "it somehow mess up the drag n drop procedure via other documents -when I droped…" at bounding box center [287, 666] width 449 height 103
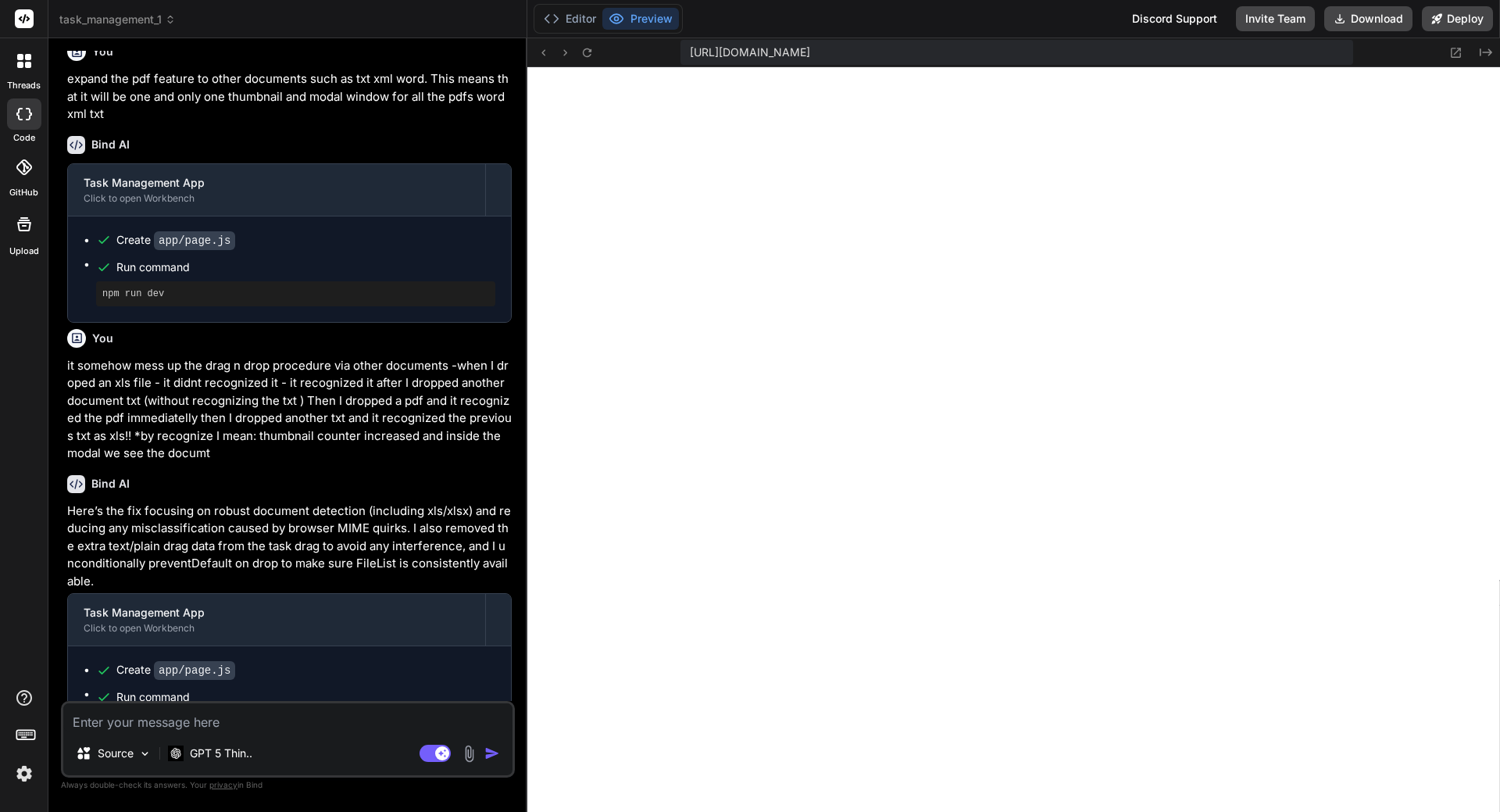
scroll to position [12630, 0]
click at [1353, 19] on button "Download" at bounding box center [1368, 19] width 88 height 25
click at [139, 722] on textarea at bounding box center [287, 717] width 449 height 28
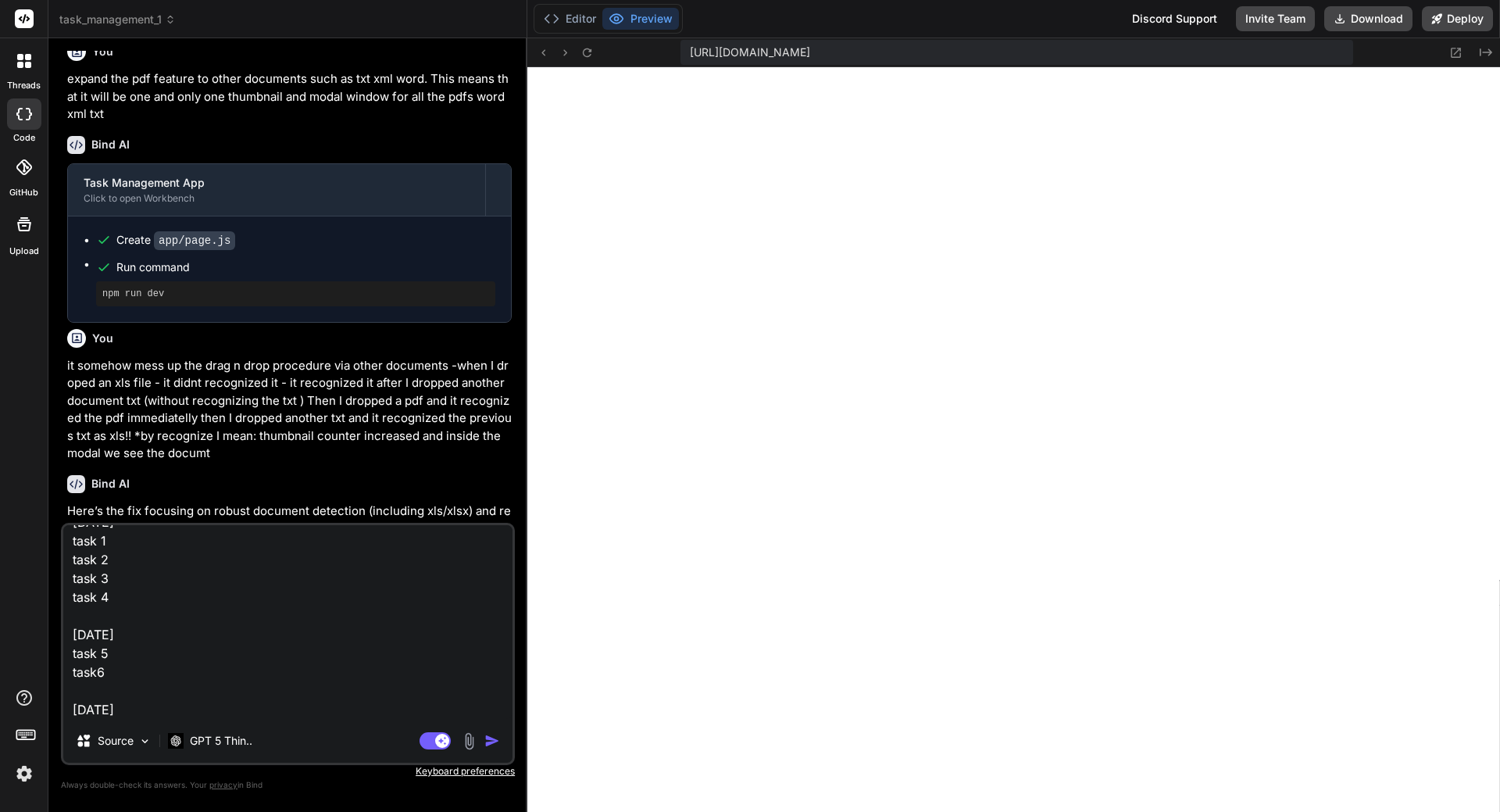
scroll to position [116, 0]
click at [99, 653] on textarea "perfect! Now I want to categorize by date In order to test this feature put som…" at bounding box center [287, 622] width 449 height 194
click at [144, 700] on textarea "perfect! Now I want to categorize by date In order to test this feature put som…" at bounding box center [287, 622] width 449 height 194
click at [142, 684] on textarea "perfect! Now I want to categorize by date In order to test this feature put som…" at bounding box center [287, 622] width 449 height 194
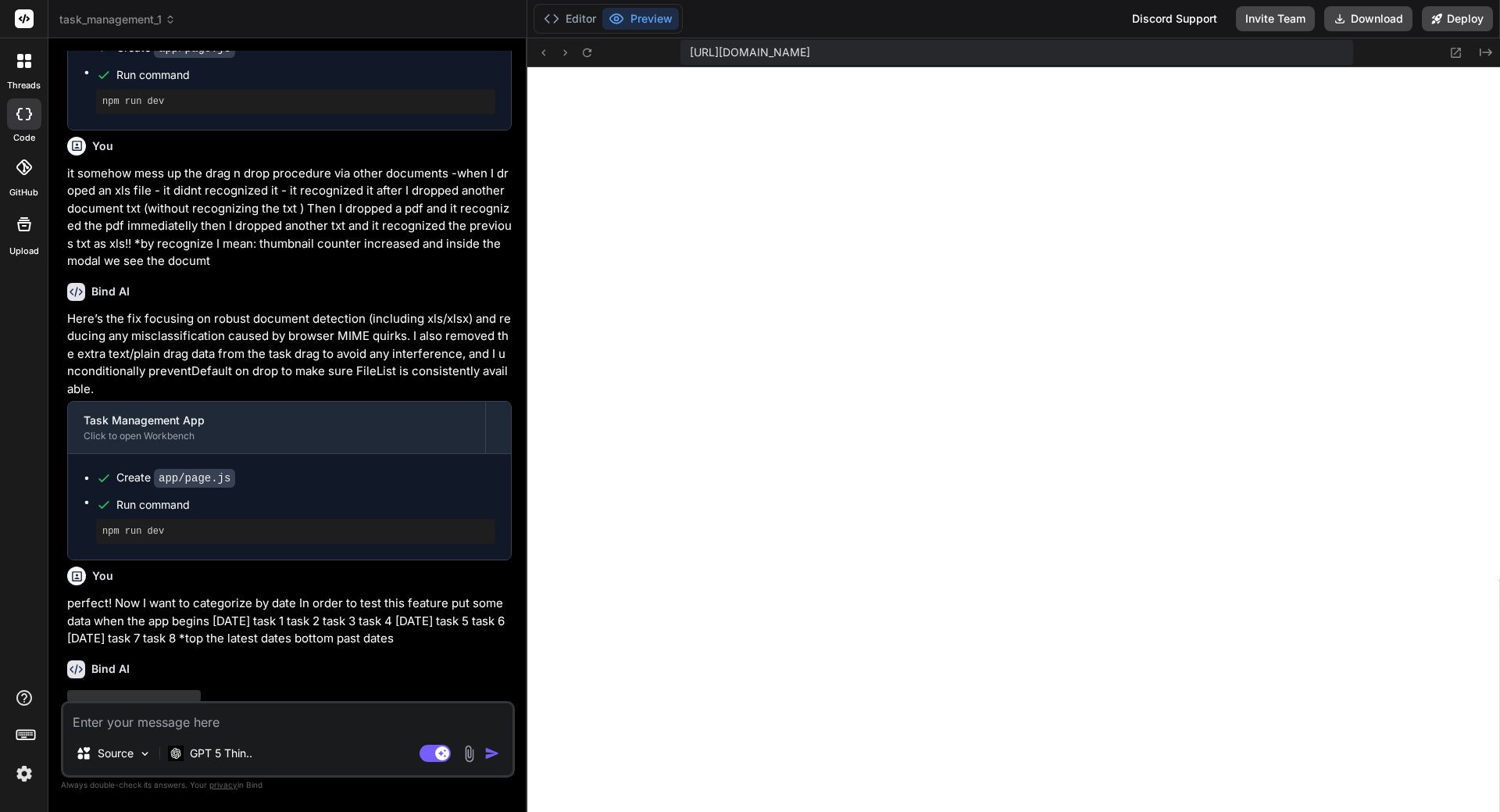
scroll to position [6270, 0]
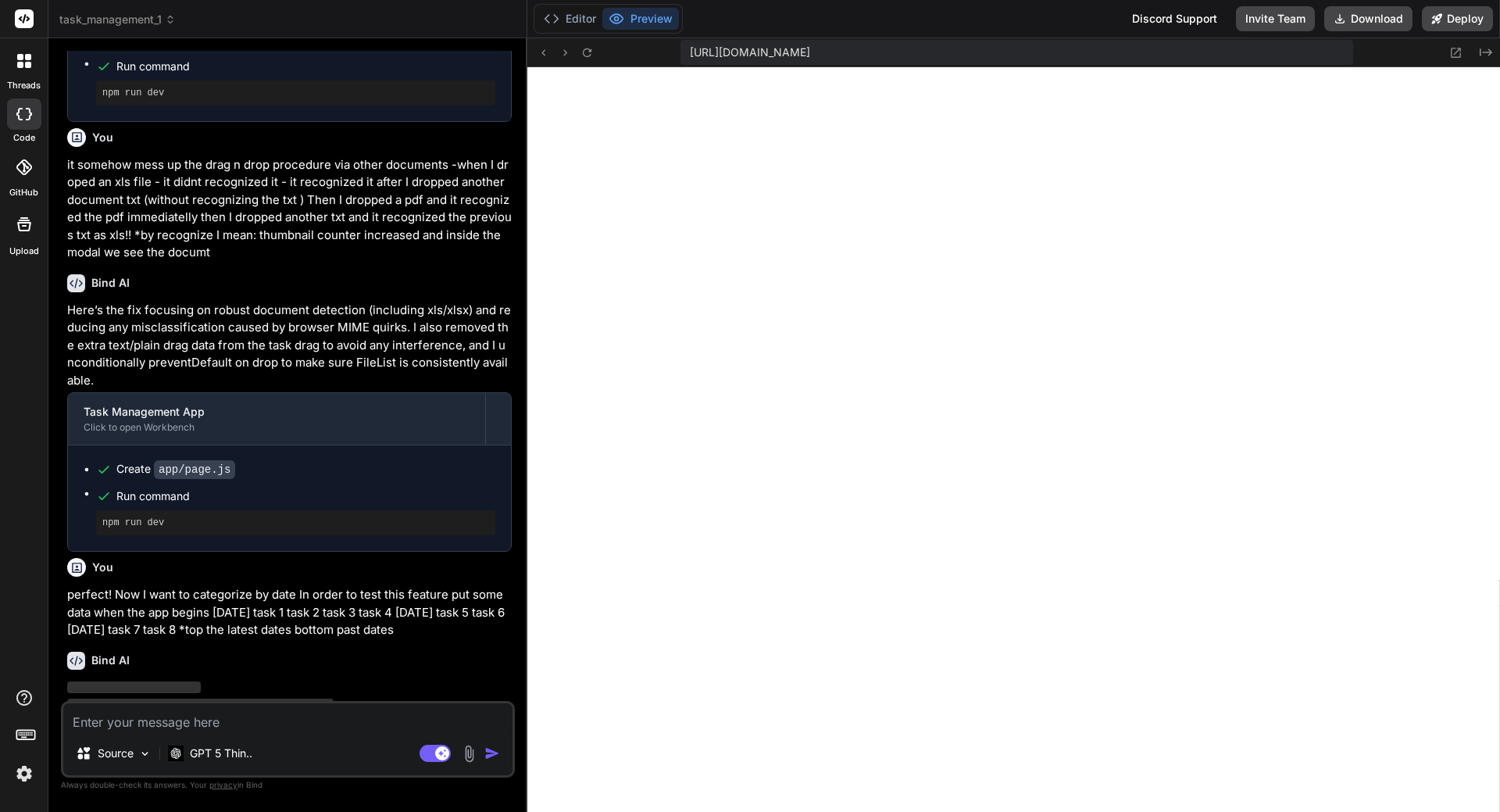
drag, startPoint x: 456, startPoint y: 578, endPoint x: 62, endPoint y: 543, distance: 395.6
click at [62, 543] on div "You now try again the reorder feature I want to be able to drag and drop the ta…" at bounding box center [287, 431] width 454 height 760
click at [236, 586] on p "perfect! Now I want to categorize by date In order to test this feature put som…" at bounding box center [289, 612] width 445 height 53
drag, startPoint x: 450, startPoint y: 575, endPoint x: 51, endPoint y: 554, distance: 399.6
click at [51, 554] on div "Bind AI Web Search Created with Pixso. Code Generator You now try again the reo…" at bounding box center [287, 425] width 479 height 772
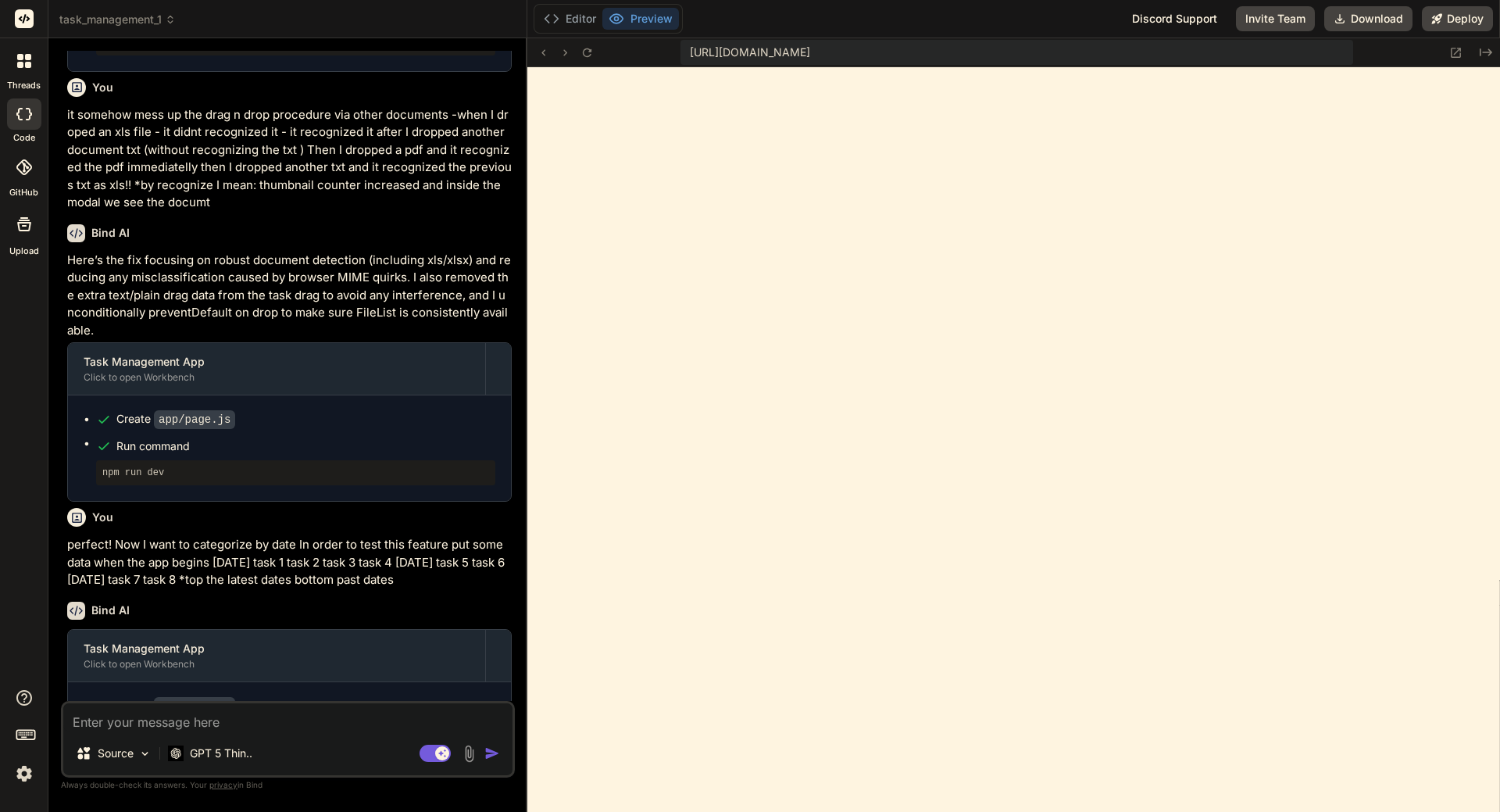
scroll to position [6359, 0]
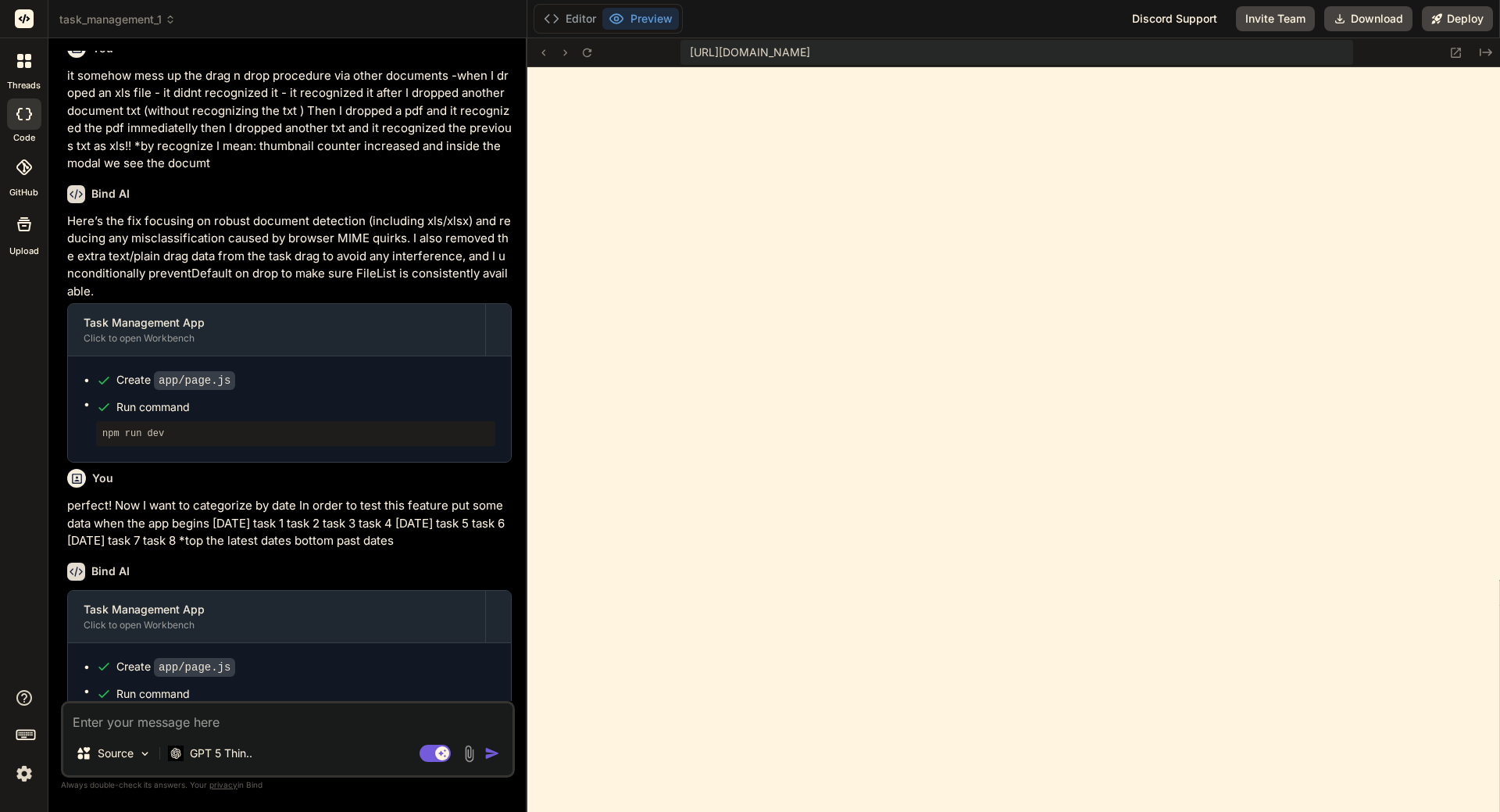
click at [234, 717] on textarea at bounding box center [287, 717] width 449 height 28
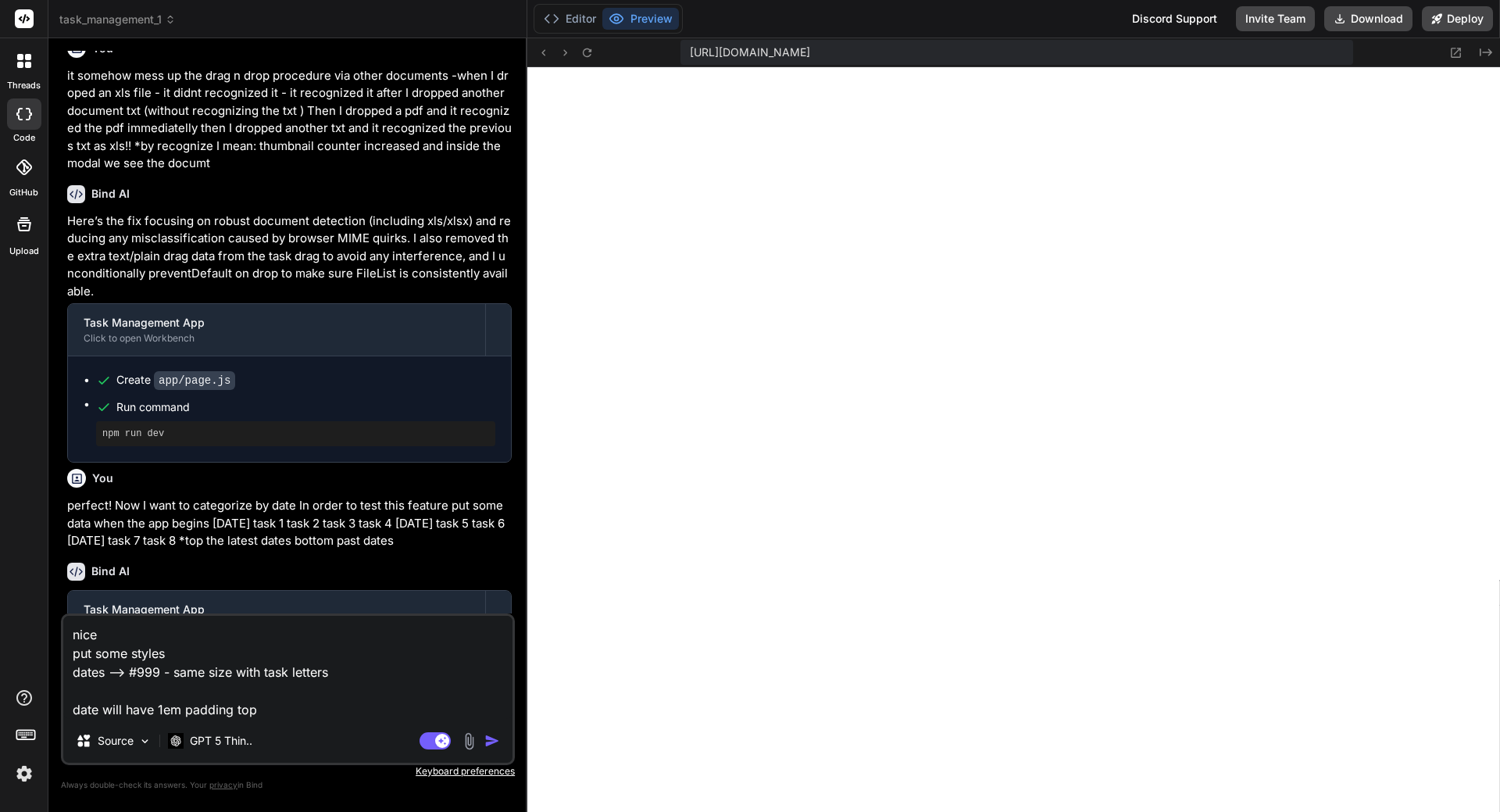
click at [284, 703] on textarea "nice put some styles dates --> #999 - same size with task letters date will hav…" at bounding box center [287, 666] width 449 height 103
click at [496, 740] on img "button" at bounding box center [491, 740] width 15 height 15
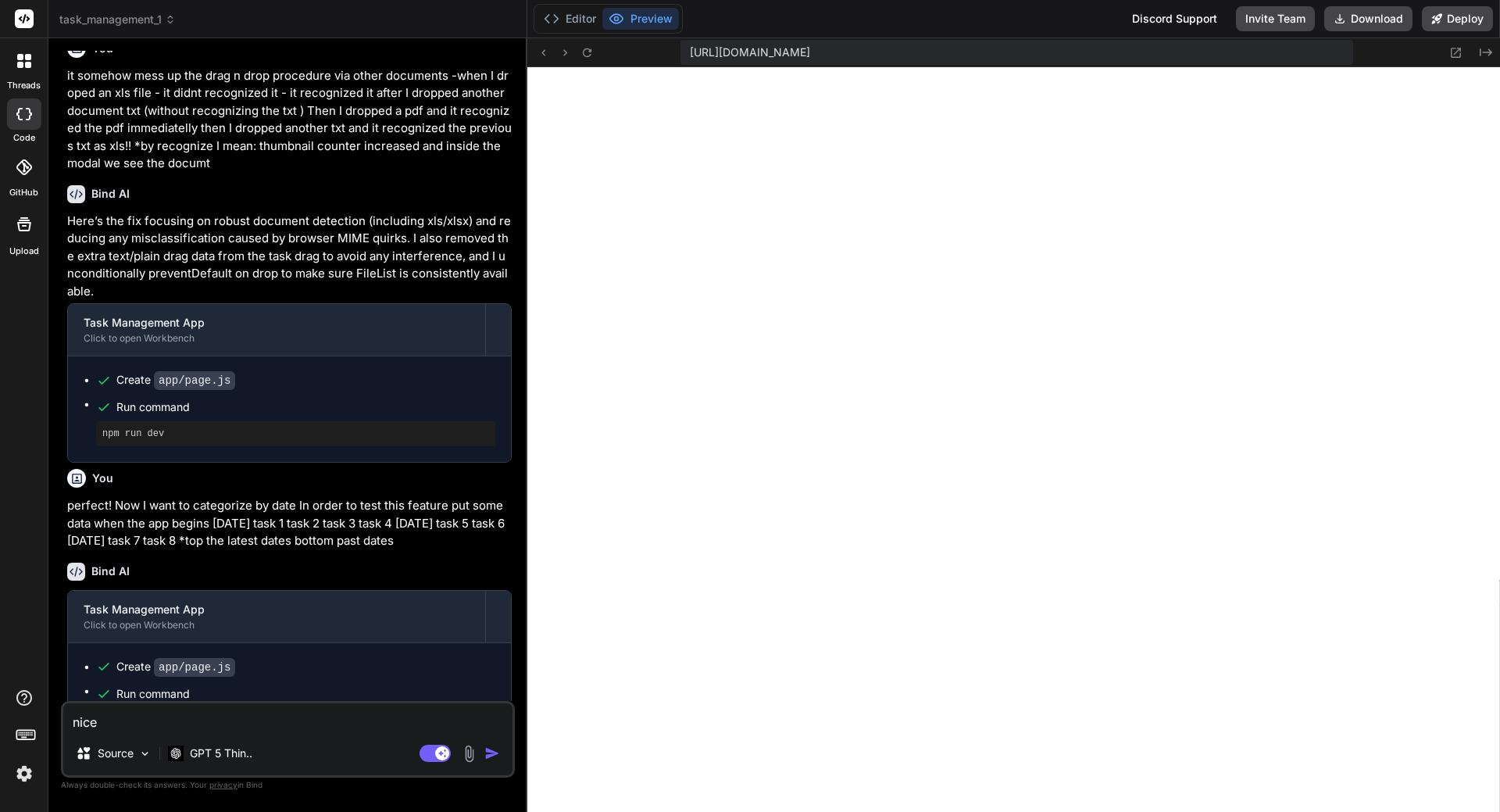
scroll to position [6538, 0]
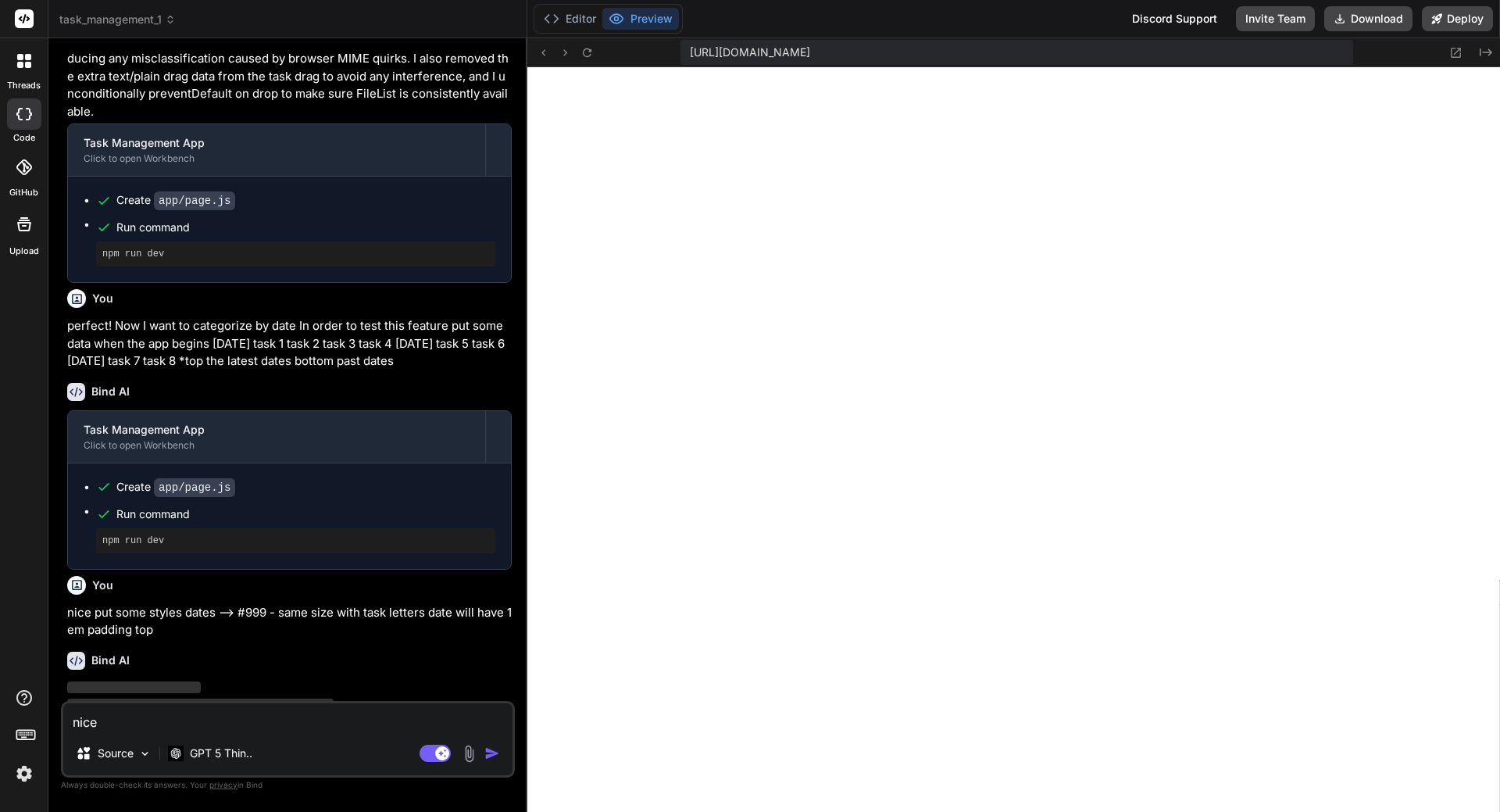
click at [216, 651] on div "Bind AI" at bounding box center [289, 660] width 445 height 18
drag, startPoint x: 141, startPoint y: 671, endPoint x: 115, endPoint y: 725, distance: 59.9
click at [141, 716] on span "‌" at bounding box center [200, 721] width 267 height 12
click at [486, 748] on img "button" at bounding box center [491, 753] width 15 height 15
click at [249, 723] on textarea "nice put some styles dates --> #999 - same size with task letters date will hav…" at bounding box center [287, 717] width 449 height 28
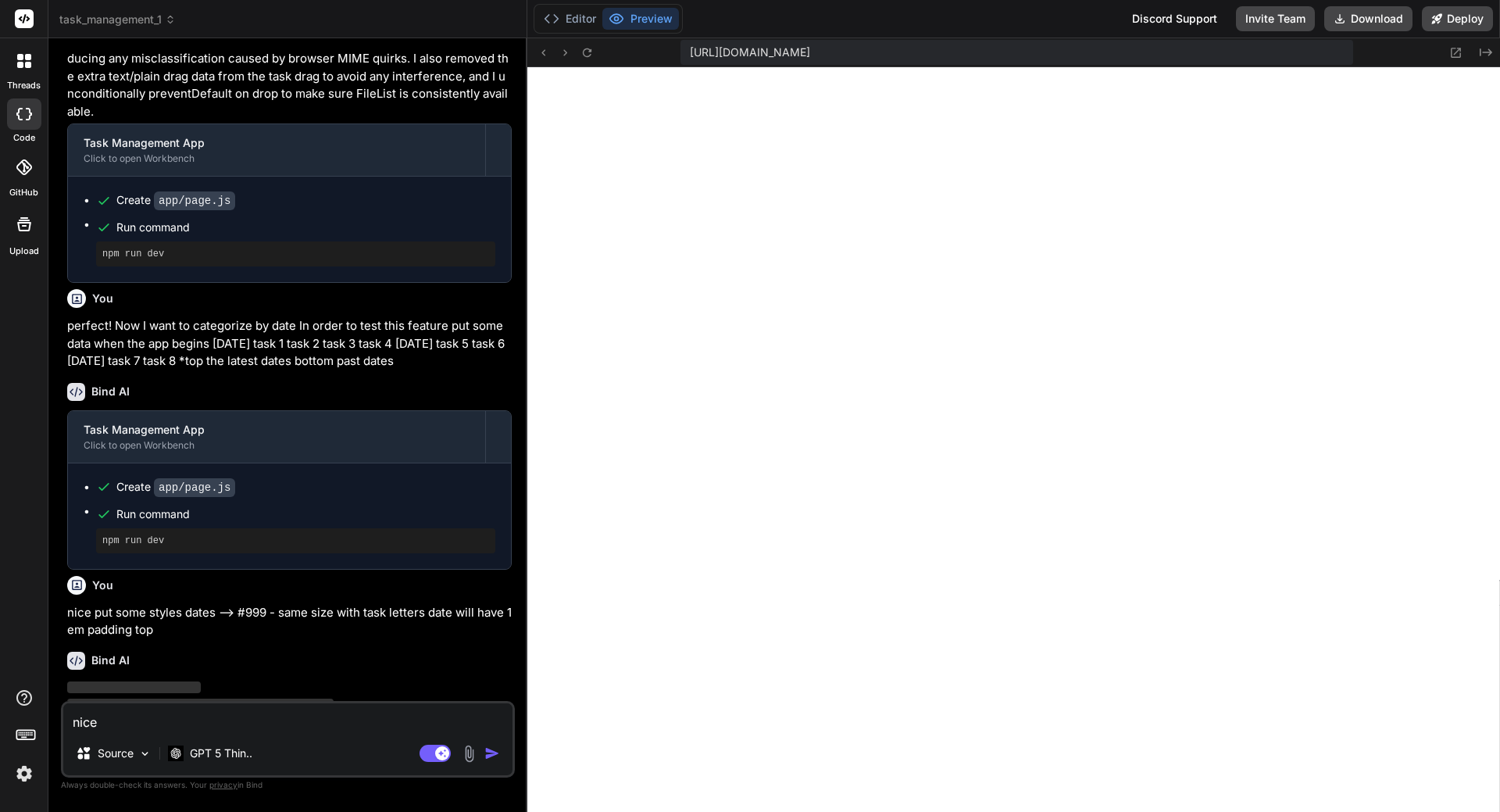
drag, startPoint x: 152, startPoint y: 615, endPoint x: 125, endPoint y: 640, distance: 36.8
click at [152, 651] on div "Bind AI" at bounding box center [289, 660] width 445 height 18
click at [116, 681] on span "‌" at bounding box center [134, 686] width 134 height 12
click at [189, 681] on span "‌" at bounding box center [134, 686] width 134 height 12
click at [242, 757] on p "GPT 5 Thin.." at bounding box center [221, 753] width 63 height 15
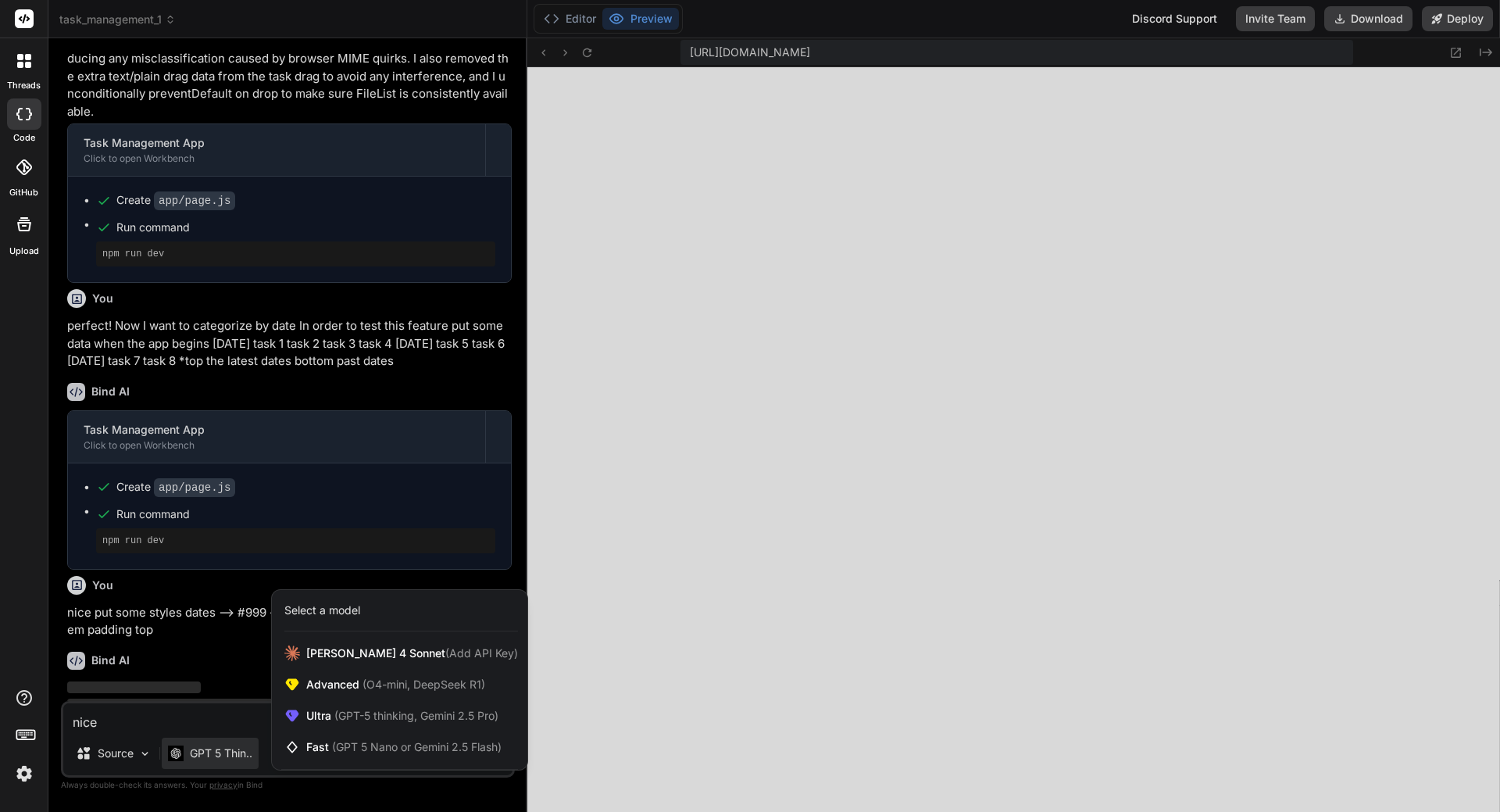
click at [153, 604] on div at bounding box center [750, 406] width 1500 height 812
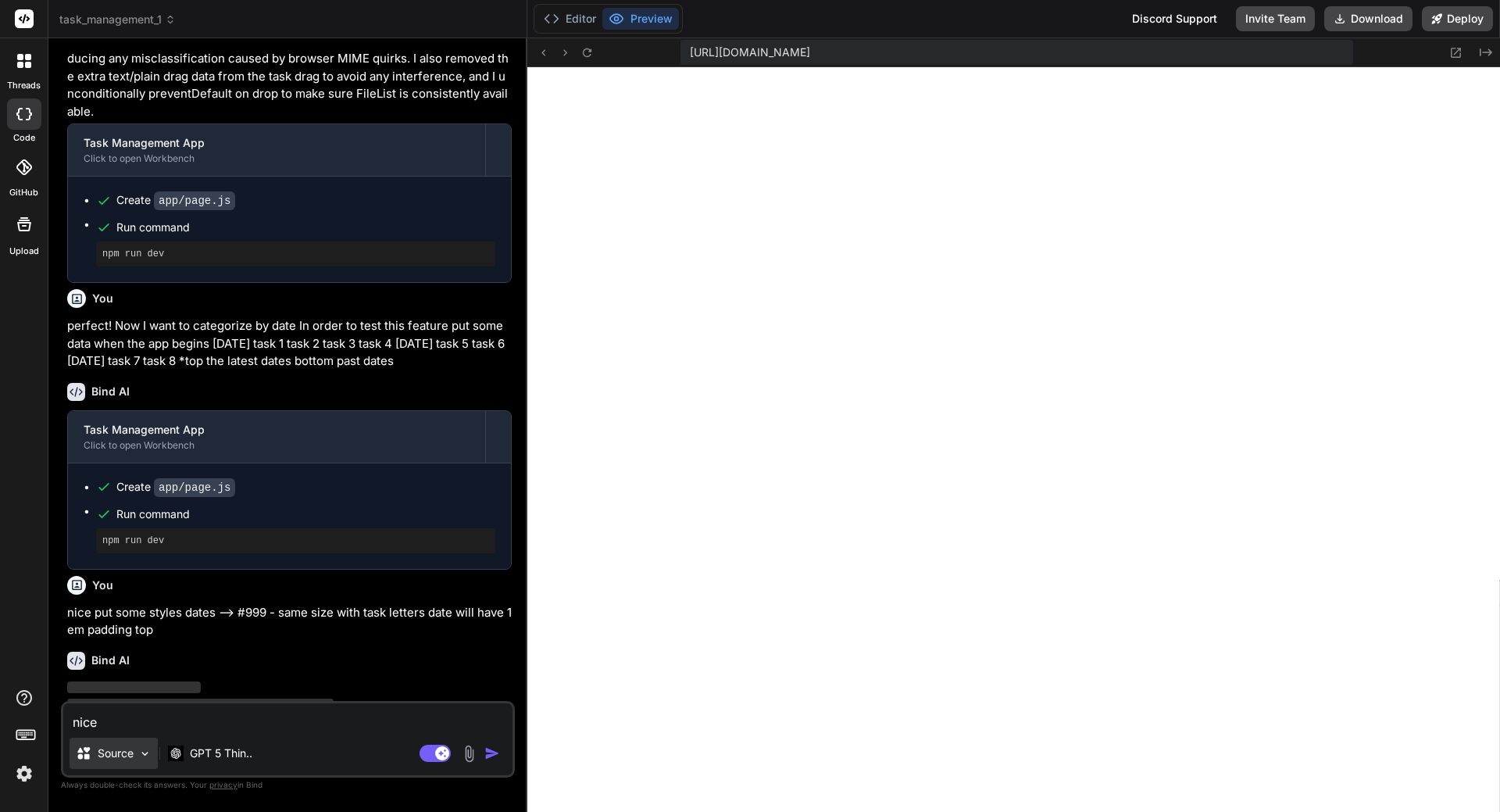
click at [126, 761] on div "Source" at bounding box center [113, 753] width 88 height 31
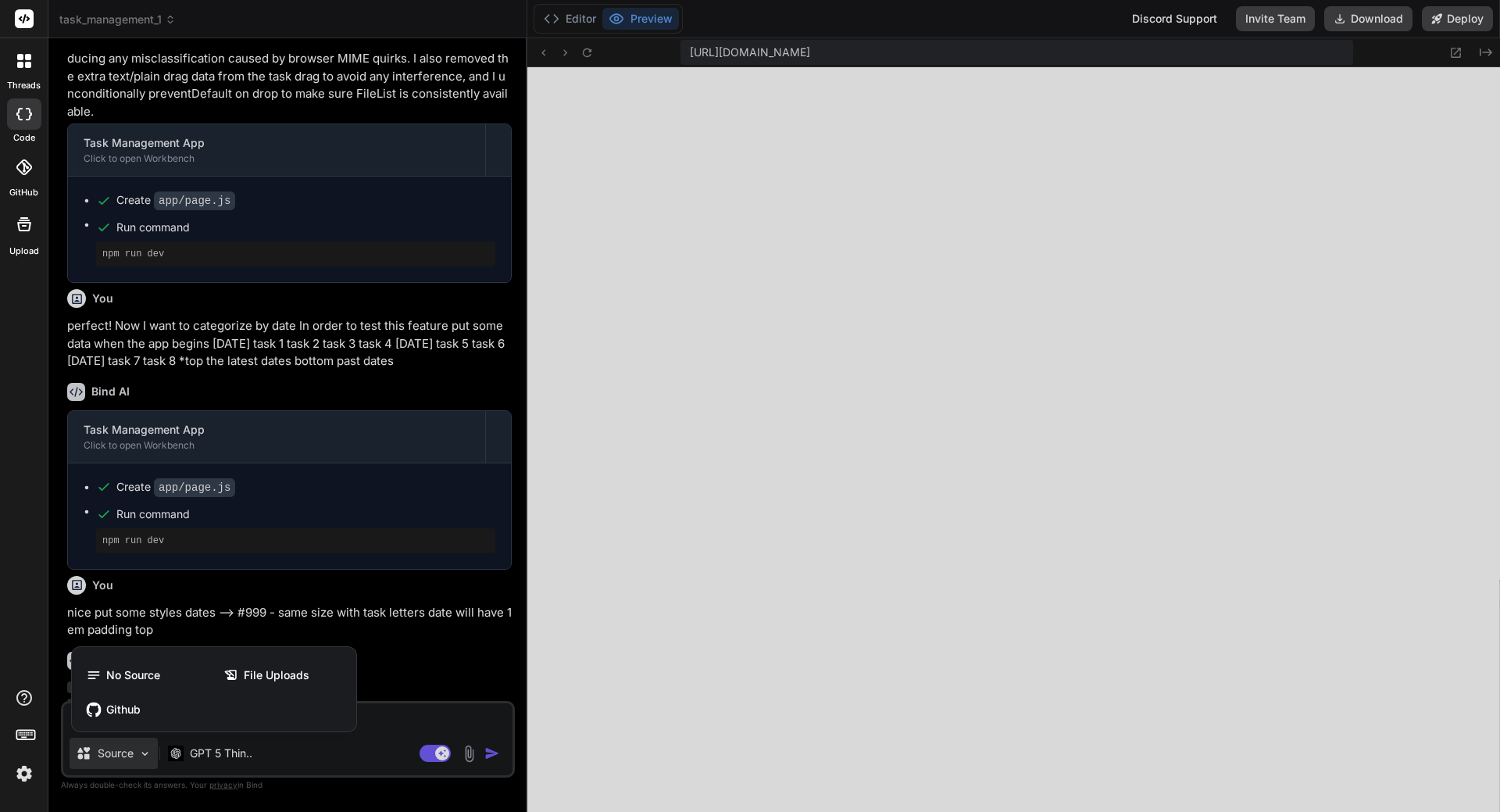
click at [393, 705] on div at bounding box center [750, 406] width 1500 height 812
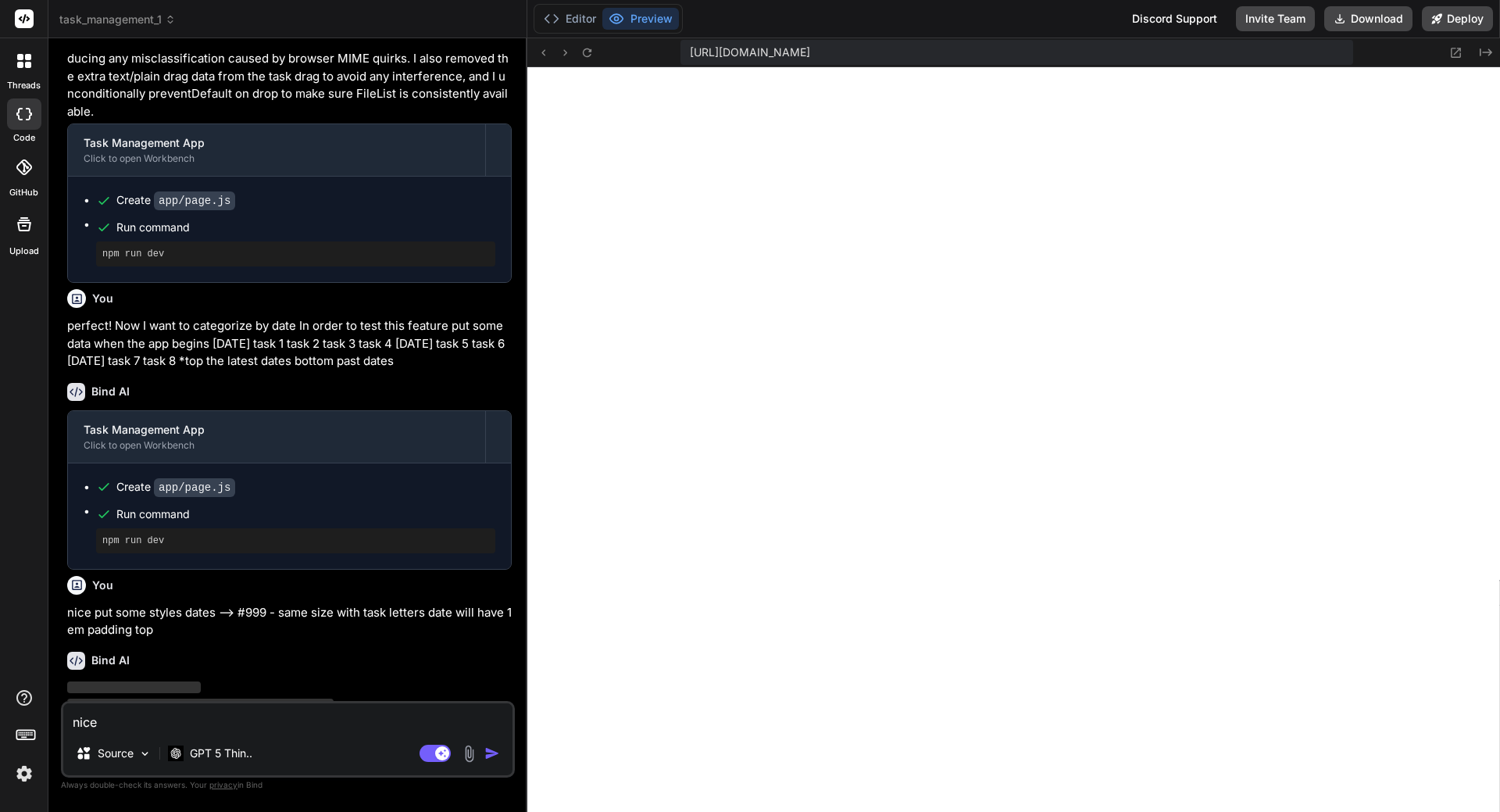
click at [368, 723] on textarea "nice put some styles dates --> #999 - same size with task letters date will hav…" at bounding box center [287, 717] width 449 height 28
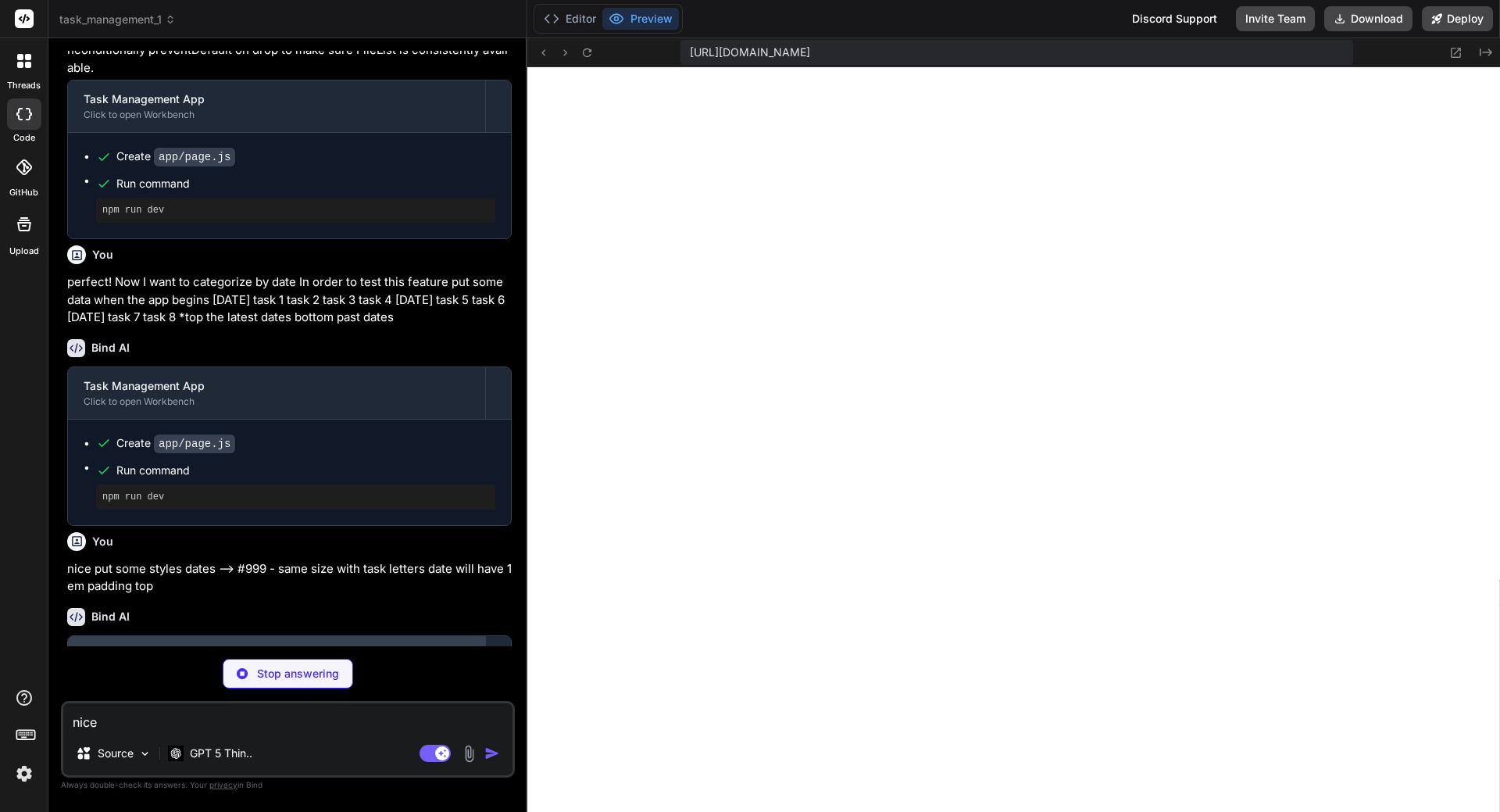
scroll to position [6624, 0]
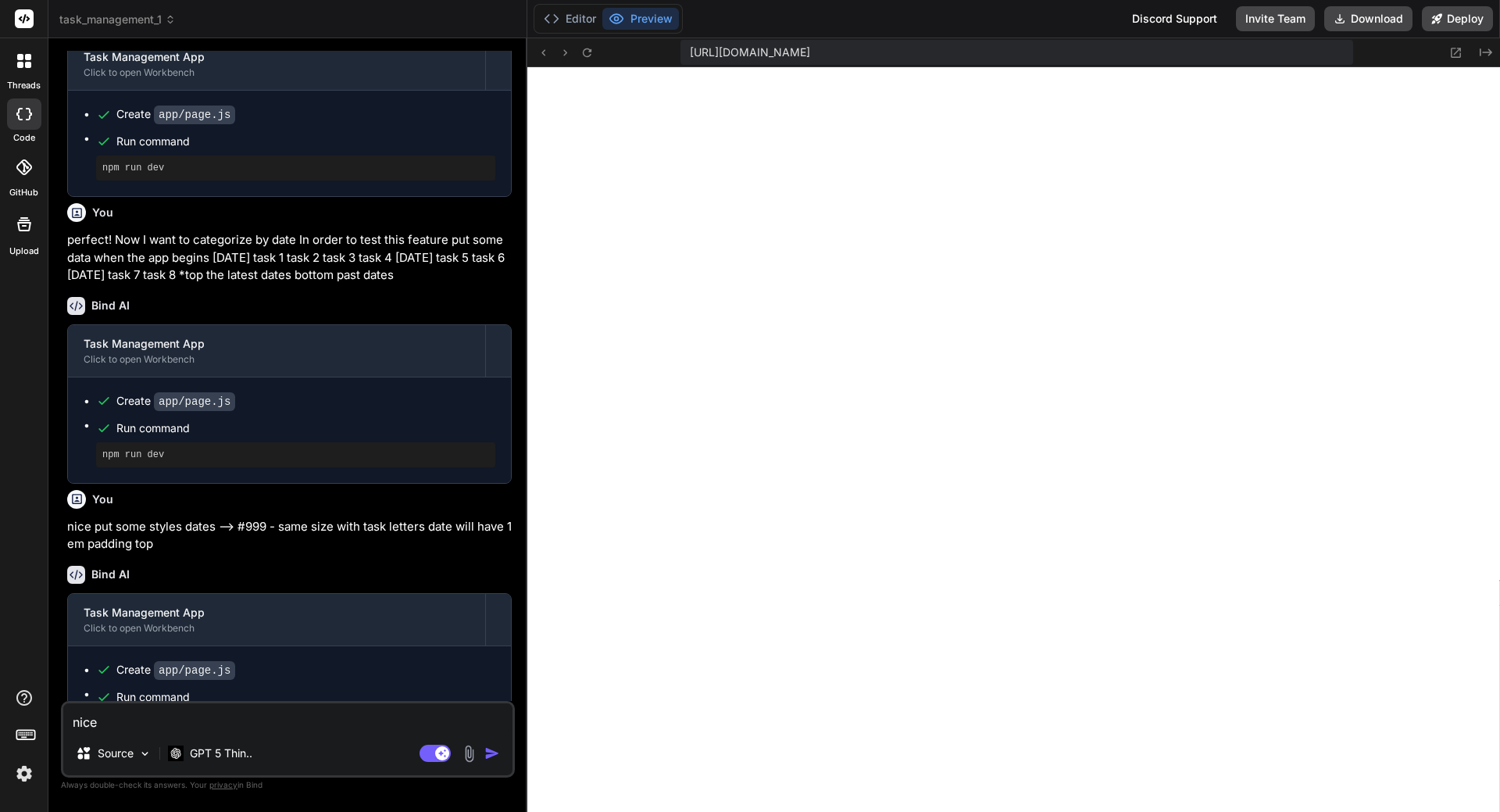
click at [247, 711] on textarea "nice put some styles dates --> #999 - same size with task letters date will hav…" at bounding box center [287, 717] width 449 height 28
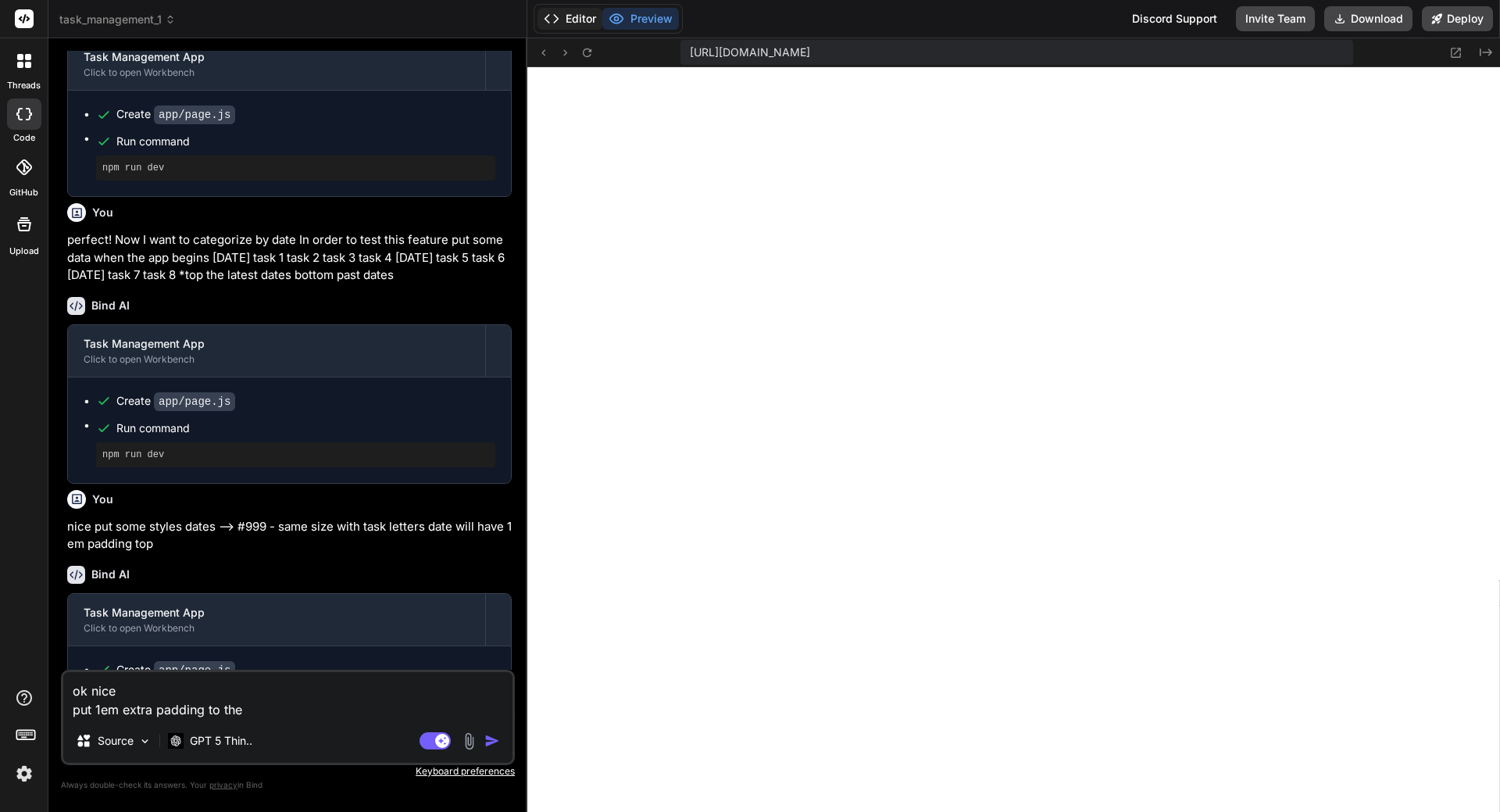
click at [578, 20] on button "Editor" at bounding box center [569, 19] width 65 height 22
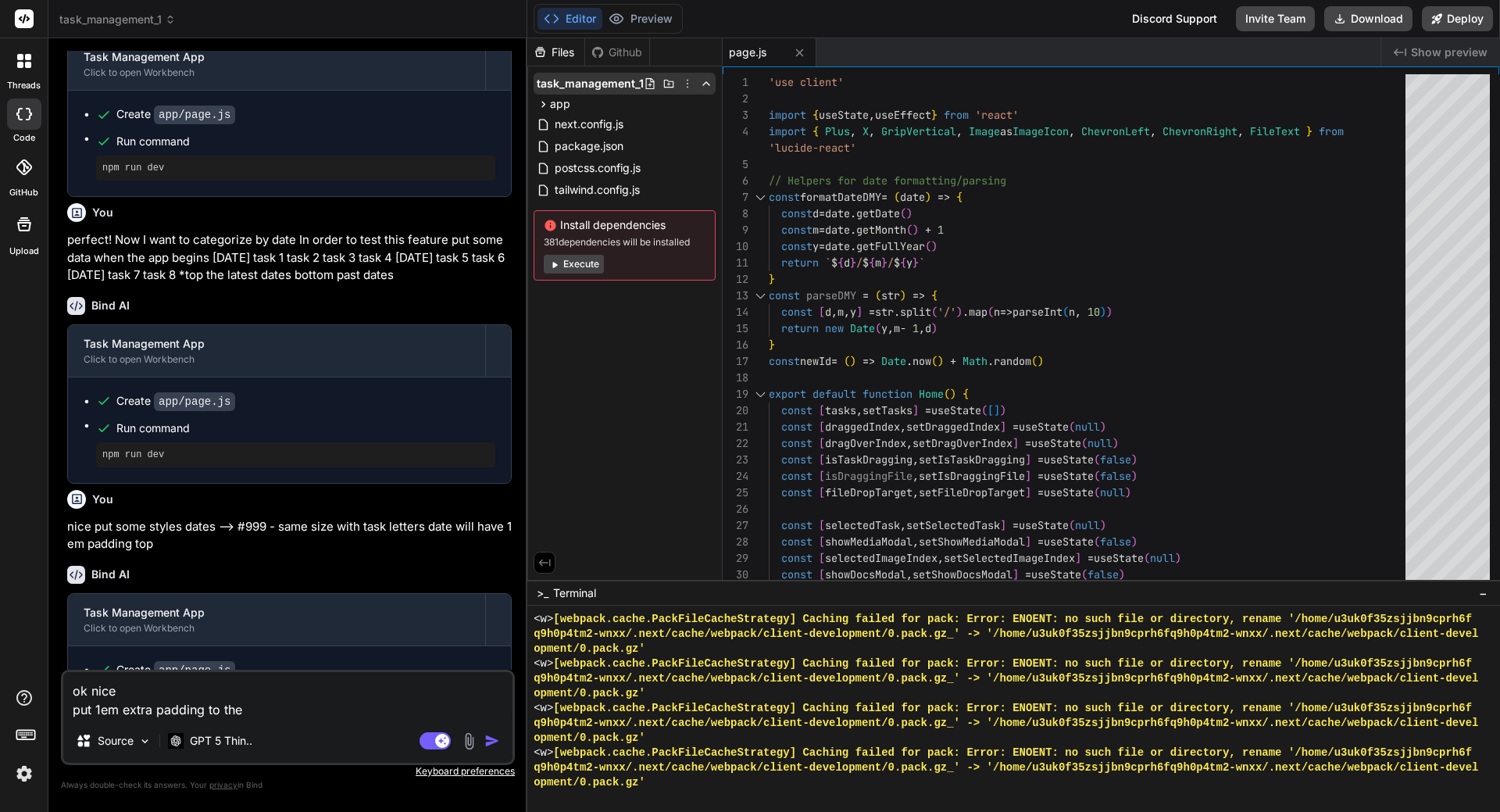
click at [652, 84] on icon at bounding box center [650, 84] width 13 height 13
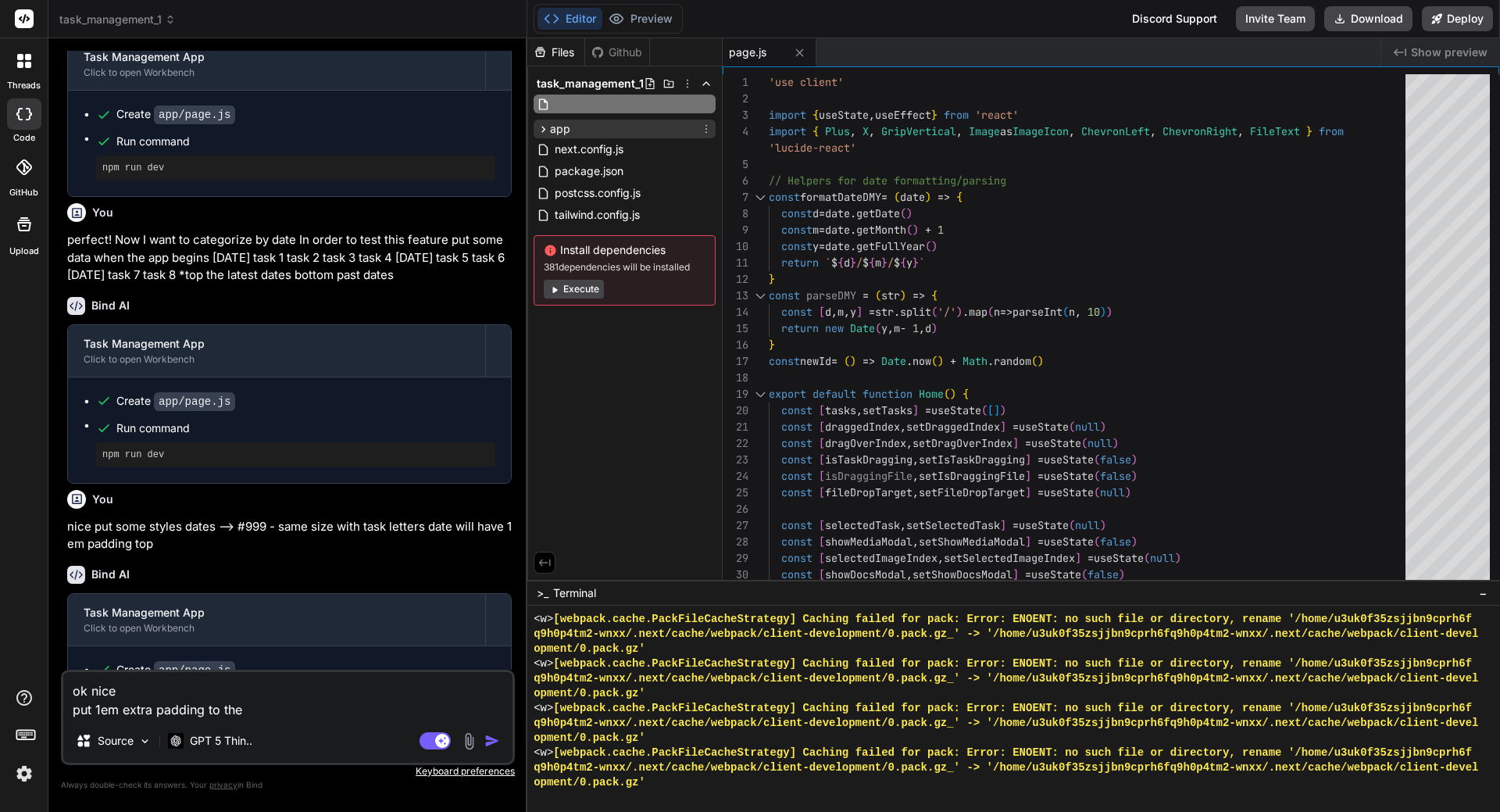
click at [548, 132] on div "task_management_1 app globals.css layout.js page.js next.config.js package.json…" at bounding box center [624, 189] width 195 height 245
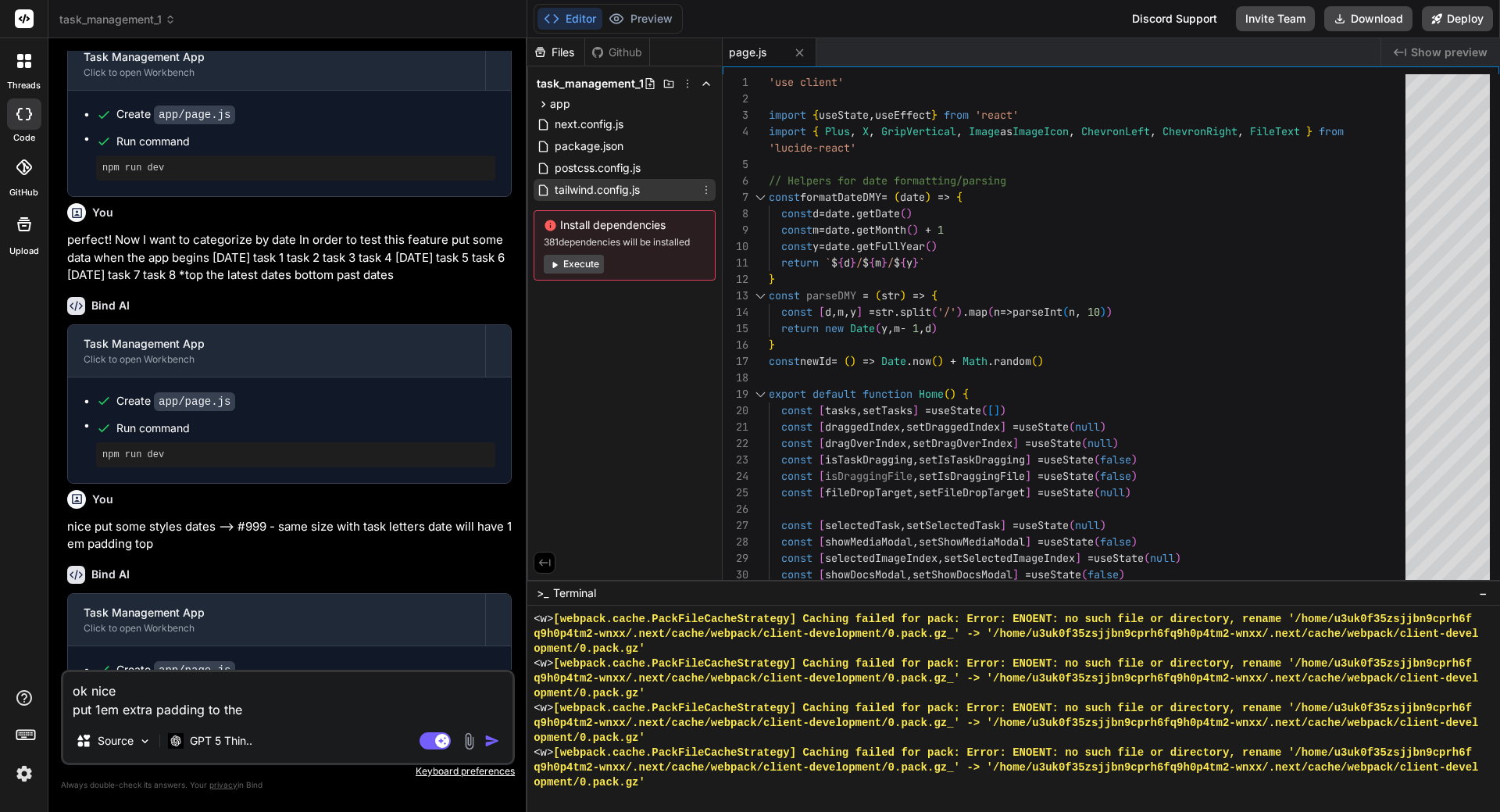
click at [596, 180] on div "tailwind.config.js" at bounding box center [624, 190] width 182 height 22
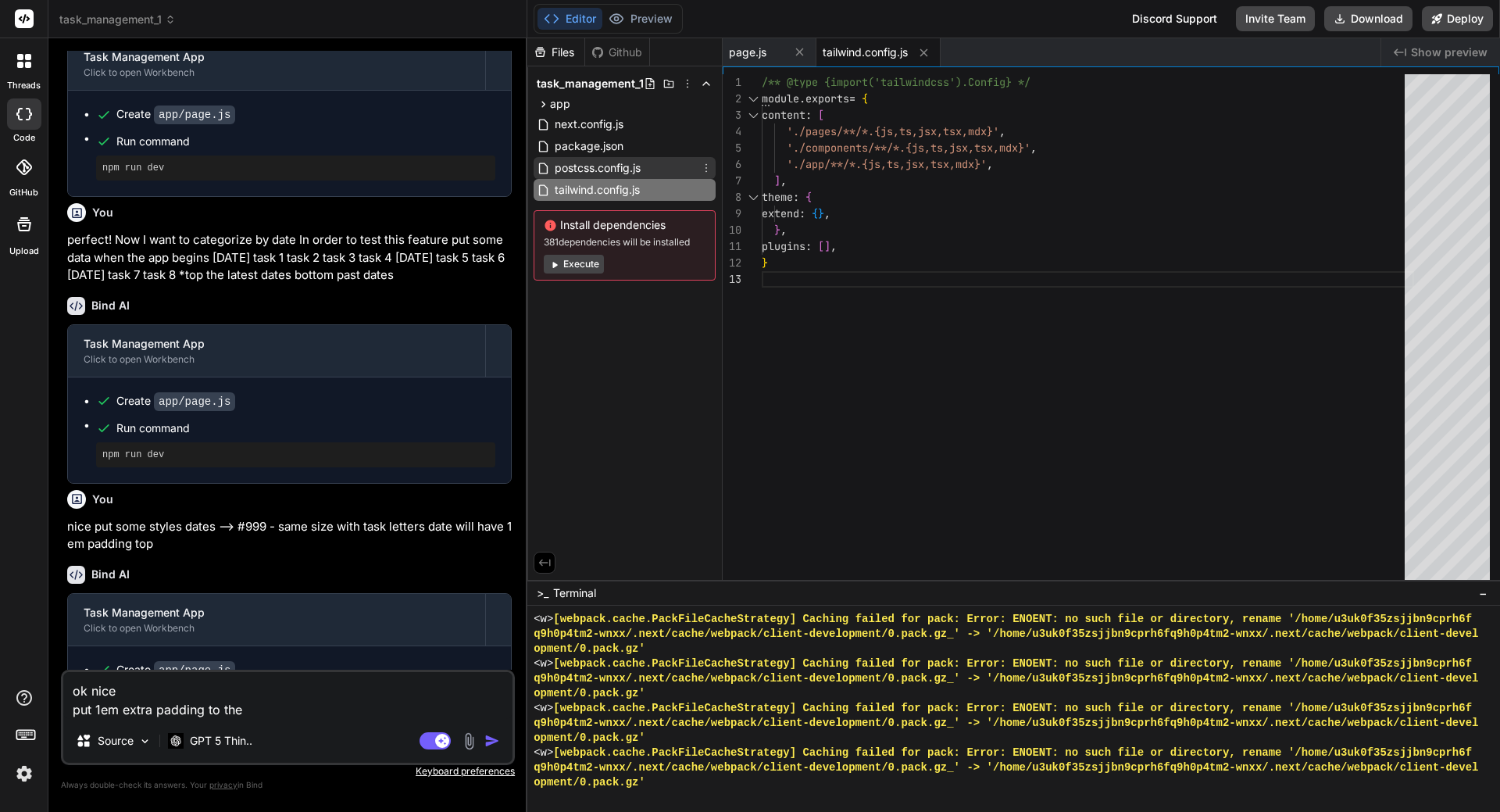
click at [598, 171] on span "postcss.config.js" at bounding box center [597, 168] width 89 height 19
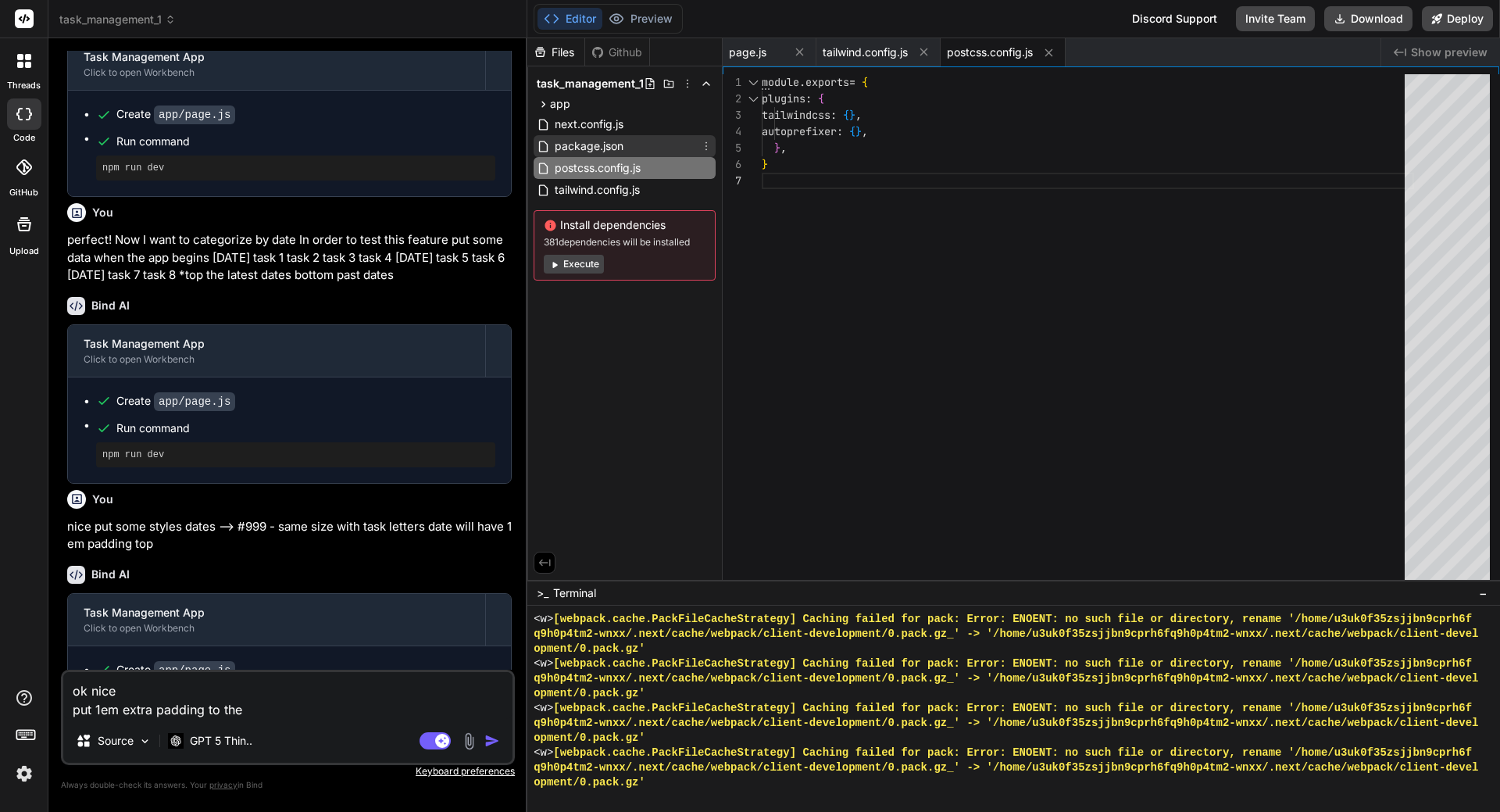
click at [606, 146] on span "package.json" at bounding box center [589, 146] width 72 height 19
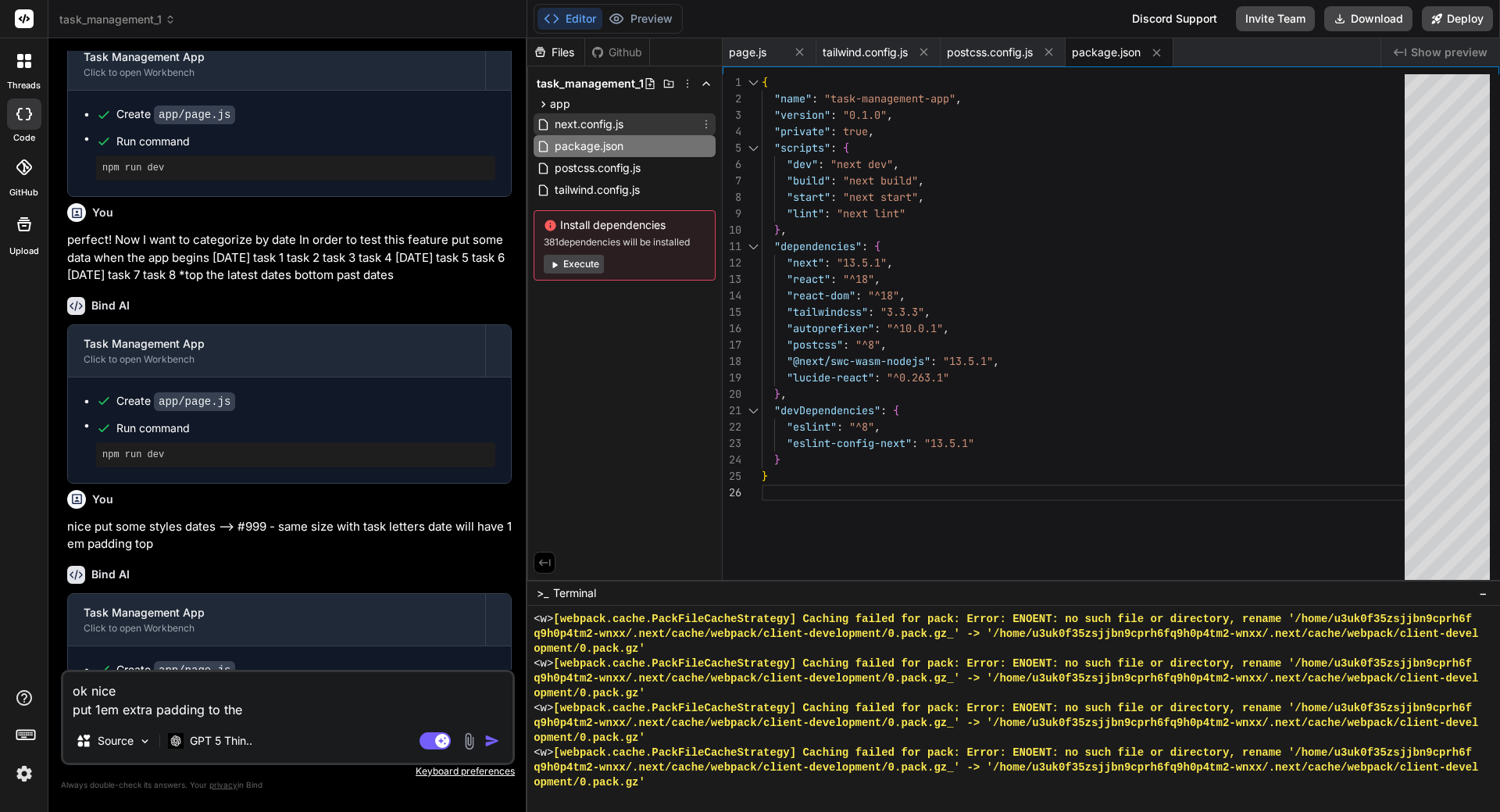
click at [596, 123] on span "next.config.js" at bounding box center [589, 124] width 72 height 19
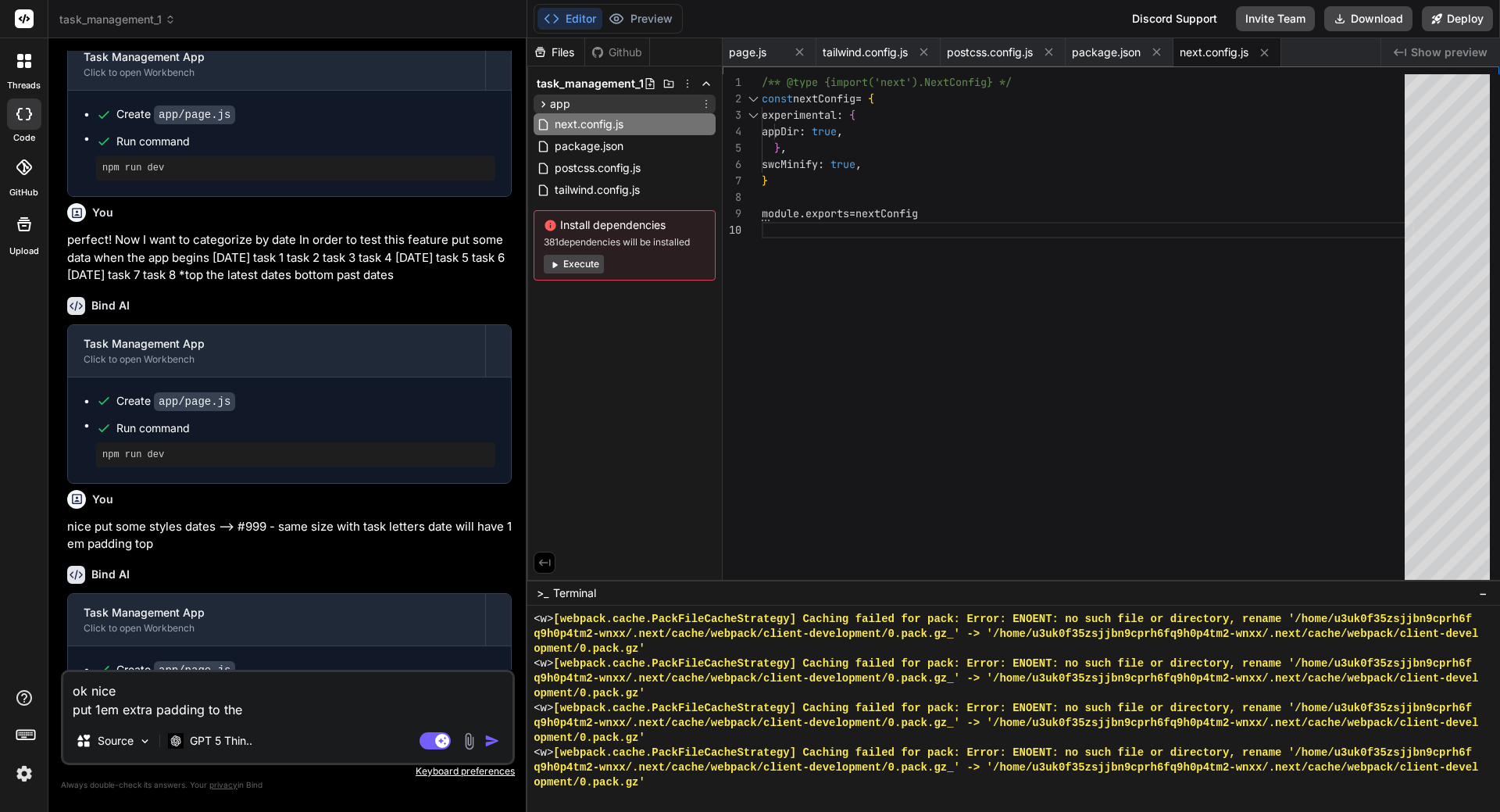
click at [551, 104] on span "app" at bounding box center [560, 103] width 21 height 15
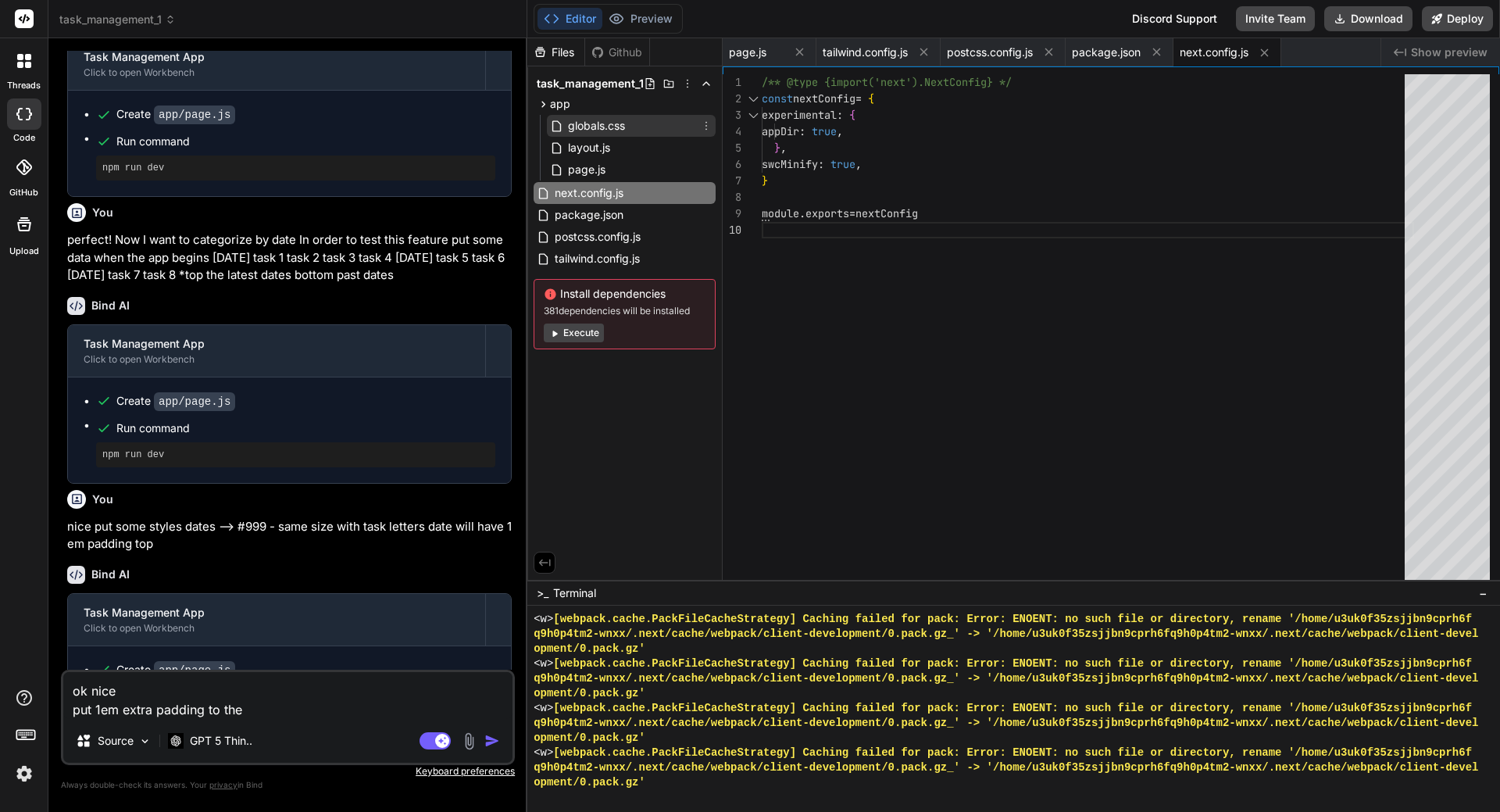
click at [578, 123] on span "globals.css" at bounding box center [596, 126] width 60 height 19
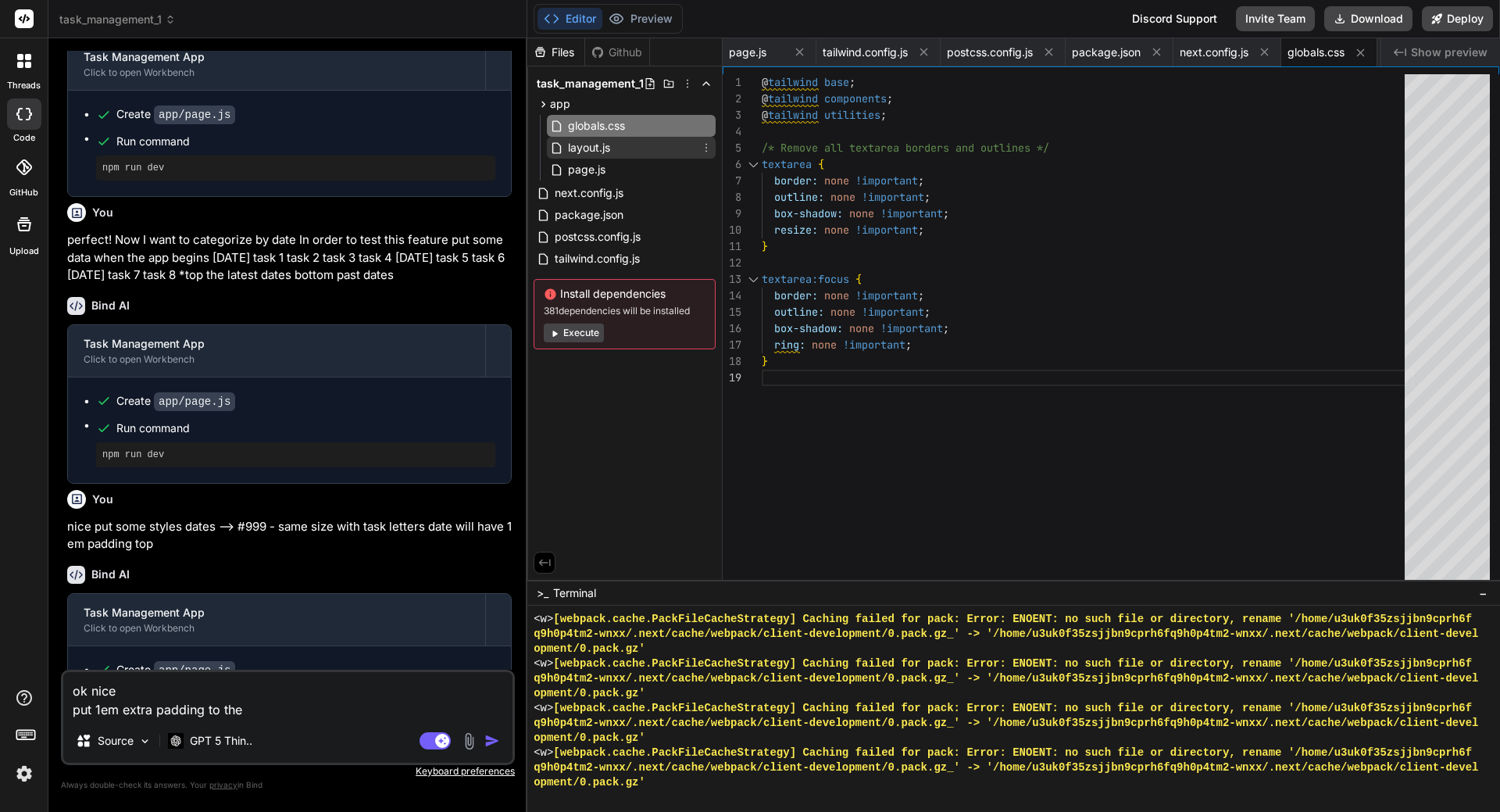
click at [616, 148] on div "layout.js" at bounding box center [631, 147] width 169 height 22
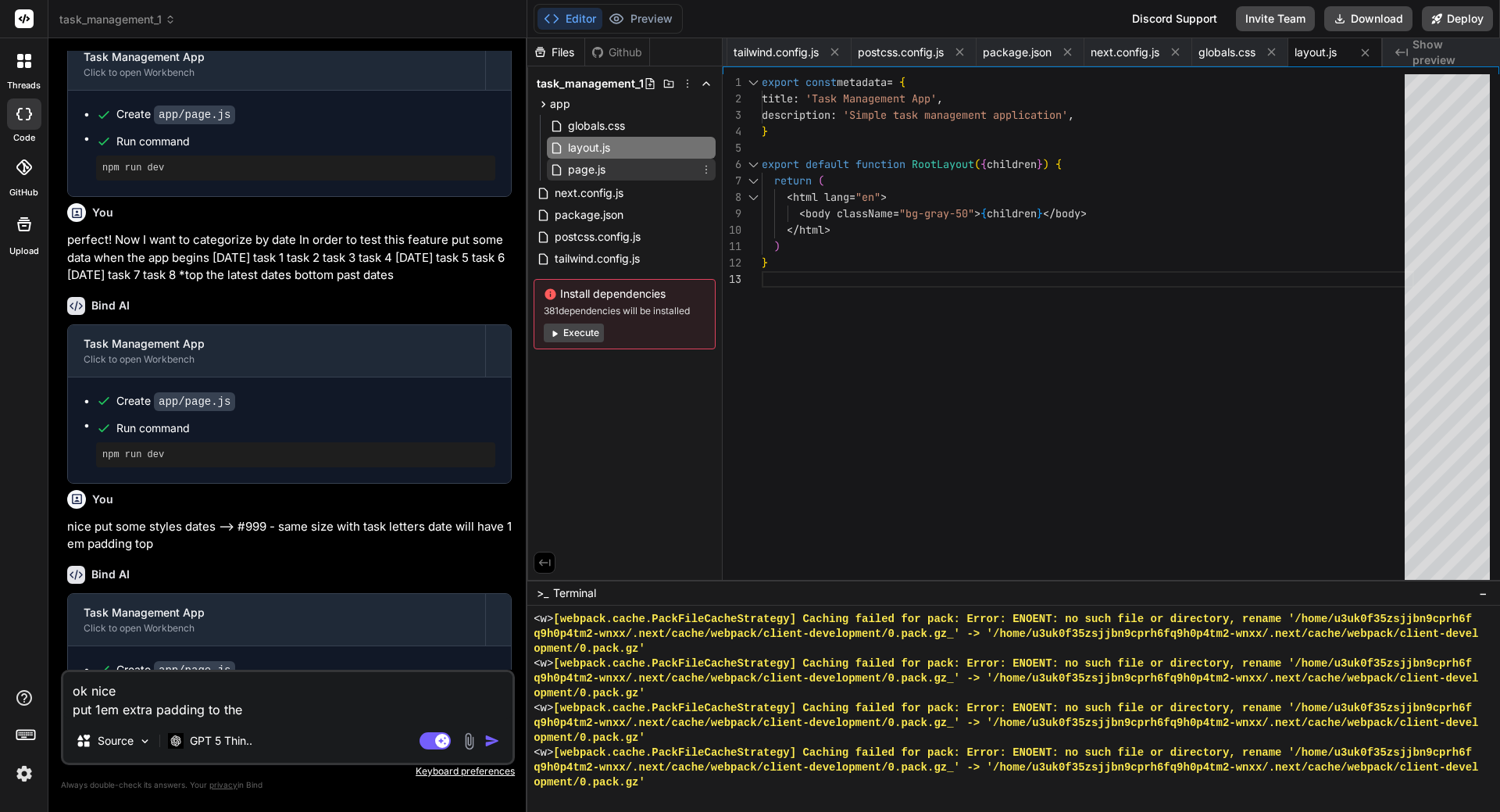
click at [613, 169] on div "page.js" at bounding box center [631, 170] width 169 height 22
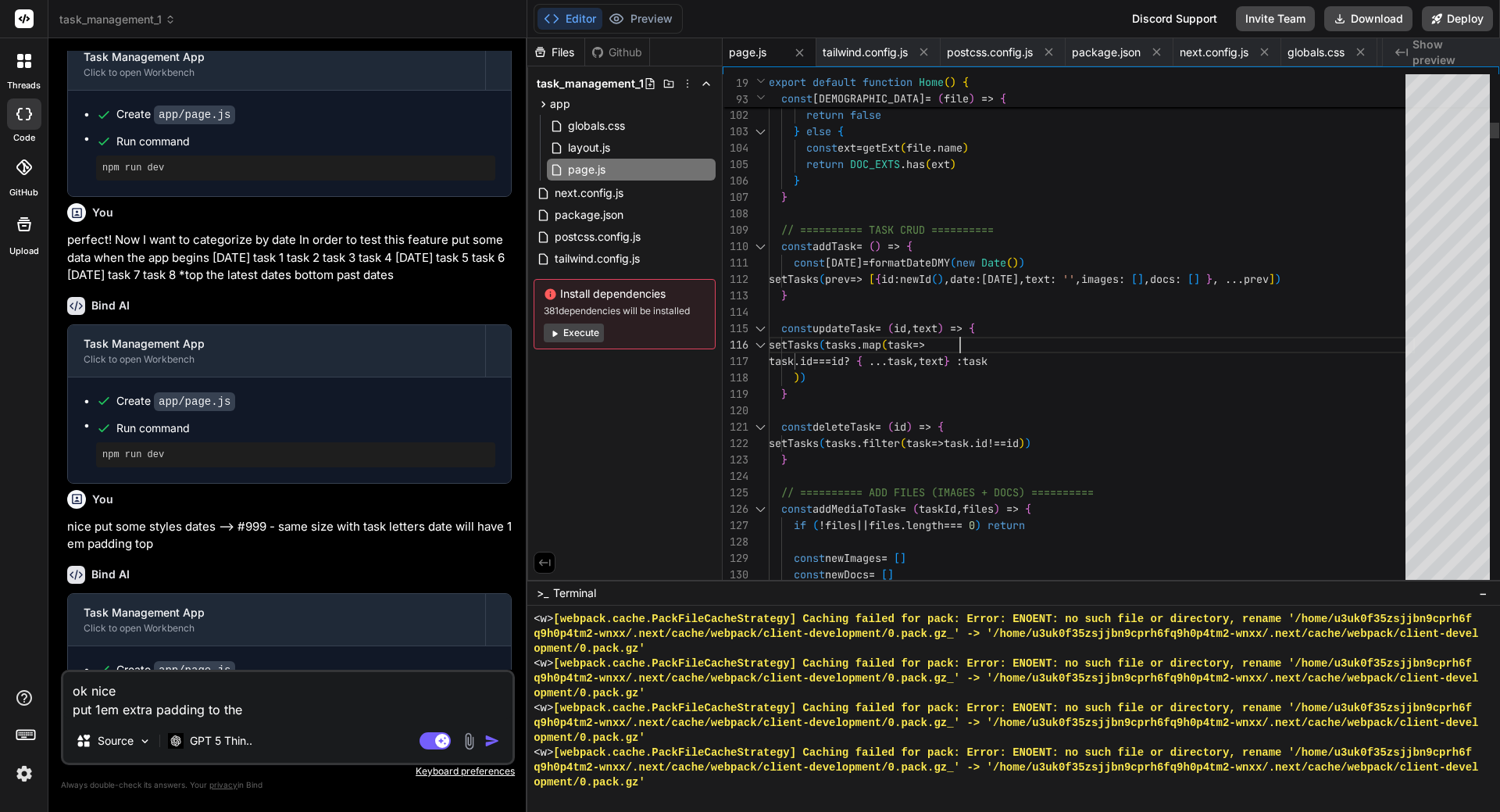
scroll to position [0, 0]
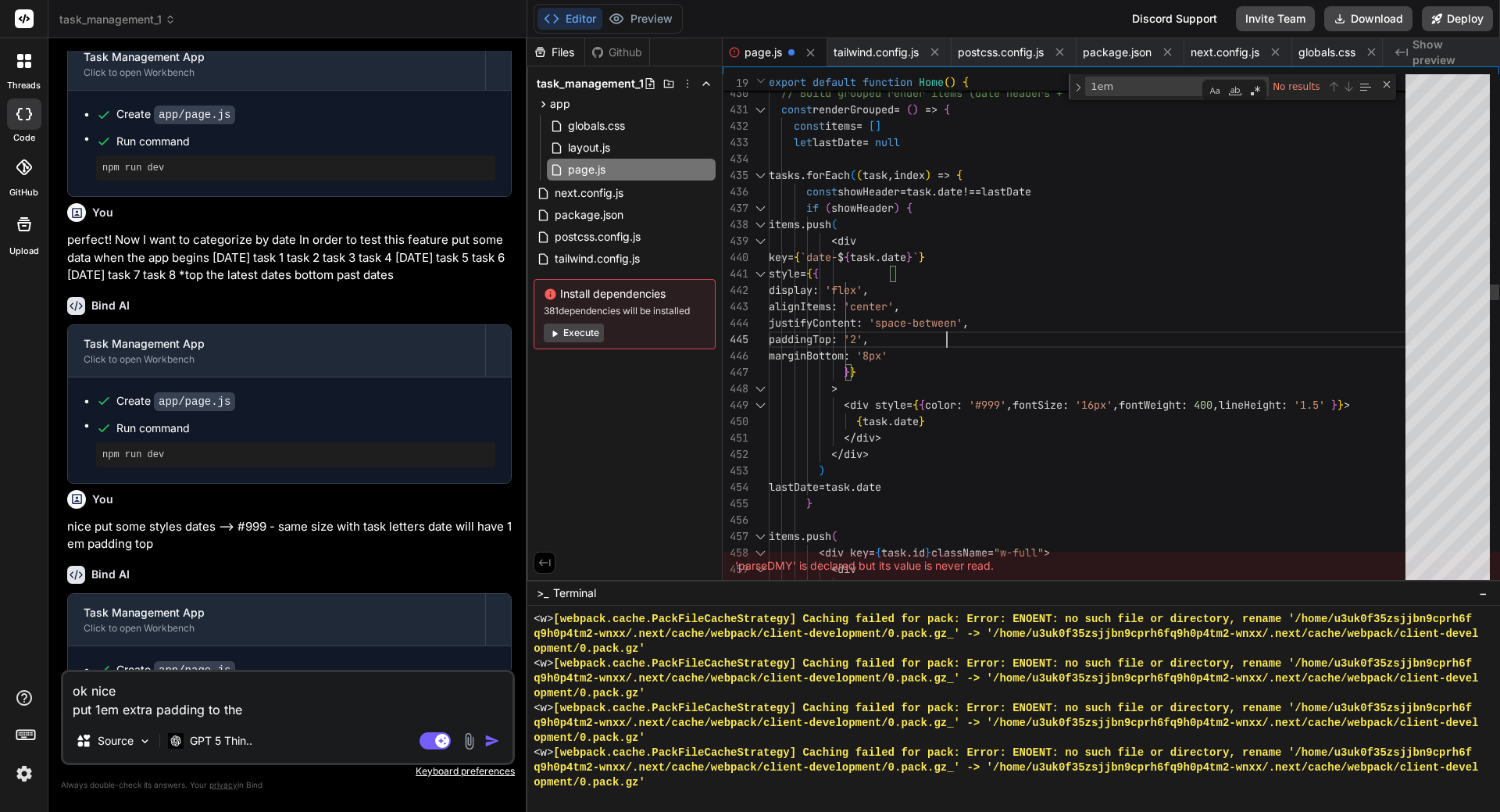
scroll to position [83, 0]
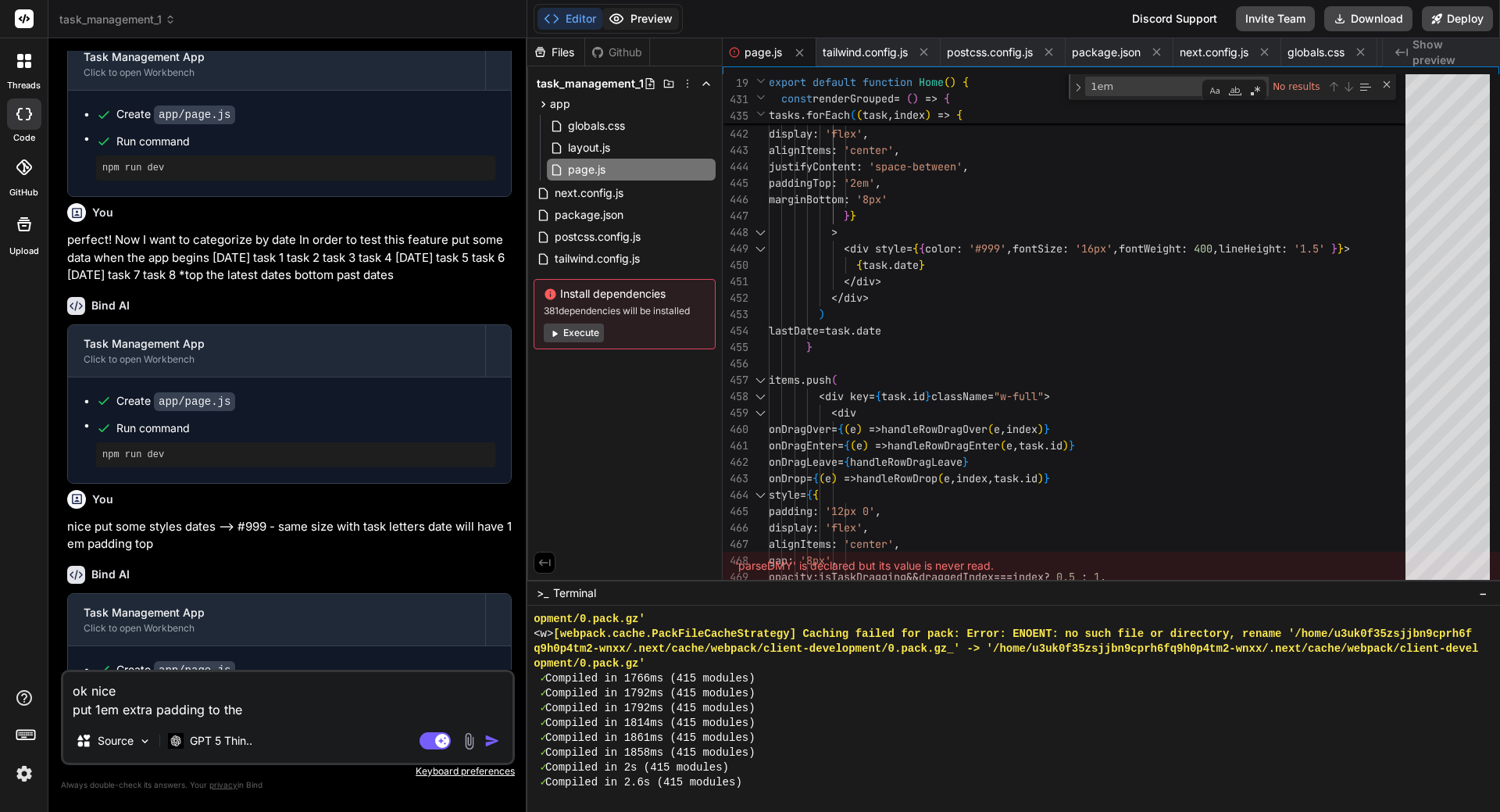
click at [656, 21] on button "Preview" at bounding box center [640, 19] width 76 height 22
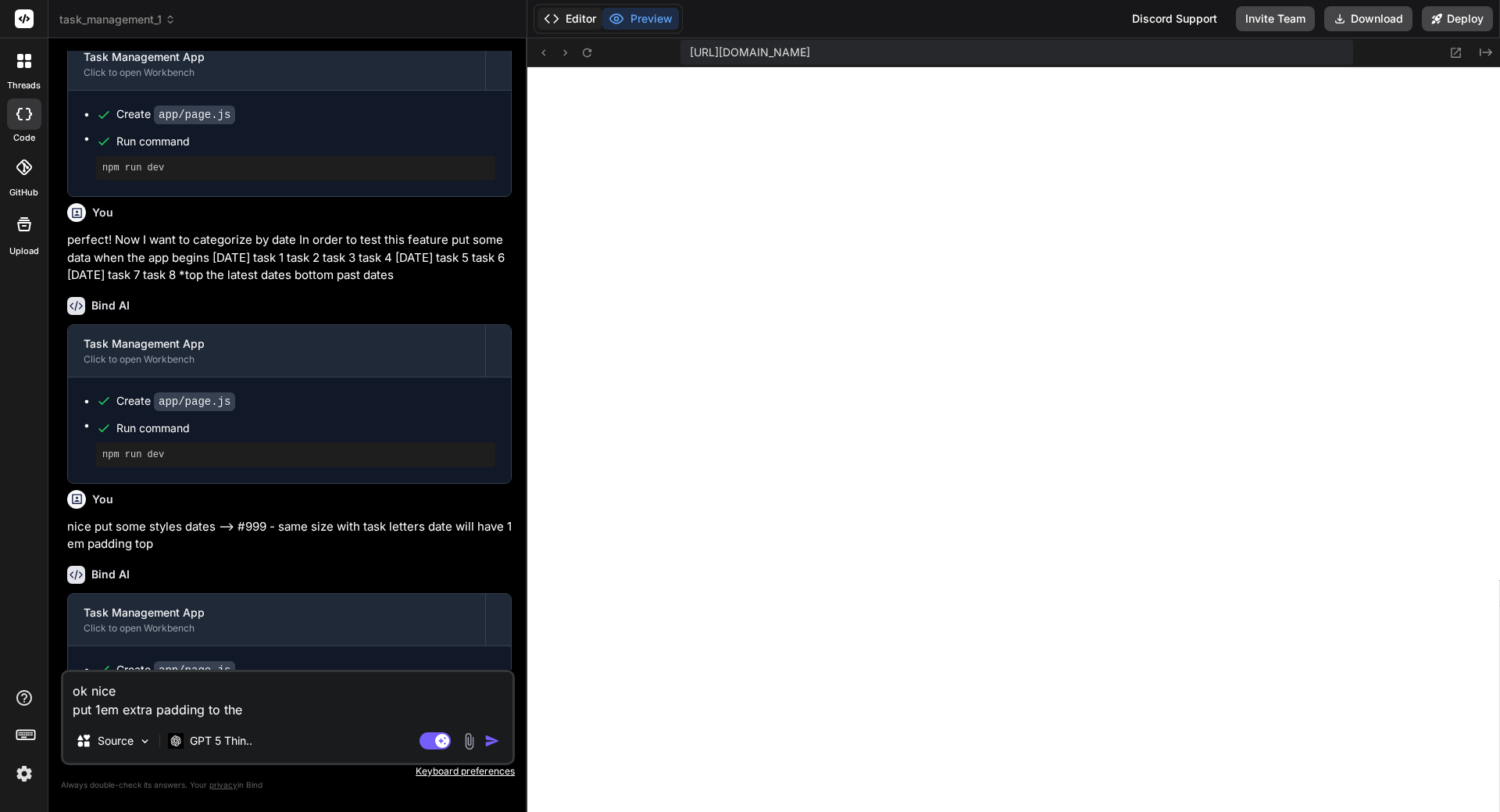
click at [591, 22] on button "Editor" at bounding box center [569, 19] width 65 height 22
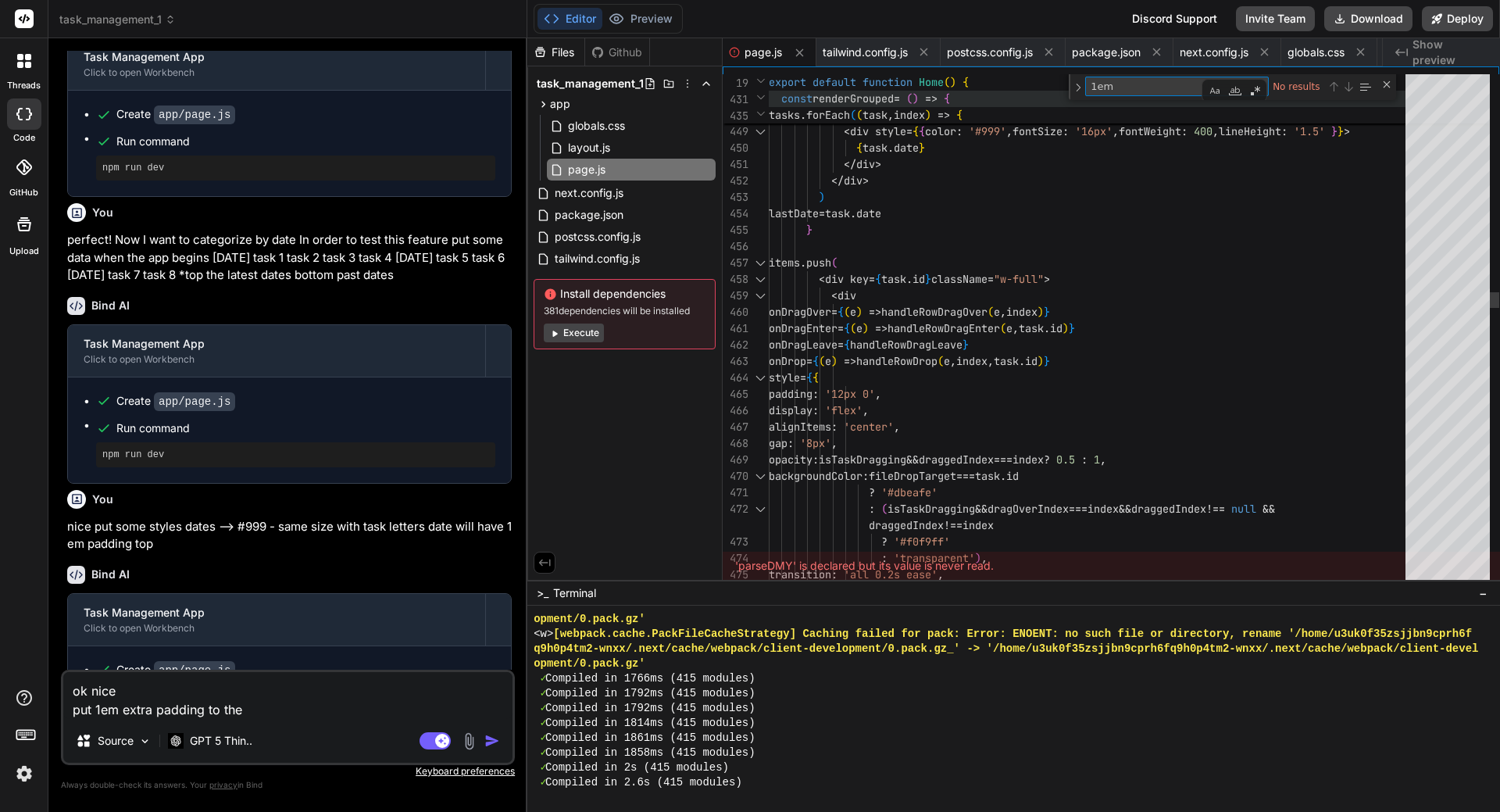
drag, startPoint x: 1124, startPoint y: 77, endPoint x: 1032, endPoint y: 102, distance: 95.3
click at [1032, 75] on div "19 431 435 export default function Home ( ) { const renderGrouped = ( ) => { ta…" at bounding box center [1110, 75] width 776 height 0
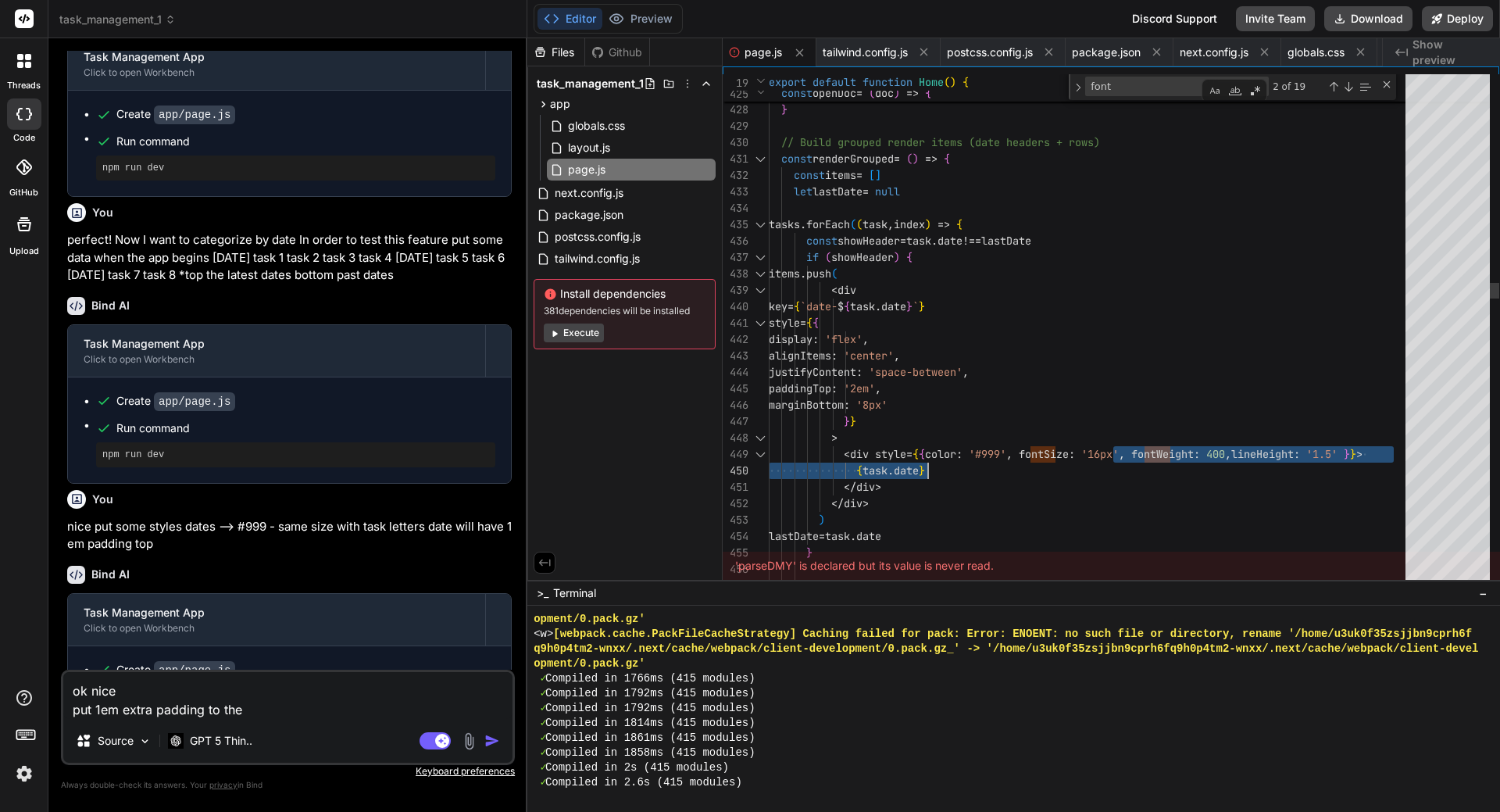
drag, startPoint x: 1101, startPoint y: 491, endPoint x: 1109, endPoint y: 481, distance: 12.8
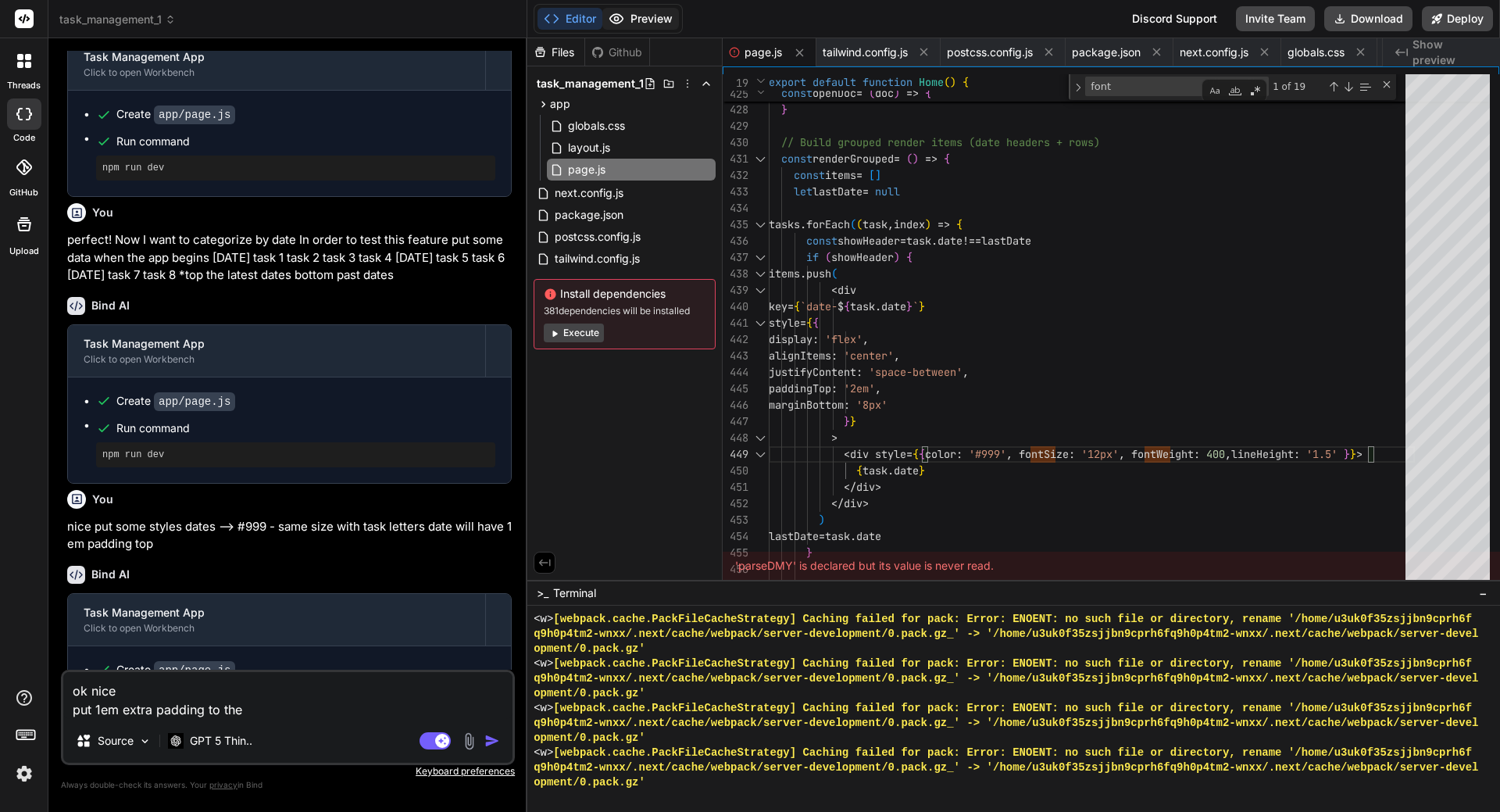
click at [654, 21] on button "Preview" at bounding box center [640, 19] width 76 height 22
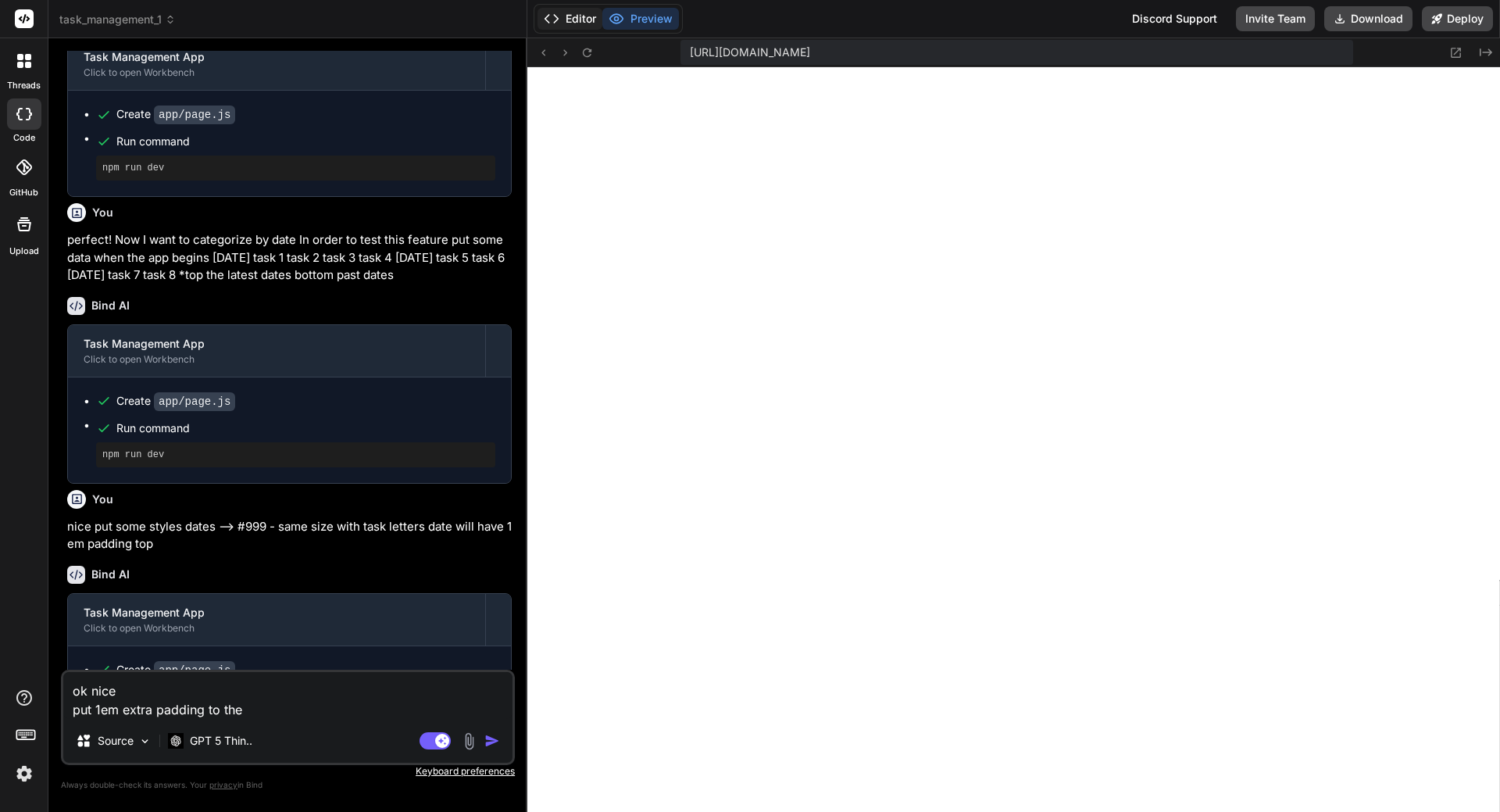
click at [574, 18] on button "Editor" at bounding box center [569, 19] width 65 height 22
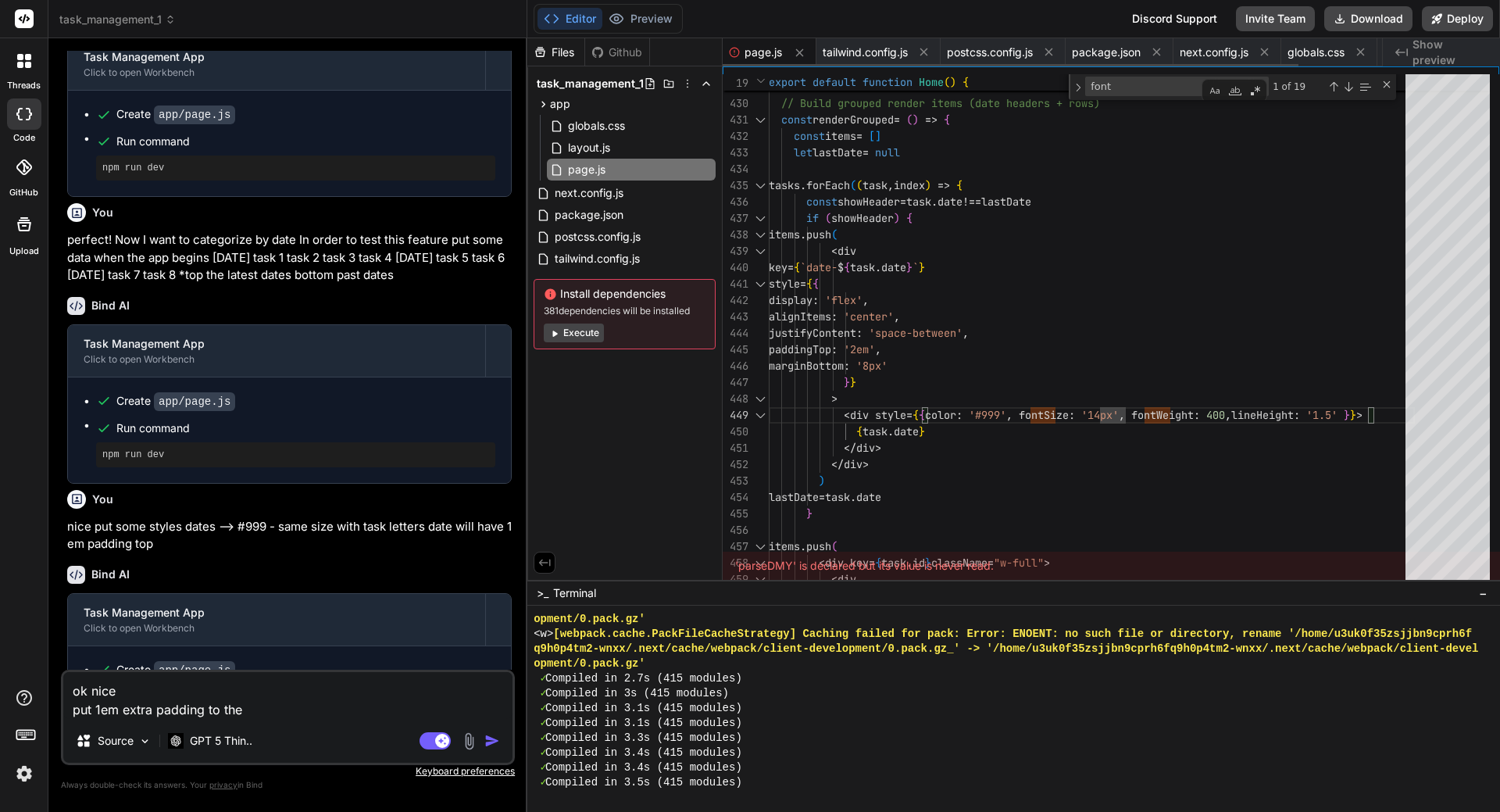
click at [758, 52] on span "page.js" at bounding box center [763, 52] width 38 height 15
click at [748, 52] on span "page.js" at bounding box center [763, 52] width 38 height 15
click at [748, 51] on span "page.js" at bounding box center [763, 52] width 38 height 15
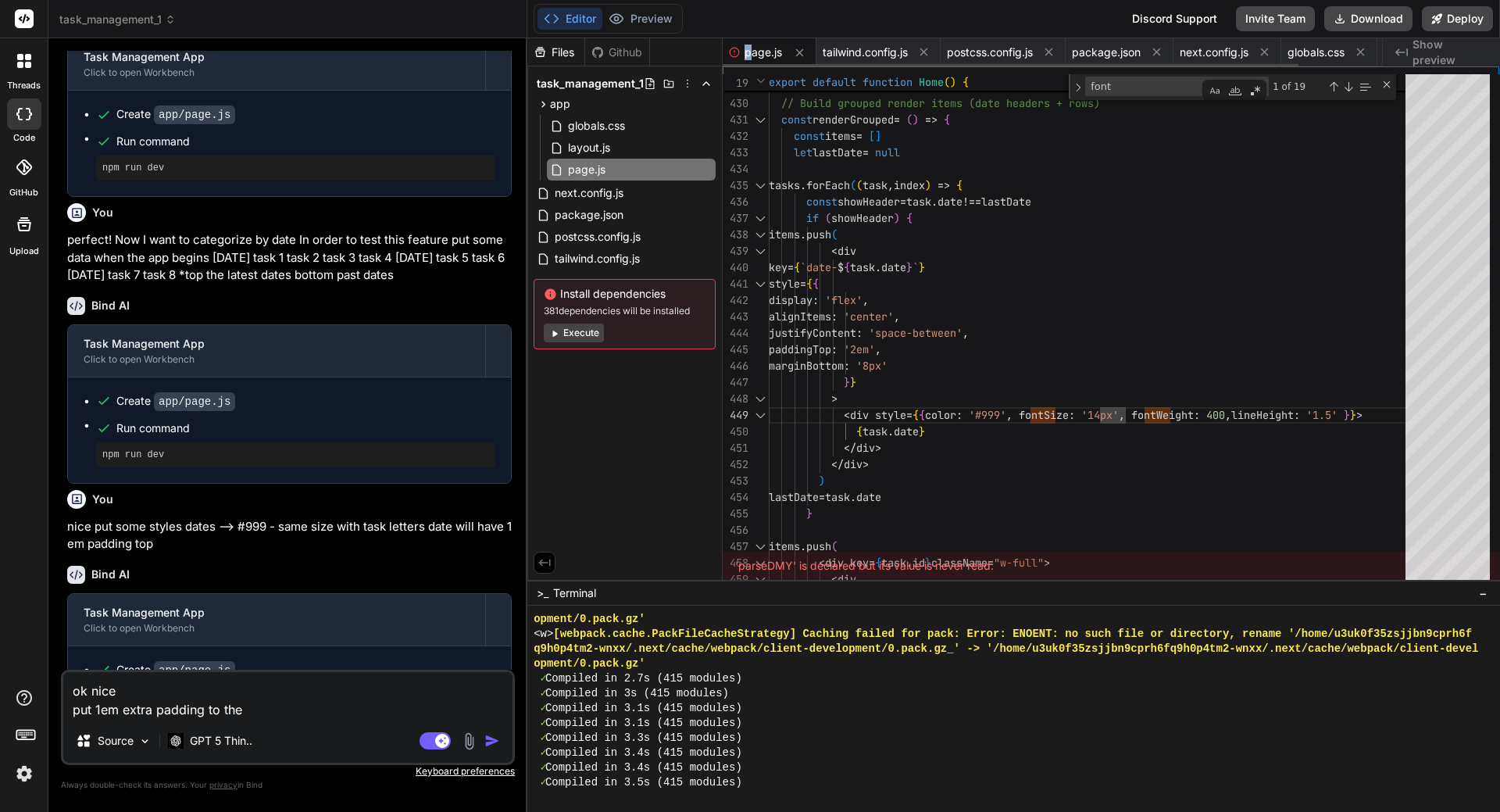
click at [748, 51] on span "page.js" at bounding box center [763, 52] width 38 height 15
click at [885, 48] on span "tailwind.config.js" at bounding box center [865, 52] width 85 height 15
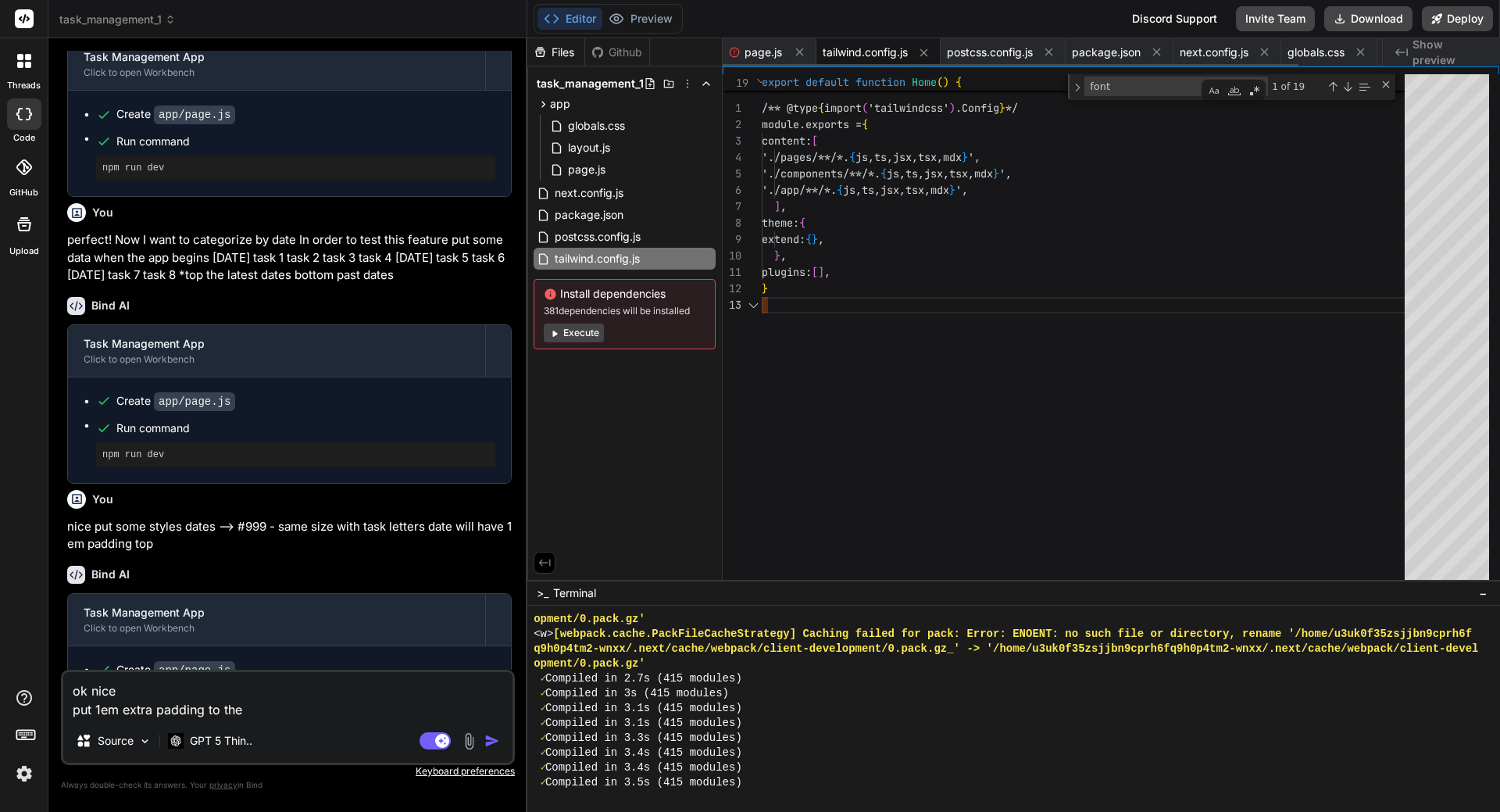
scroll to position [49, 0]
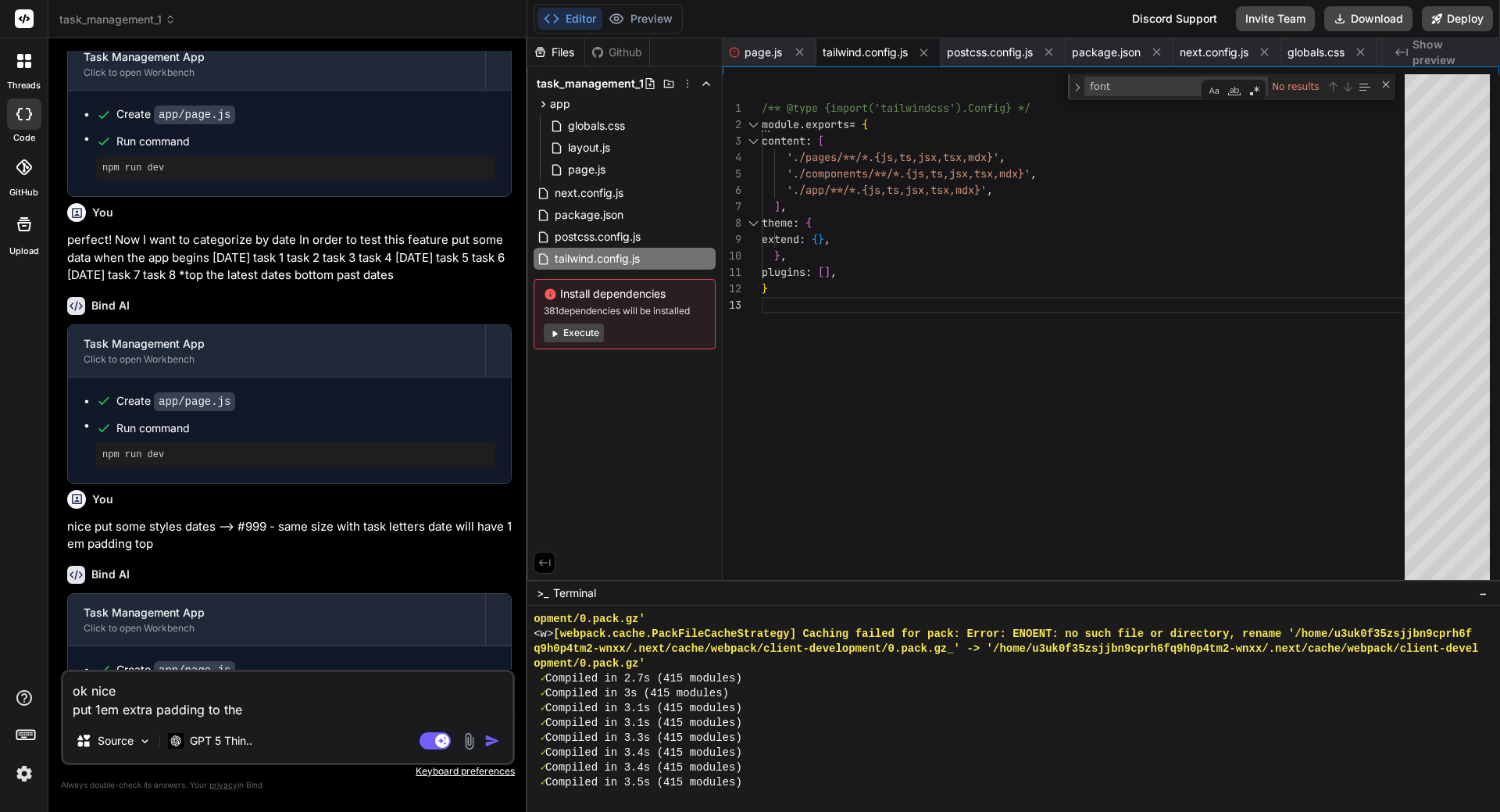
click at [788, 37] on div "Editor Preview Discord Support Invite Team Download Deploy" at bounding box center [1013, 19] width 973 height 39
click at [770, 49] on span "page.js" at bounding box center [763, 52] width 38 height 15
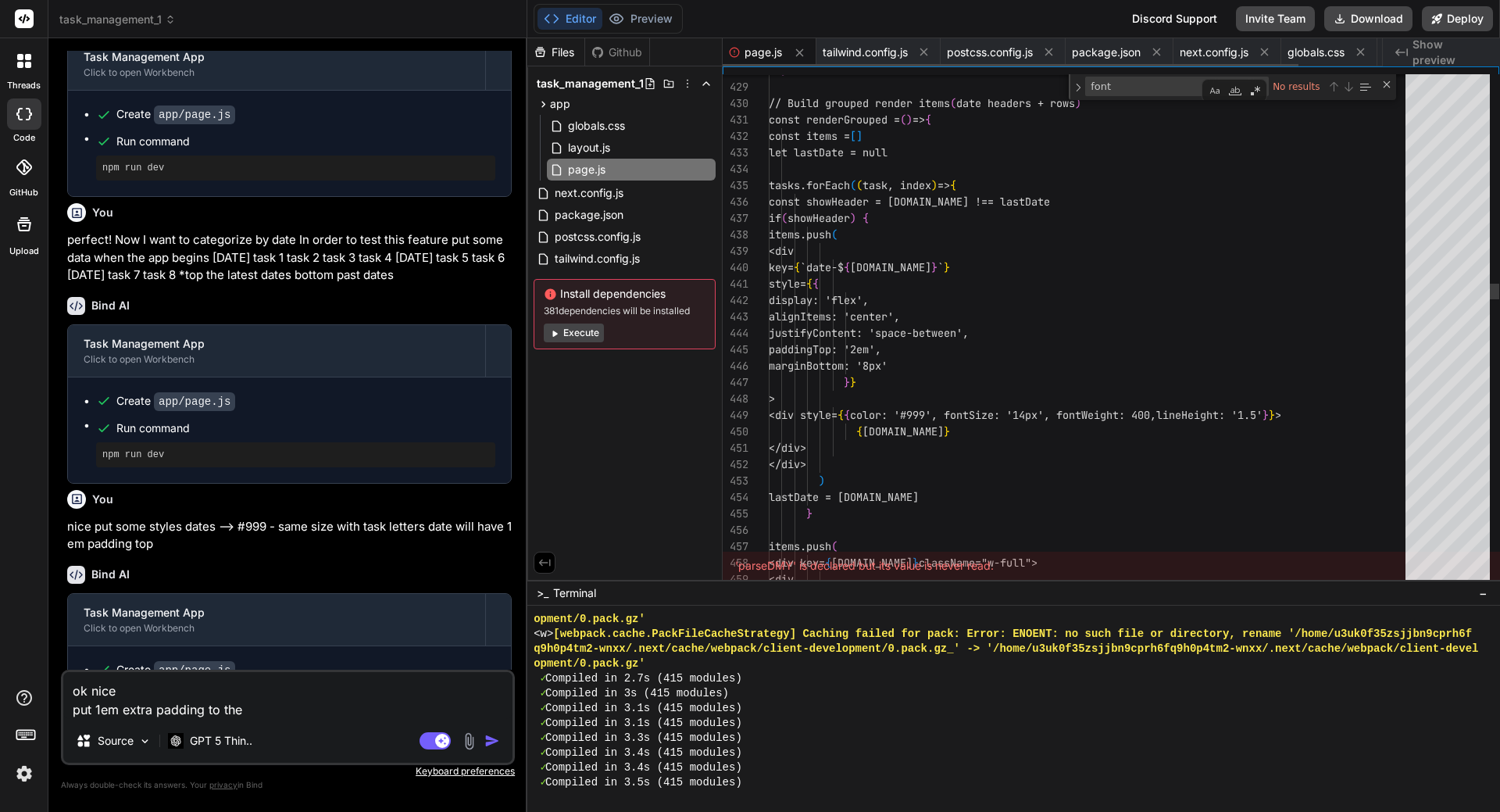
scroll to position [15, 0]
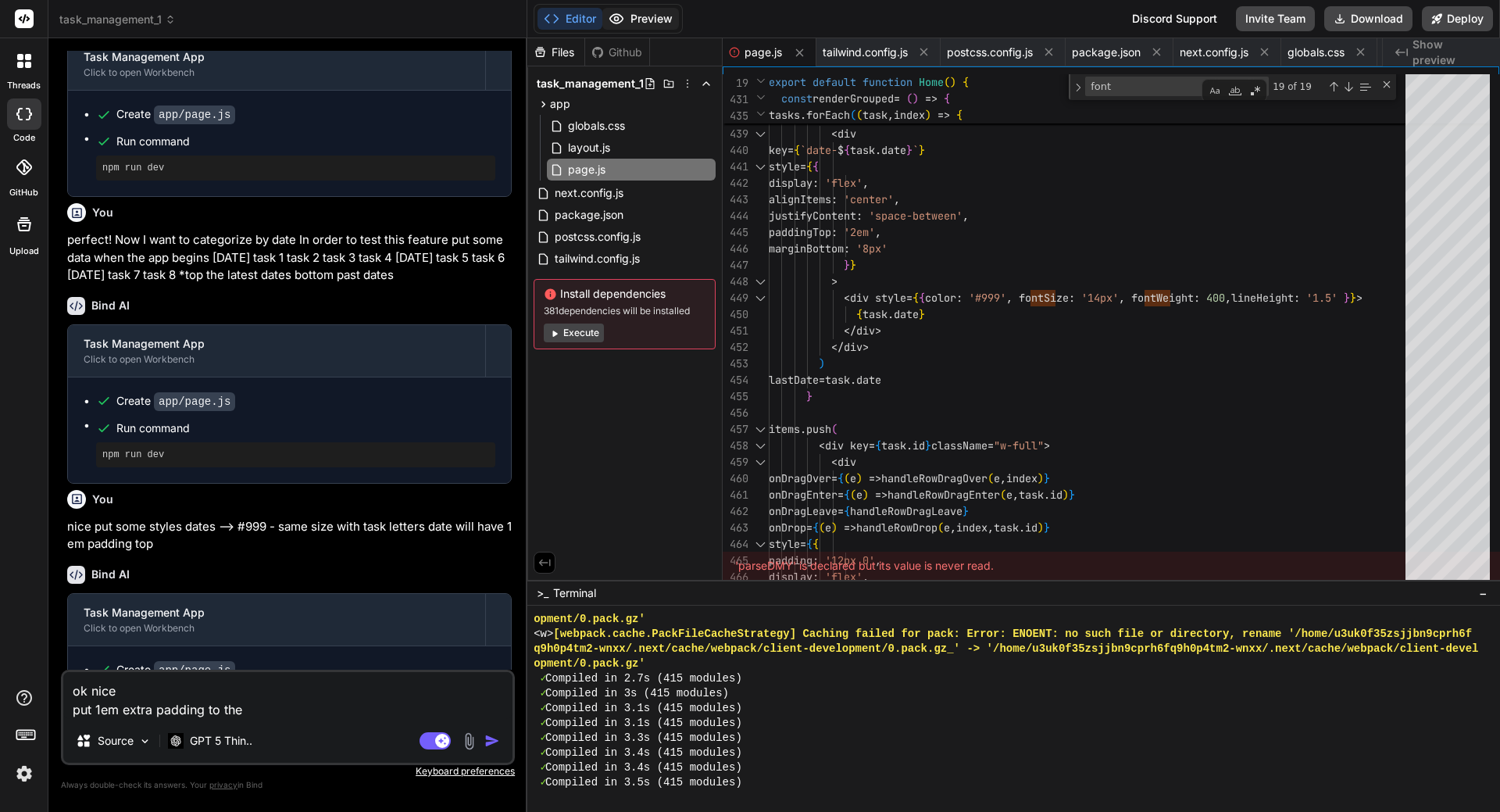
click at [651, 27] on button "Preview" at bounding box center [640, 19] width 76 height 22
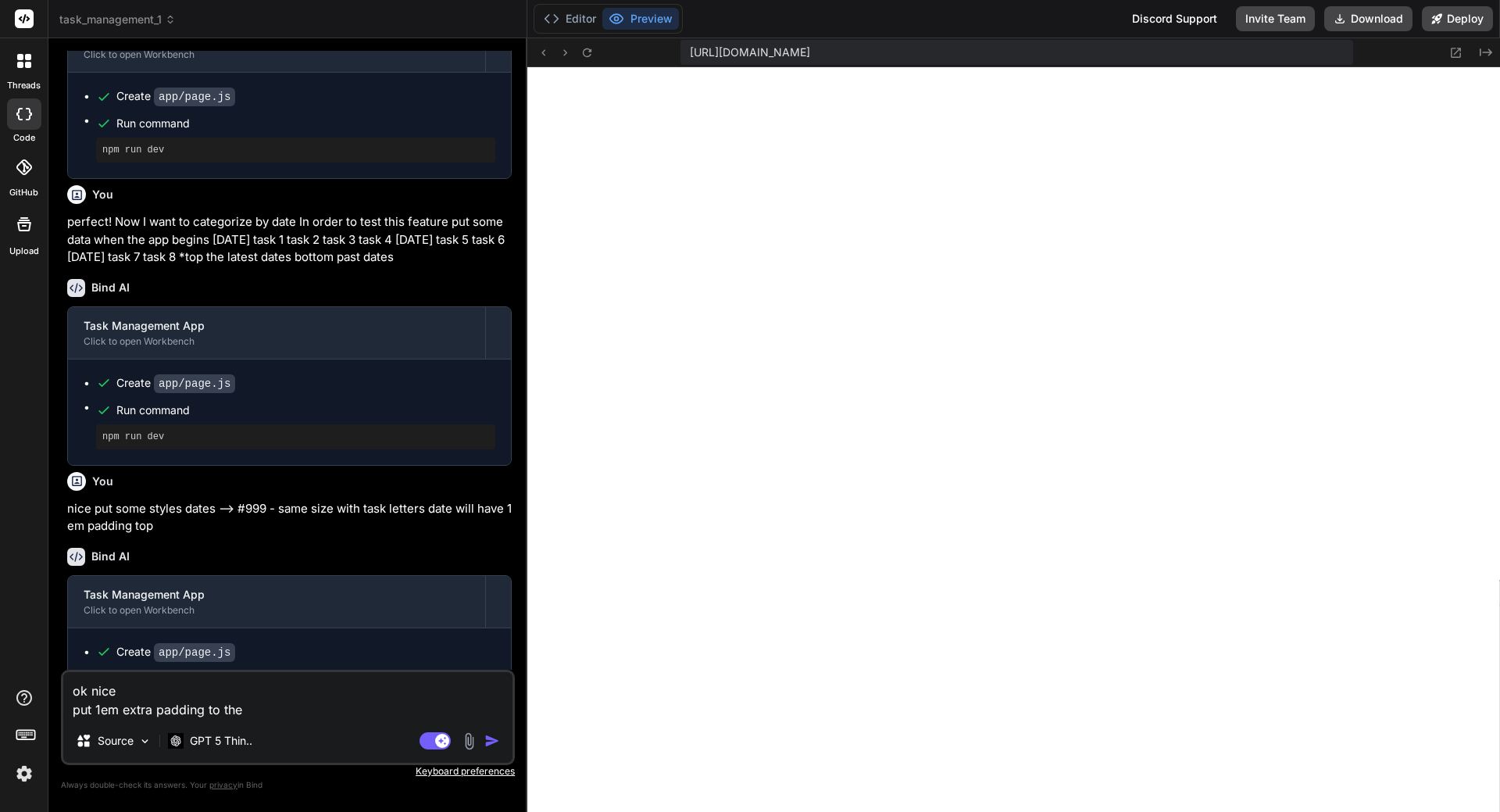
scroll to position [6659, 0]
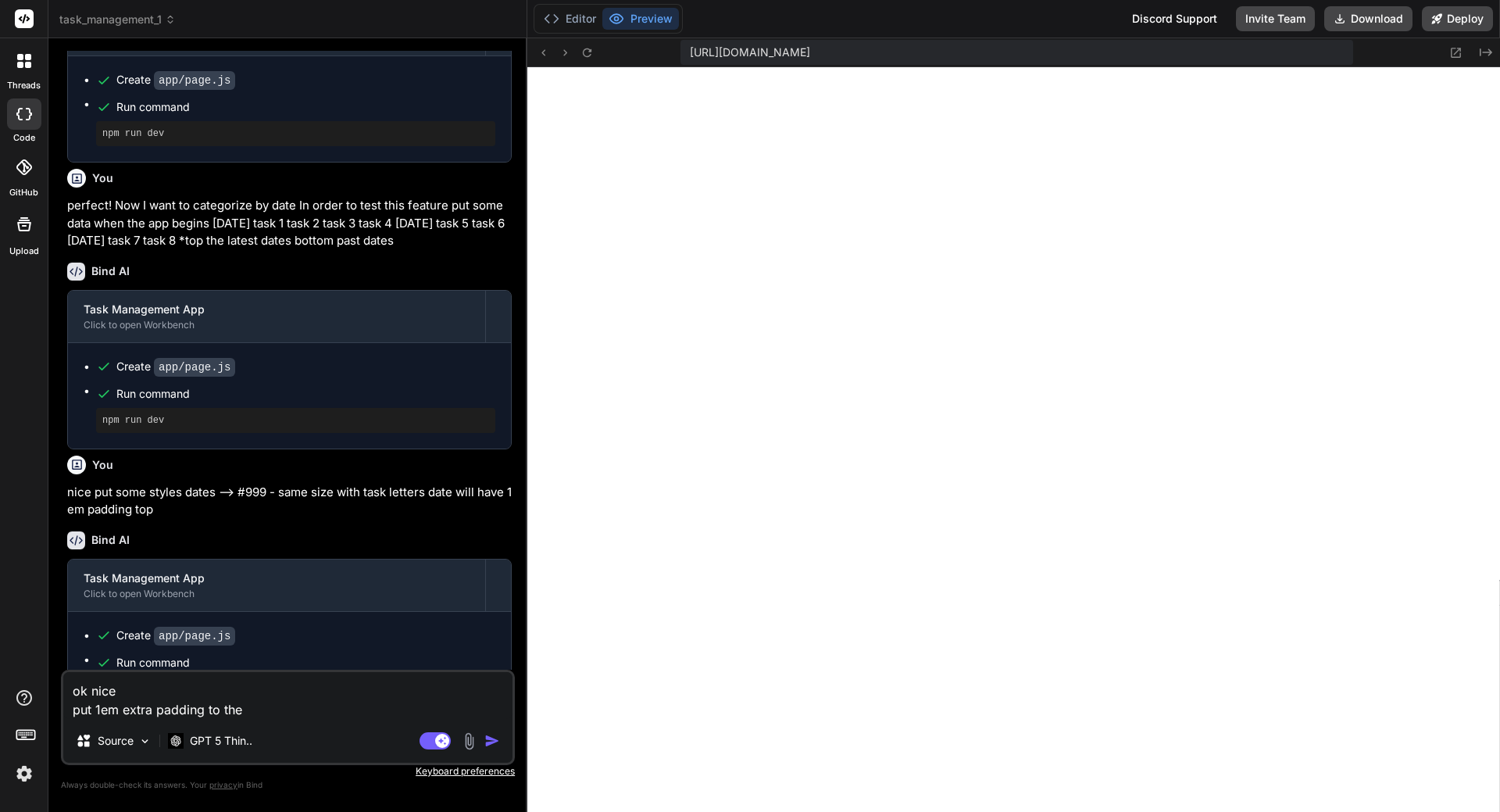
click at [290, 696] on textarea "ok nice put 1em extra padding to the" at bounding box center [287, 695] width 449 height 47
drag, startPoint x: 266, startPoint y: 695, endPoint x: 253, endPoint y: 704, distance: 15.8
click at [266, 697] on textarea "ok nice put 1em extra padding to the" at bounding box center [287, 695] width 449 height 47
drag, startPoint x: 253, startPoint y: 703, endPoint x: 75, endPoint y: 717, distance: 178.5
click at [75, 717] on textarea "ok nice put 1em extra padding to the" at bounding box center [287, 695] width 449 height 47
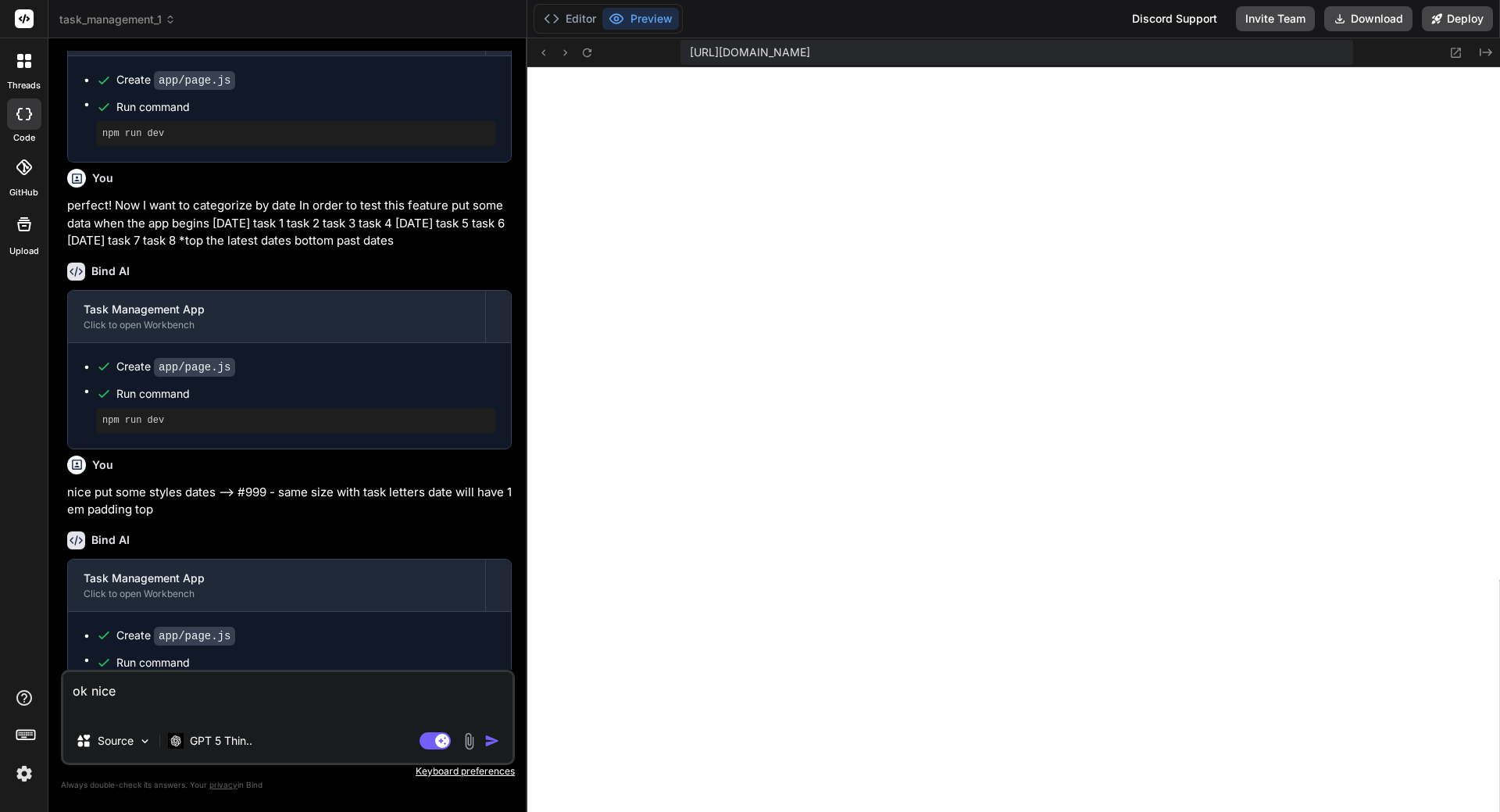
drag, startPoint x: 130, startPoint y: 685, endPoint x: 59, endPoint y: 697, distance: 72.0
click at [55, 698] on div "Bind AI Web Search Created with Pixso. Code Generator You now try again the reo…" at bounding box center [287, 425] width 479 height 772
click at [268, 674] on textarea at bounding box center [287, 695] width 449 height 47
drag, startPoint x: 153, startPoint y: 690, endPoint x: 56, endPoint y: 697, distance: 97.3
click at [56, 697] on div "Bind AI Web Search Created with Pixso. Code Generator You now try again the reo…" at bounding box center [287, 425] width 479 height 772
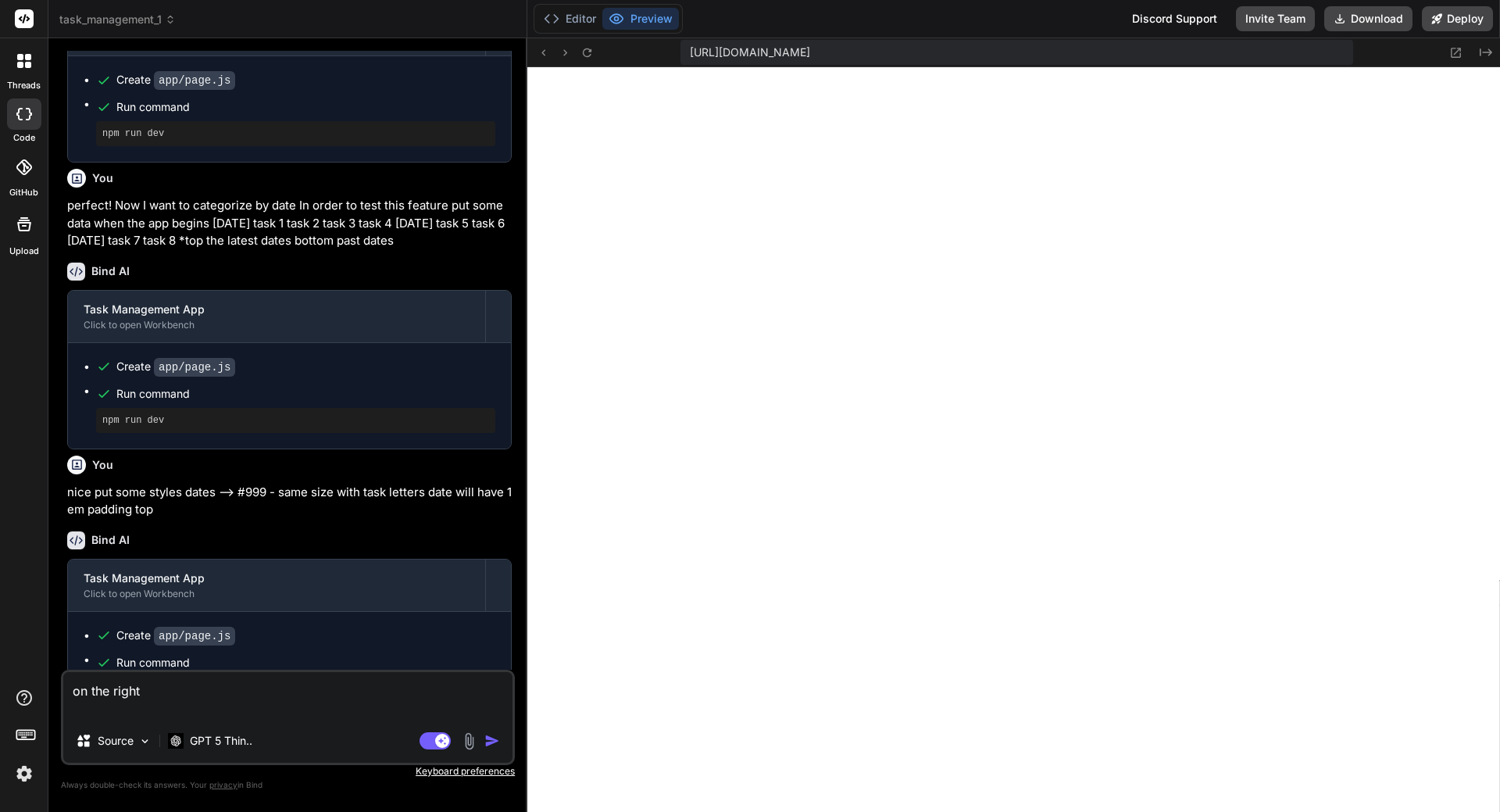
click at [153, 692] on textarea "on the right" at bounding box center [287, 695] width 449 height 47
click at [172, 722] on div "on the right Source GPT 5 Thin.. Agent Mode. When this toggle is activated, AI …" at bounding box center [287, 717] width 454 height 95
drag, startPoint x: 164, startPoint y: 688, endPoint x: 41, endPoint y: 684, distance: 123.1
click at [41, 684] on div "threads code GitHub Upload task_management_1 Created with Pixso. Bind AI Web Se…" at bounding box center [750, 406] width 1500 height 812
